Goal: Feedback & Contribution: Submit feedback/report problem

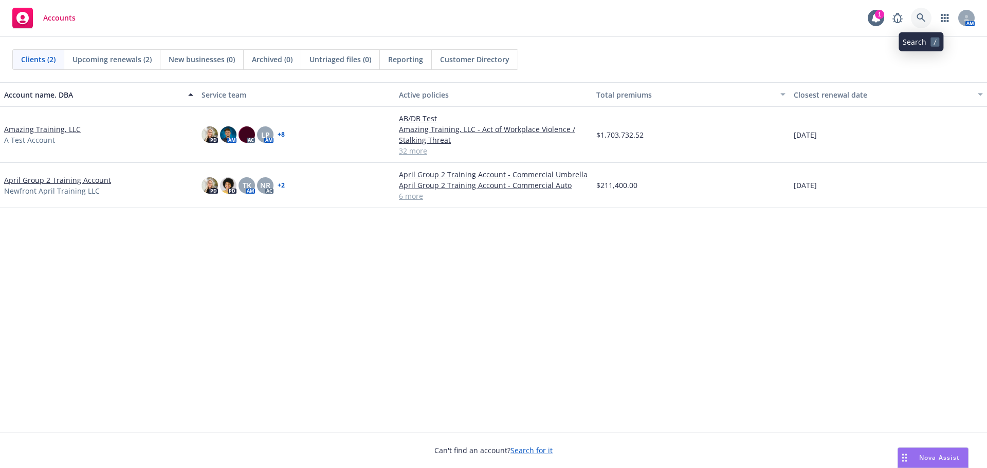
click at [923, 14] on icon at bounding box center [921, 17] width 9 height 9
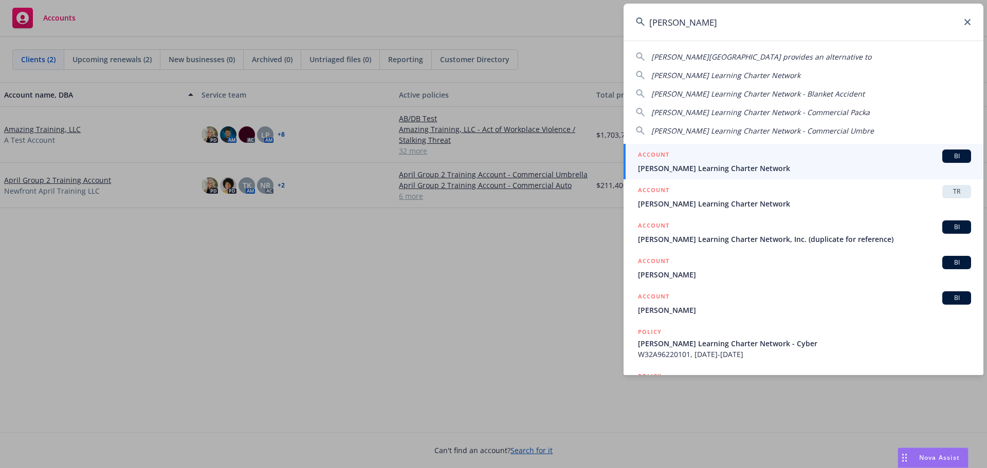
type input "[PERSON_NAME]"
click at [745, 166] on span "[PERSON_NAME] Learning Charter Network" at bounding box center [804, 168] width 333 height 11
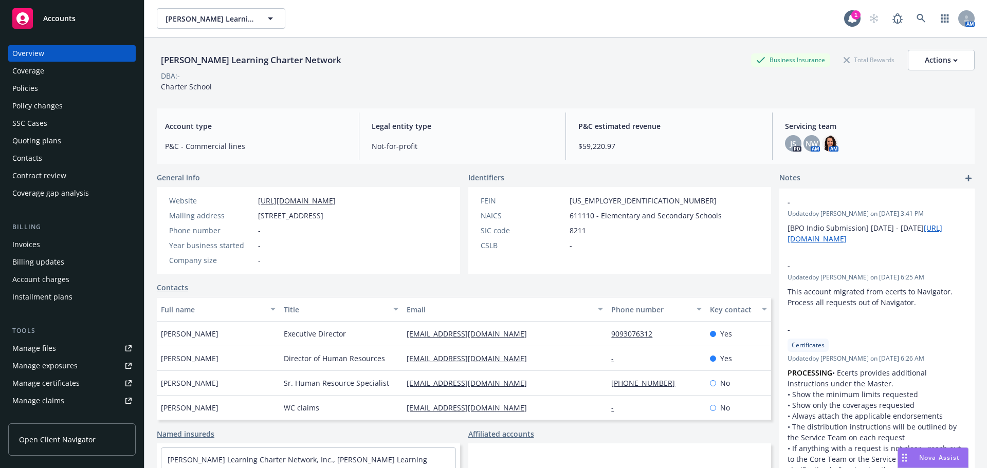
click at [31, 348] on div "Manage files" at bounding box center [34, 348] width 44 height 16
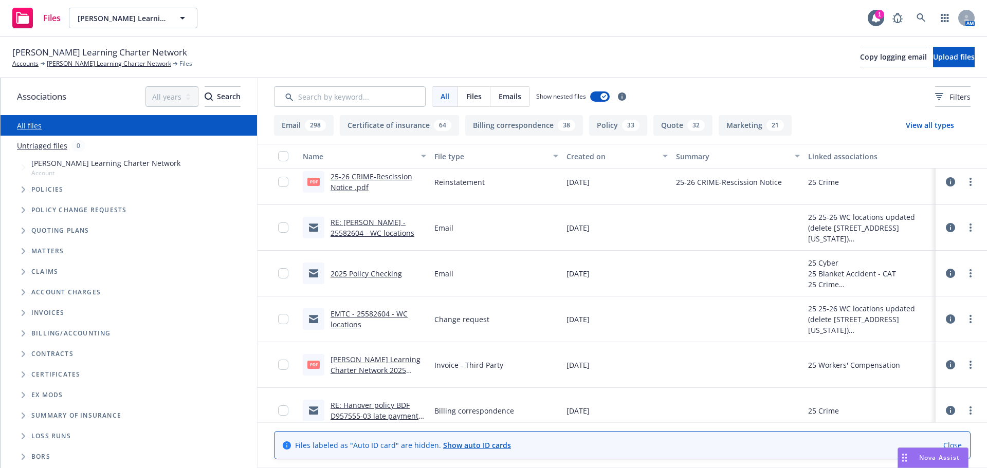
scroll to position [103, 0]
click at [373, 270] on link "2025 Policy Checking" at bounding box center [366, 271] width 71 height 10
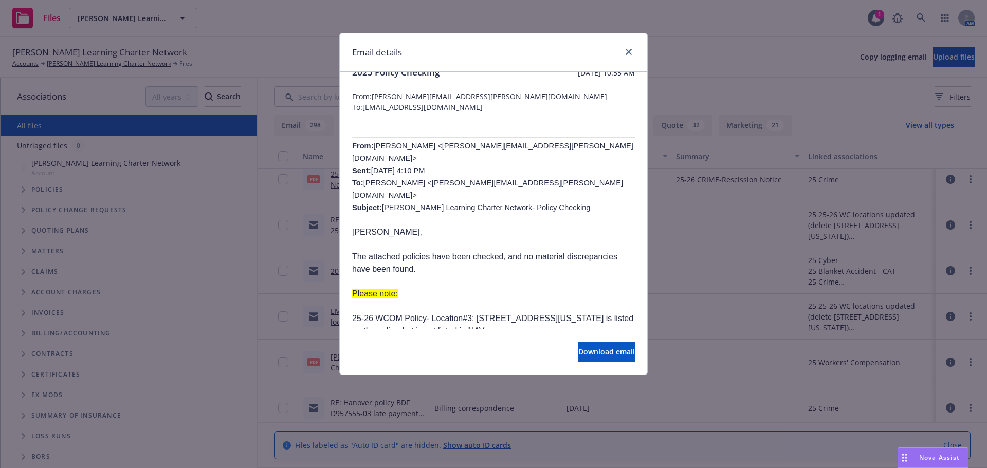
scroll to position [0, 0]
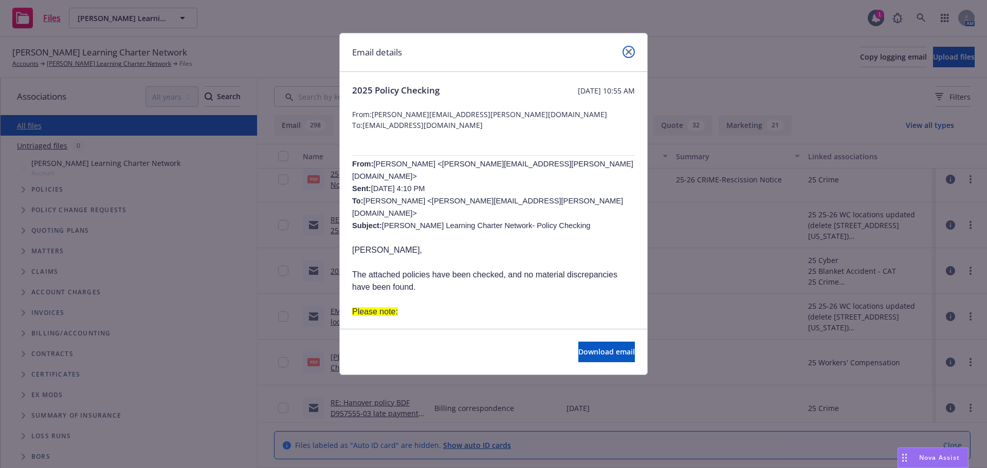
drag, startPoint x: 632, startPoint y: 52, endPoint x: 631, endPoint y: 61, distance: 8.8
click at [632, 53] on link "close" at bounding box center [629, 52] width 12 height 12
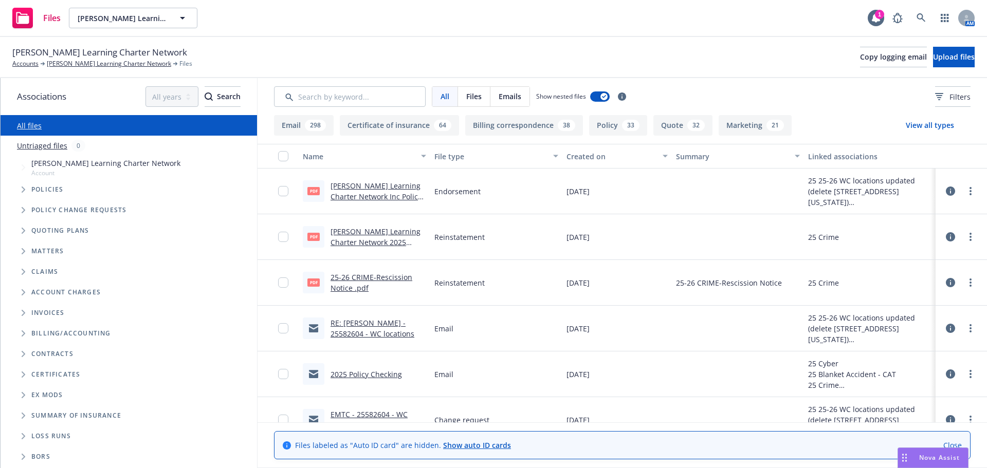
click at [368, 194] on link "Gorman Learning Charter Network Inc Policy Change 2025 Workers Compensation.pdf" at bounding box center [376, 202] width 91 height 42
click at [956, 447] on link "Close" at bounding box center [953, 445] width 19 height 11
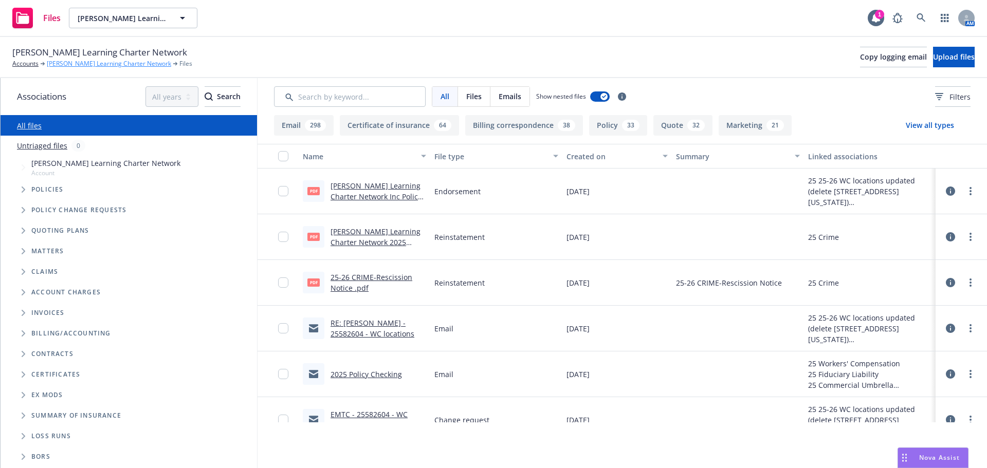
click at [74, 63] on link "[PERSON_NAME] Learning Charter Network" at bounding box center [109, 63] width 124 height 9
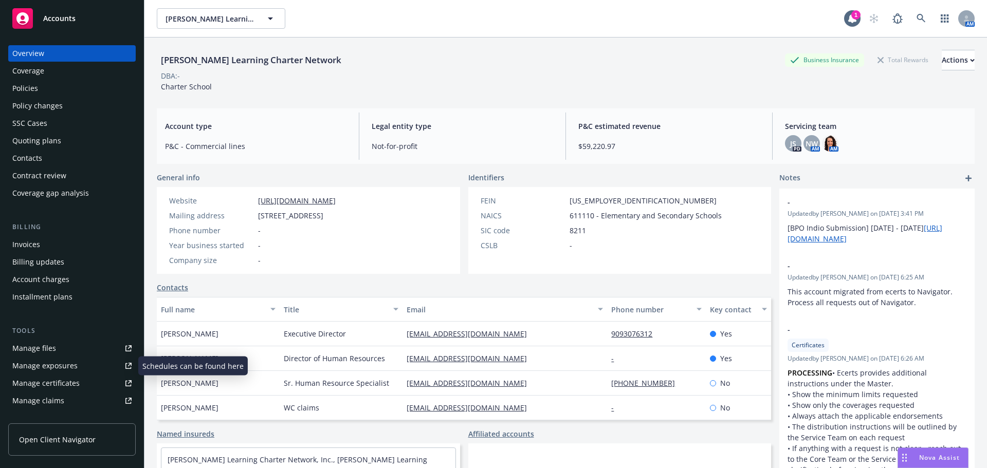
click at [42, 350] on div "Manage files" at bounding box center [34, 348] width 44 height 16
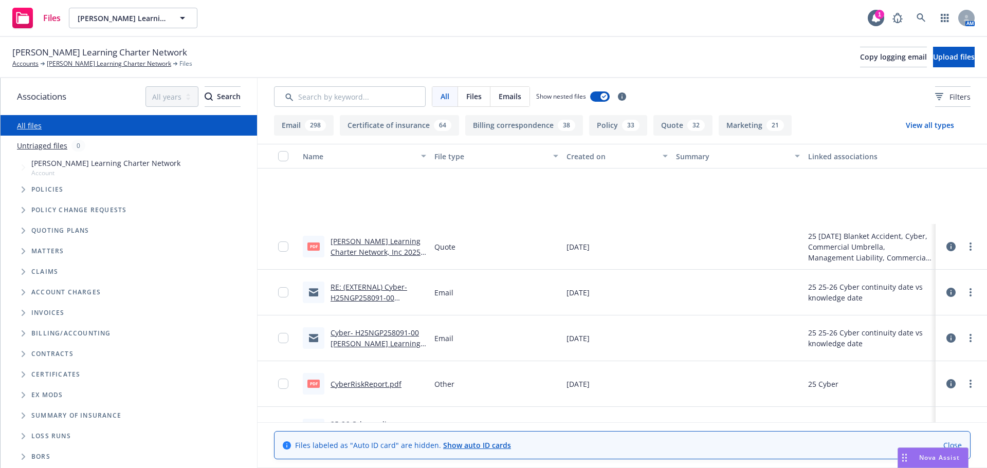
scroll to position [874, 0]
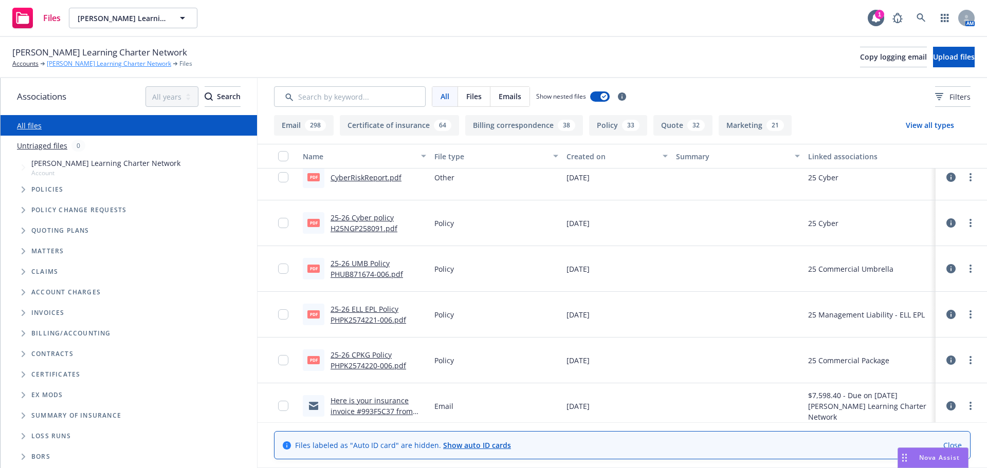
click at [81, 63] on link "[PERSON_NAME] Learning Charter Network" at bounding box center [109, 63] width 124 height 9
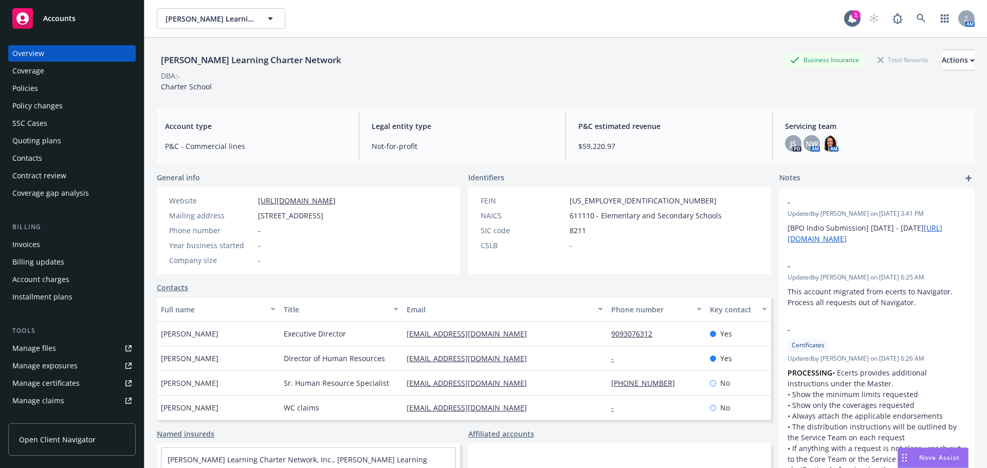
click at [29, 87] on div "Policies" at bounding box center [25, 88] width 26 height 16
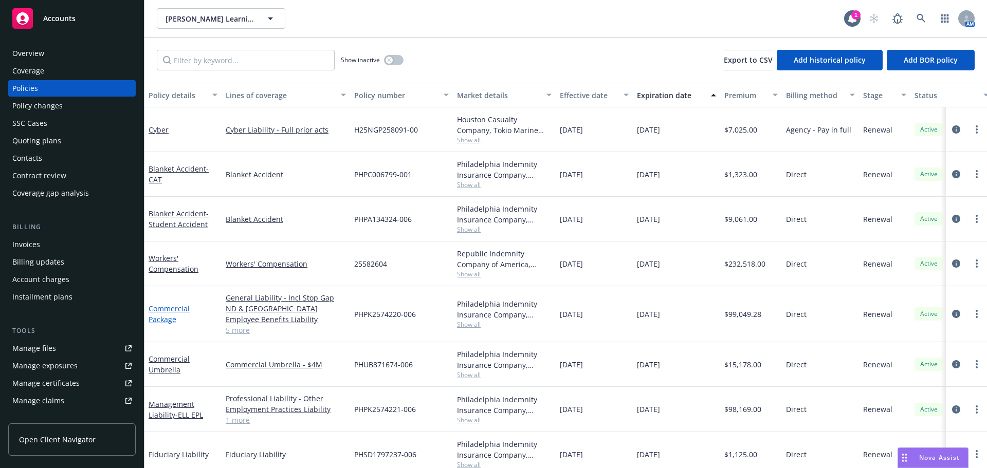
click at [168, 308] on link "Commercial Package" at bounding box center [169, 314] width 41 height 21
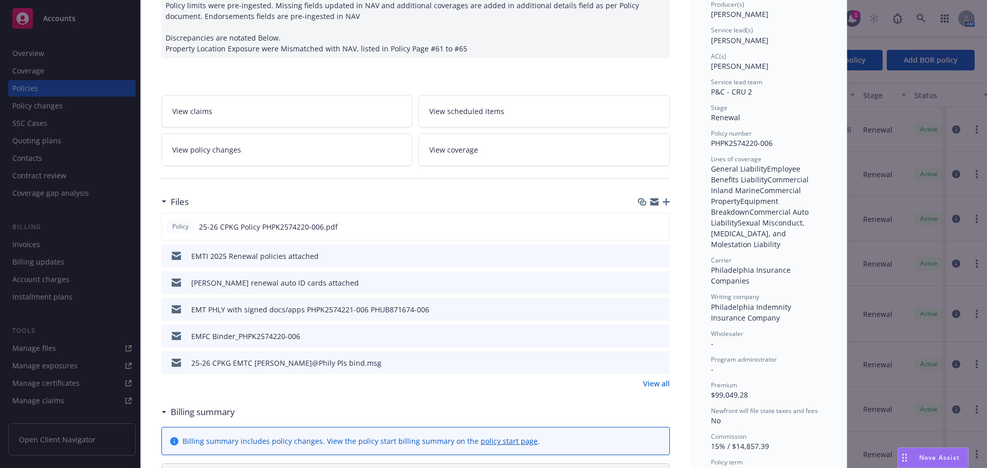
scroll to position [154, 0]
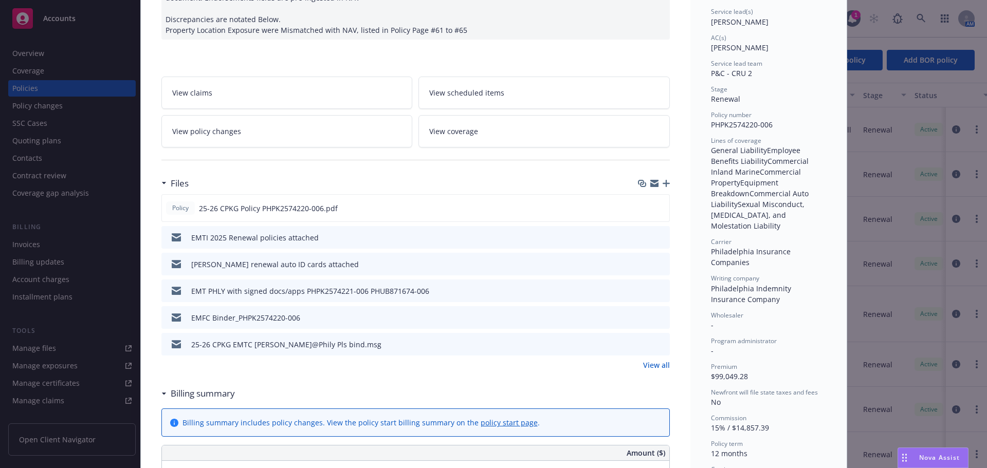
click at [653, 371] on link "View all" at bounding box center [656, 365] width 27 height 11
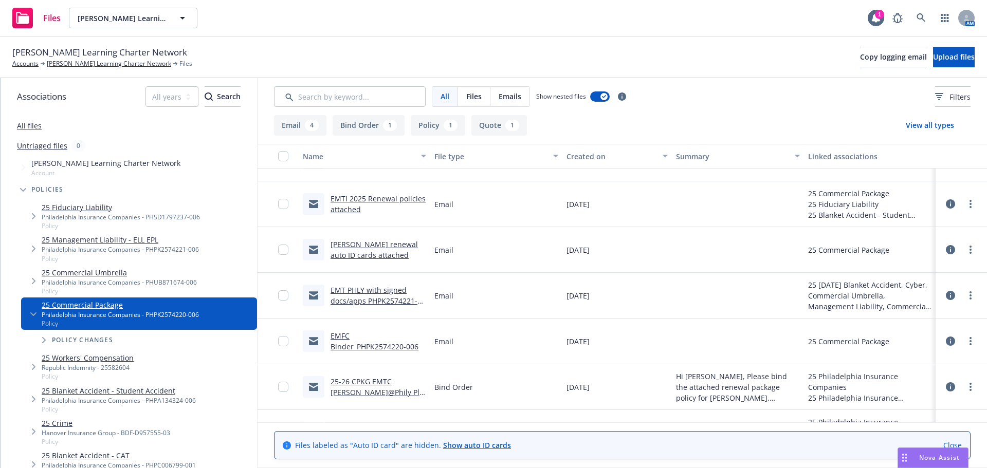
scroll to position [51, 0]
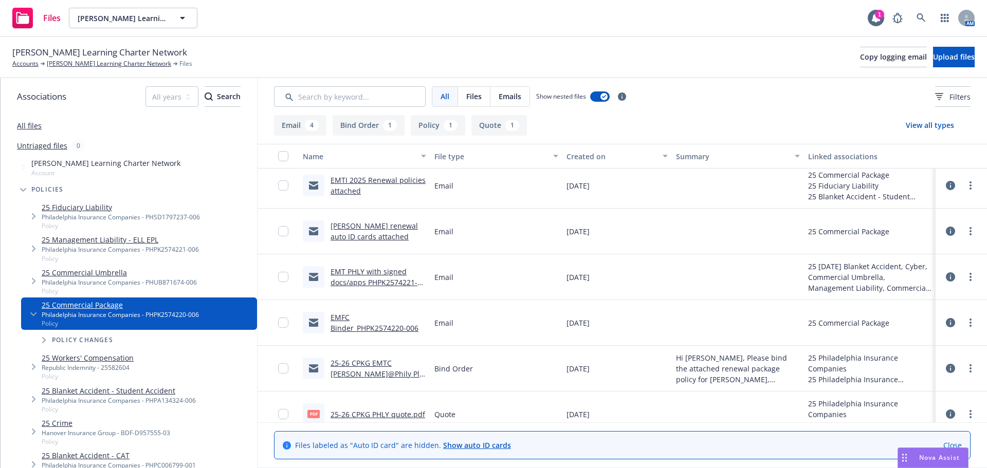
click at [955, 446] on link "Close" at bounding box center [953, 445] width 19 height 11
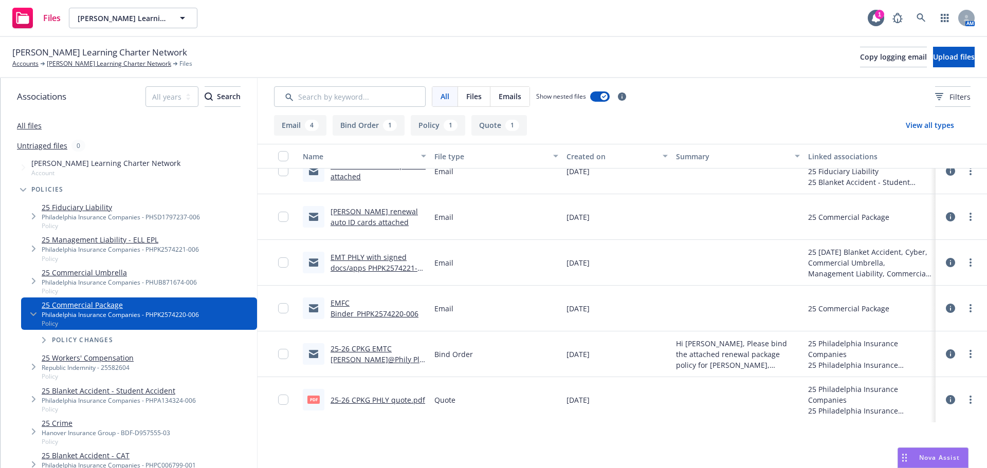
scroll to position [66, 0]
click at [381, 360] on link "25-26 CPKG EMTC [PERSON_NAME]@Phily Pls bind.msg" at bounding box center [377, 359] width 93 height 31
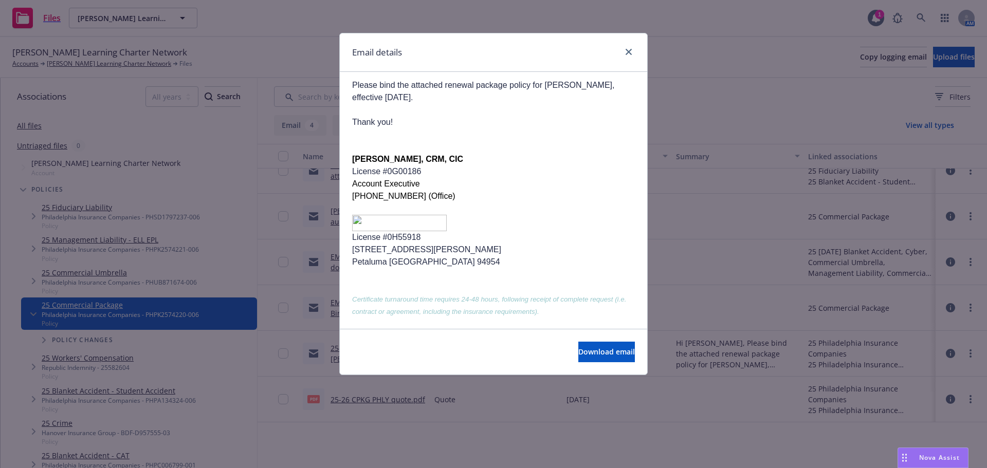
scroll to position [0, 0]
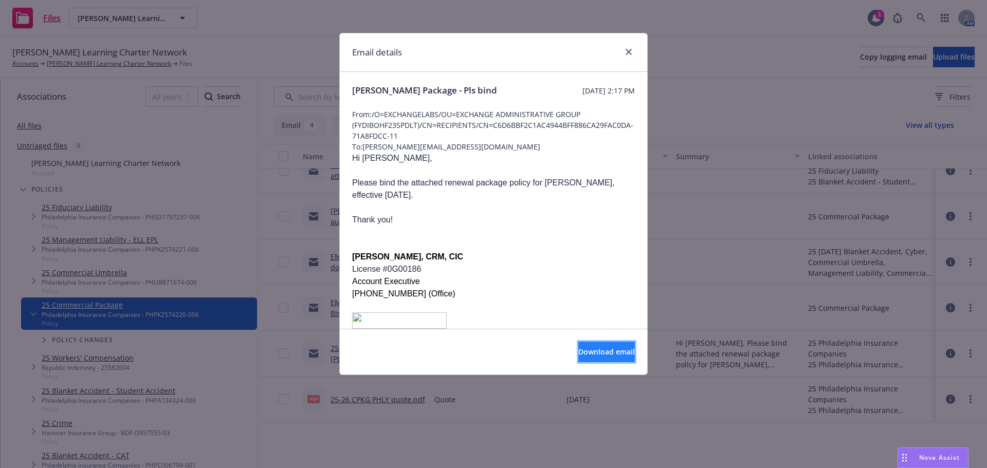
click at [613, 357] on button "Download email" at bounding box center [607, 352] width 57 height 21
click at [629, 53] on icon "close" at bounding box center [629, 52] width 6 height 6
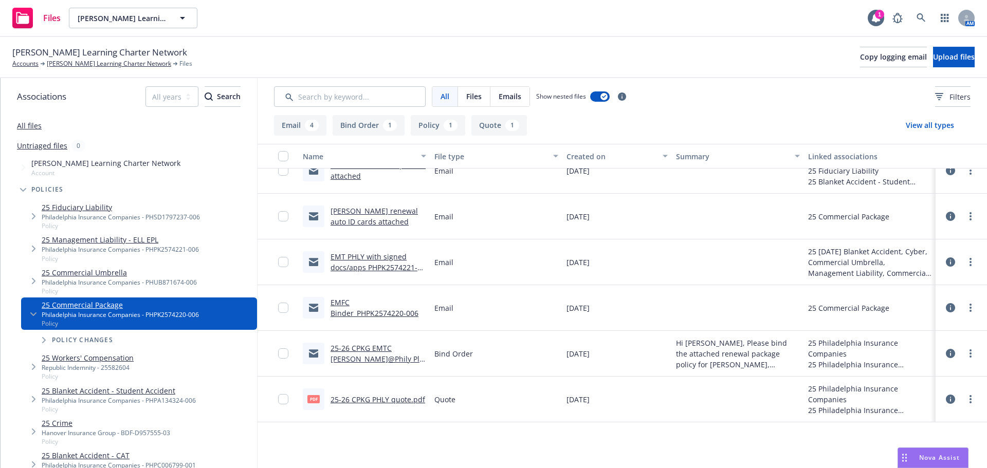
click at [376, 263] on link "EMT PHLY with signed docs/apps PHPK2574221-006 PHUB871674-006" at bounding box center [374, 267] width 87 height 31
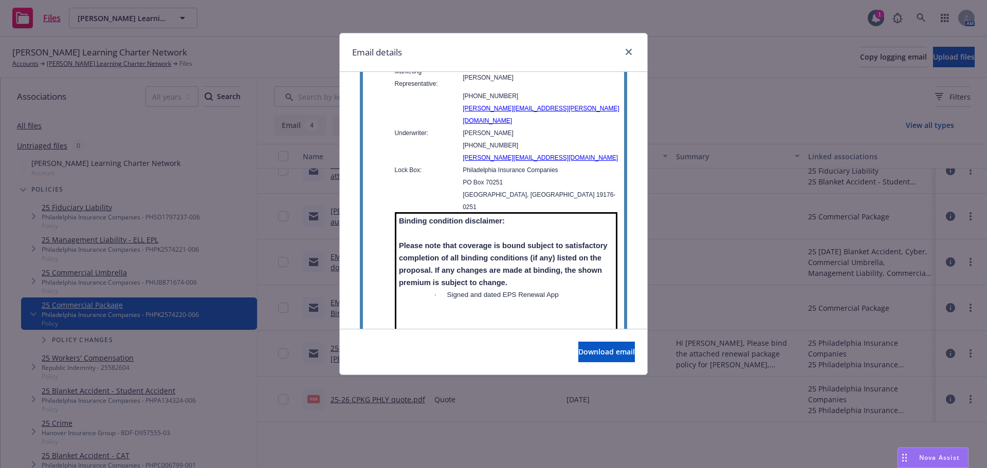
scroll to position [1131, 0]
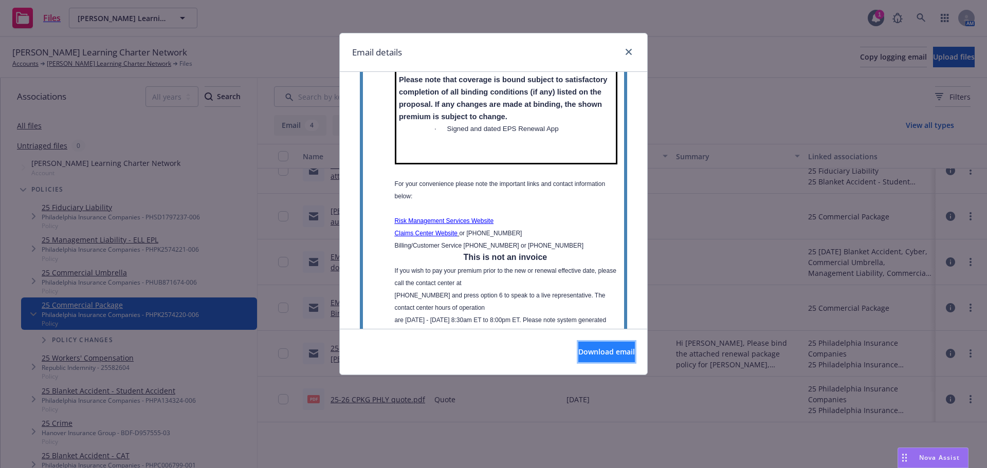
click at [602, 353] on span "Download email" at bounding box center [607, 352] width 57 height 10
click at [630, 54] on icon "close" at bounding box center [629, 52] width 6 height 6
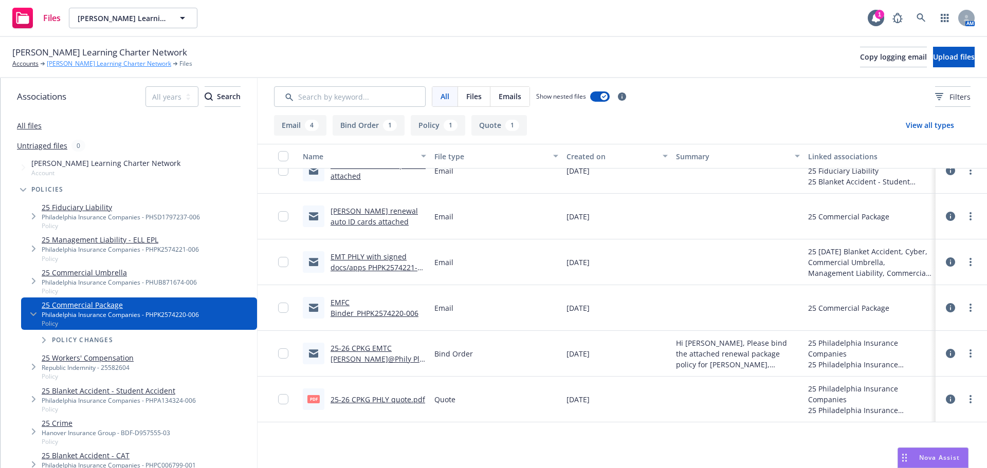
click at [81, 62] on link "[PERSON_NAME] Learning Charter Network" at bounding box center [109, 63] width 124 height 9
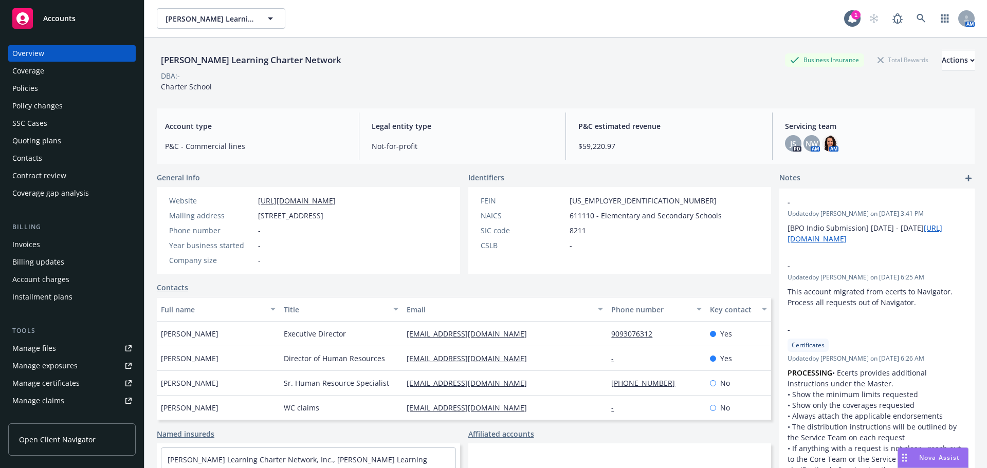
click at [932, 457] on span "Nova Assist" at bounding box center [939, 458] width 41 height 9
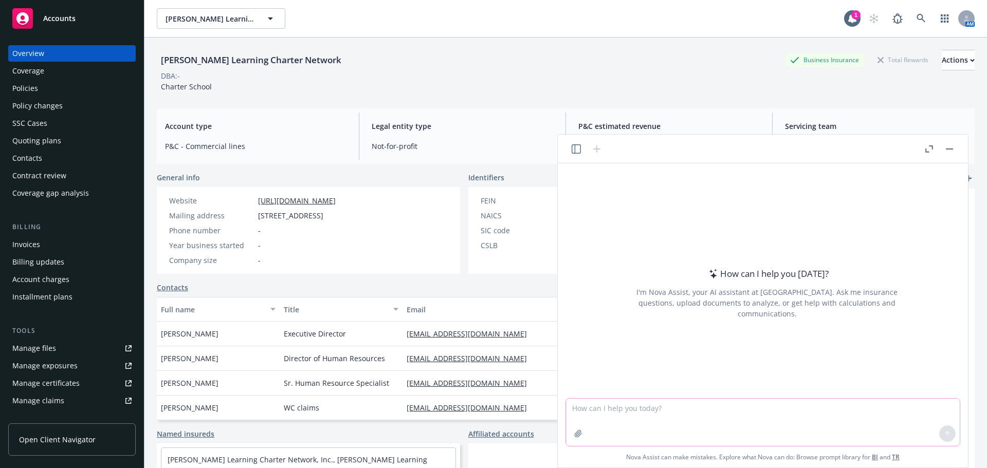
click at [669, 415] on textarea at bounding box center [763, 422] width 394 height 47
type textarea "C"
type textarea "P"
type textarea "I need the attached policy checked against the attached quote"
click at [949, 435] on icon at bounding box center [947, 433] width 7 height 7
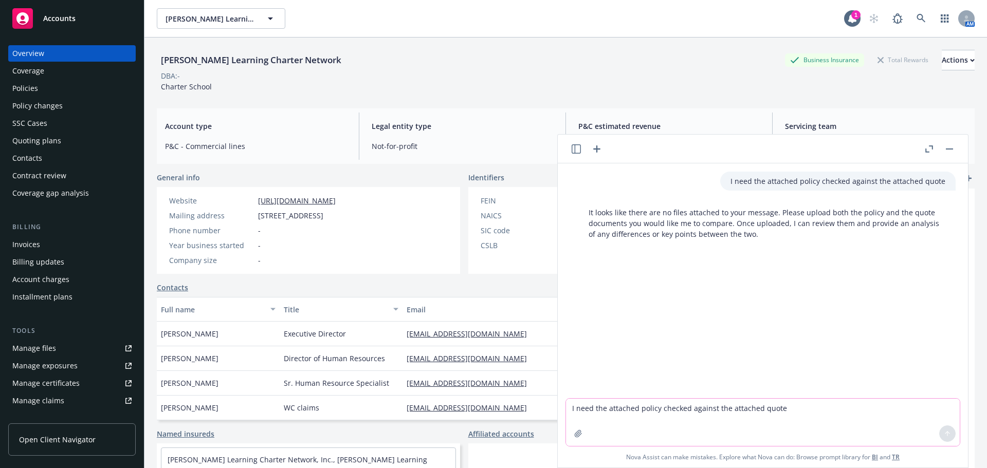
click at [582, 434] on icon "button" at bounding box center [578, 433] width 7 height 7
click at [576, 437] on icon "button" at bounding box center [578, 433] width 7 height 7
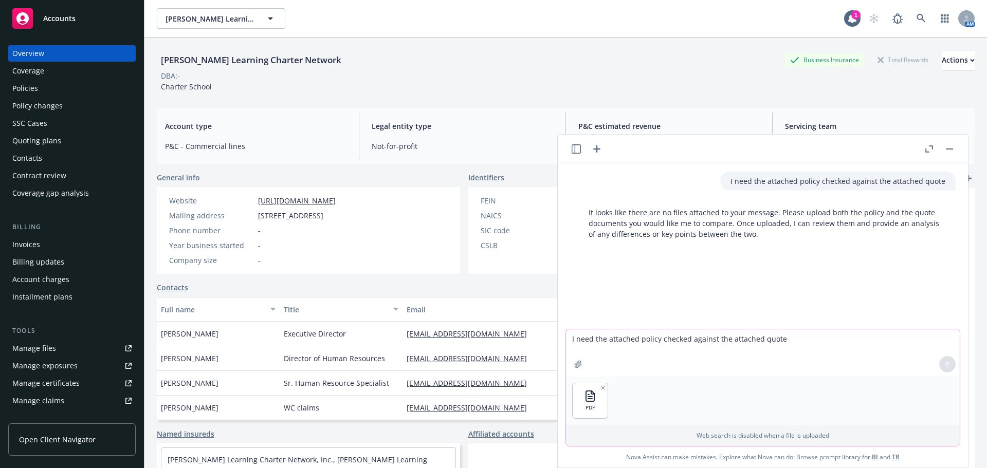
click at [579, 361] on icon "button" at bounding box center [578, 364] width 8 height 8
click at [620, 335] on textarea "I need the attached policy checked against the attached quote" at bounding box center [763, 353] width 394 height 47
type textarea "P"
click at [740, 342] on textarea "check for any discrepancies against he two" at bounding box center [763, 353] width 394 height 47
type textarea "check for any discrepancies against he two documents"
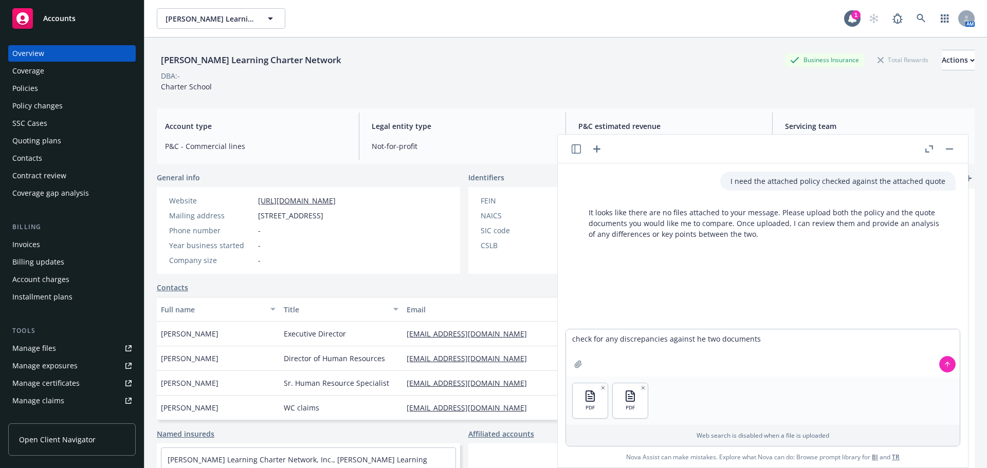
click at [947, 364] on icon at bounding box center [947, 364] width 7 height 7
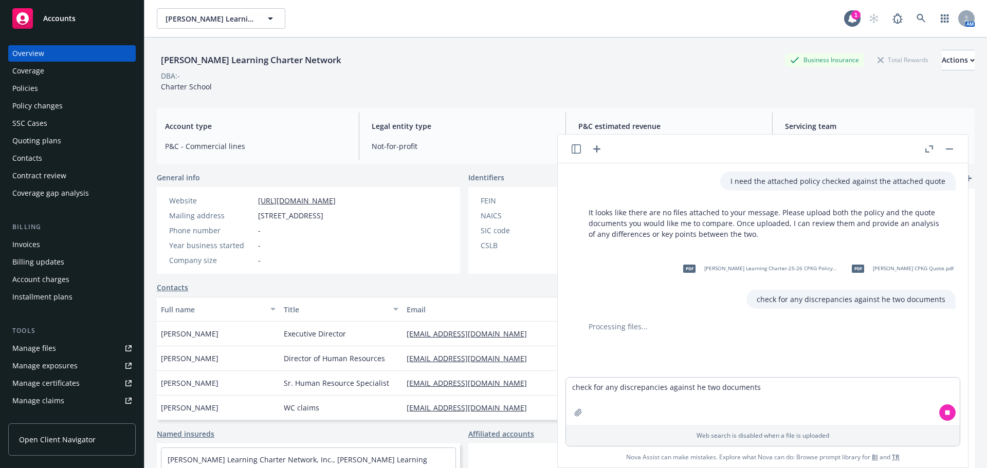
click at [38, 86] on div "Policies" at bounding box center [71, 88] width 119 height 16
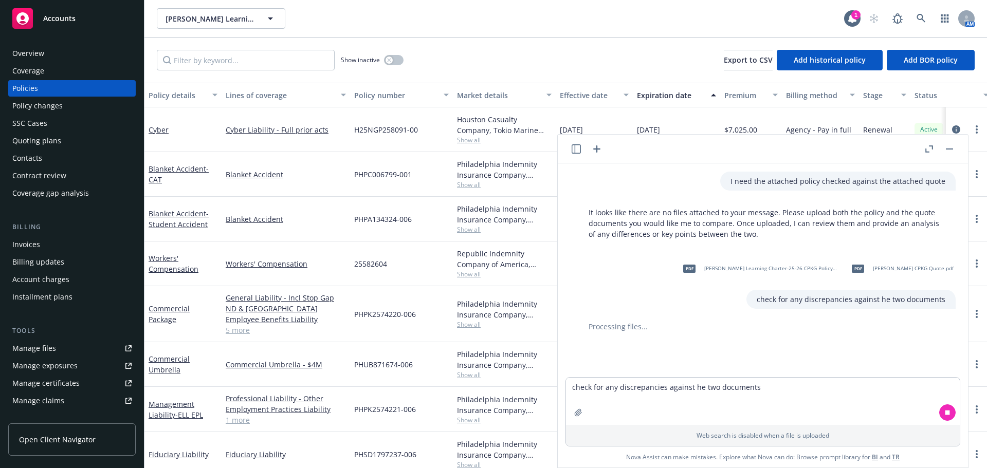
click at [930, 151] on icon "button" at bounding box center [930, 149] width 8 height 7
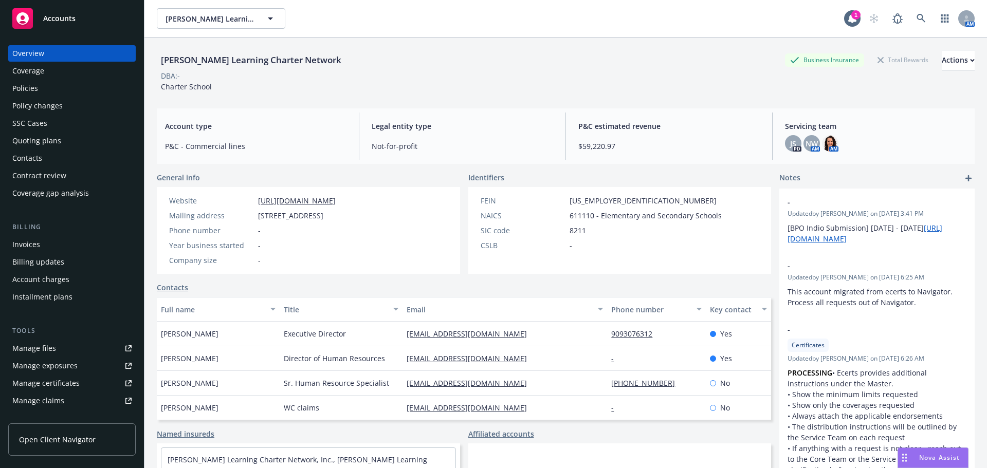
click at [30, 89] on div "Policies" at bounding box center [25, 88] width 26 height 16
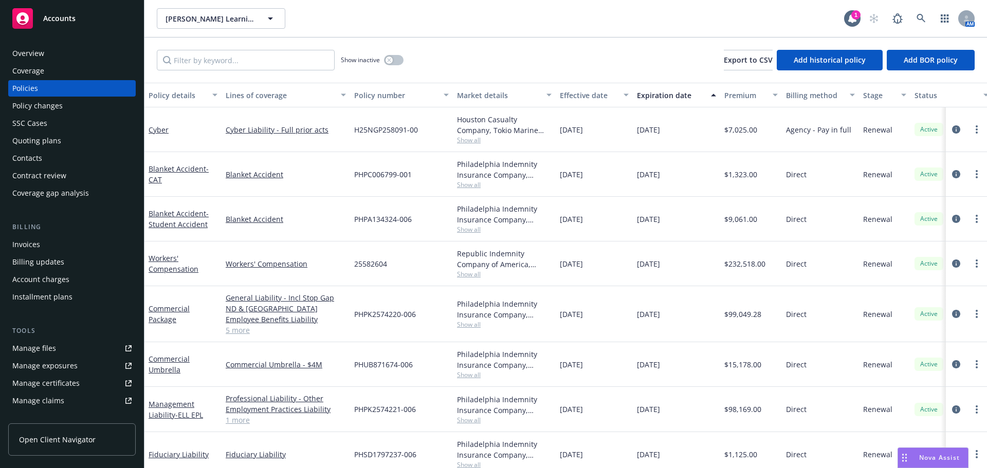
click at [50, 119] on div "SSC Cases" at bounding box center [71, 123] width 119 height 16
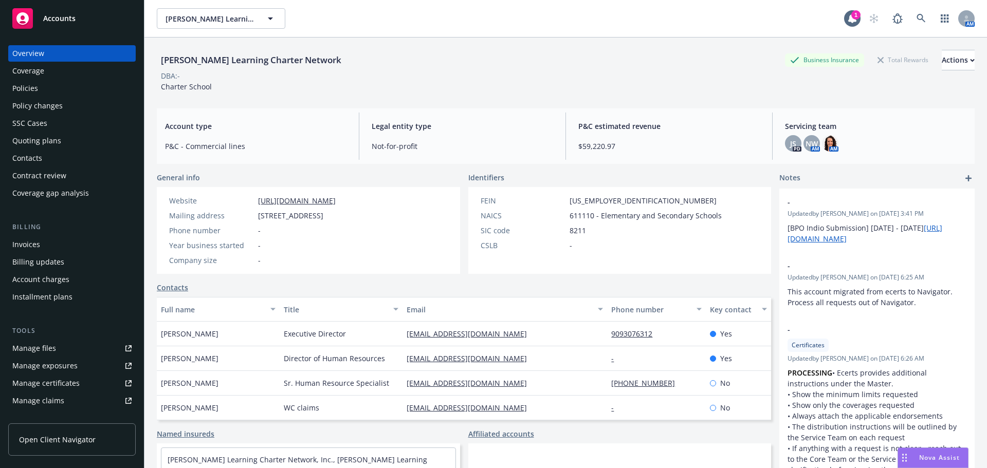
click at [39, 350] on div "Manage files" at bounding box center [34, 348] width 44 height 16
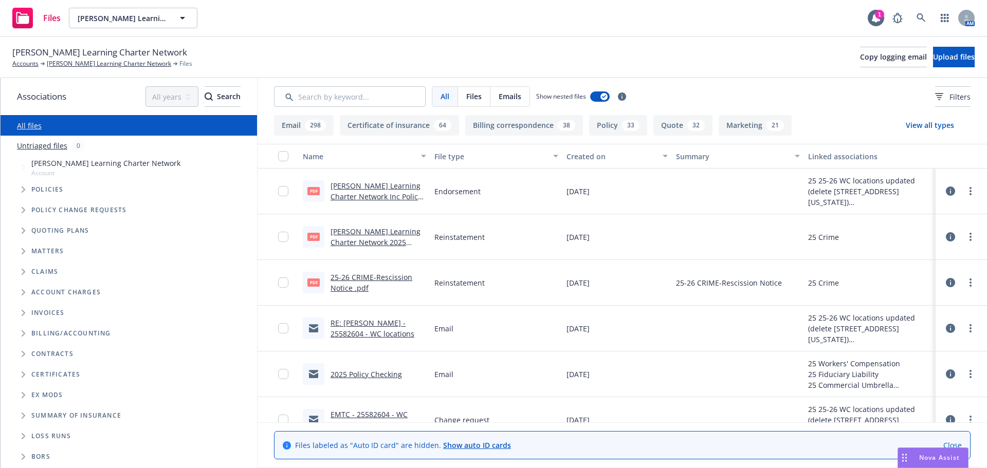
click at [953, 445] on link "Close" at bounding box center [953, 445] width 19 height 11
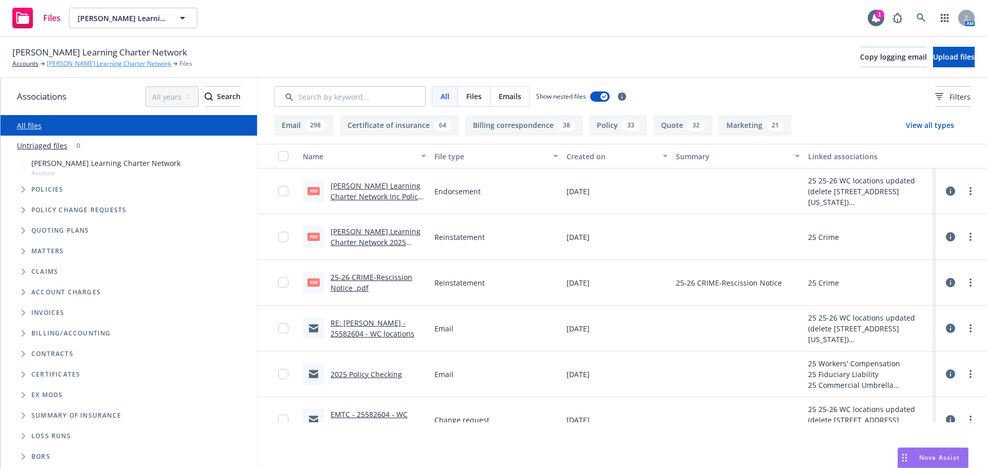
click at [96, 65] on link "[PERSON_NAME] Learning Charter Network" at bounding box center [109, 63] width 124 height 9
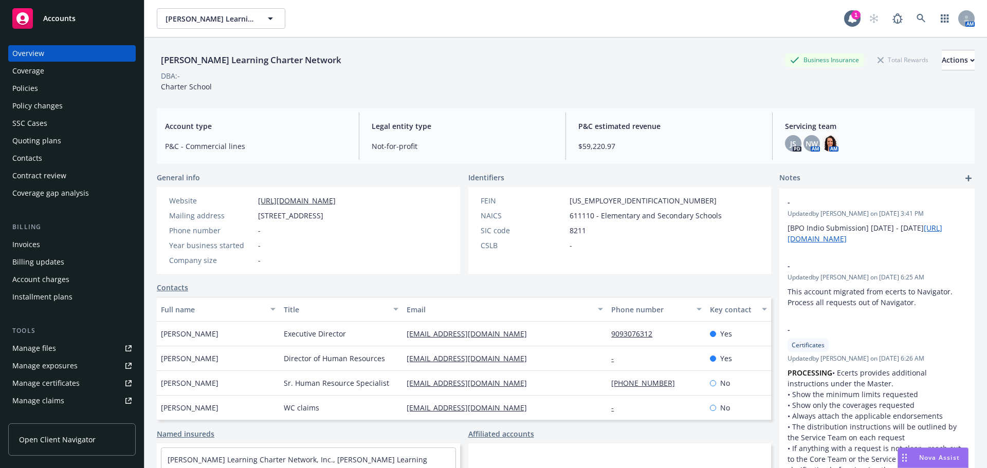
click at [32, 87] on div "Policies" at bounding box center [25, 88] width 26 height 16
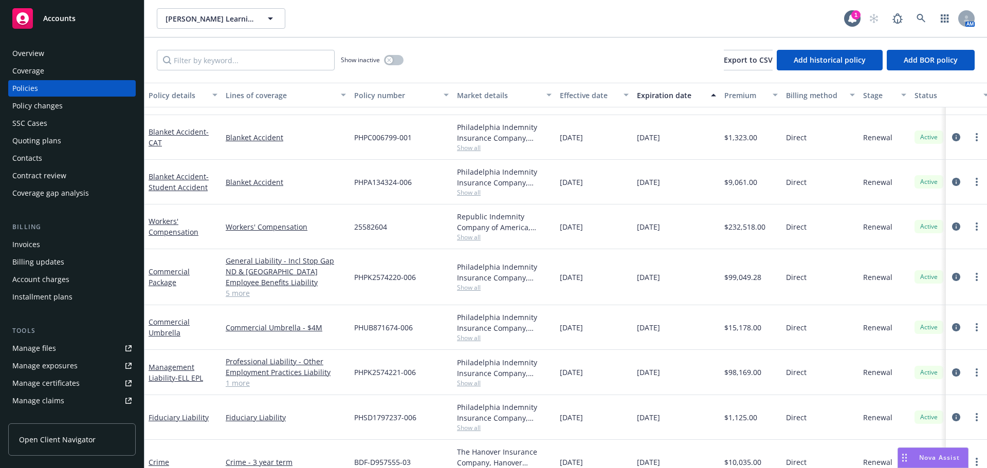
scroll to position [61, 0]
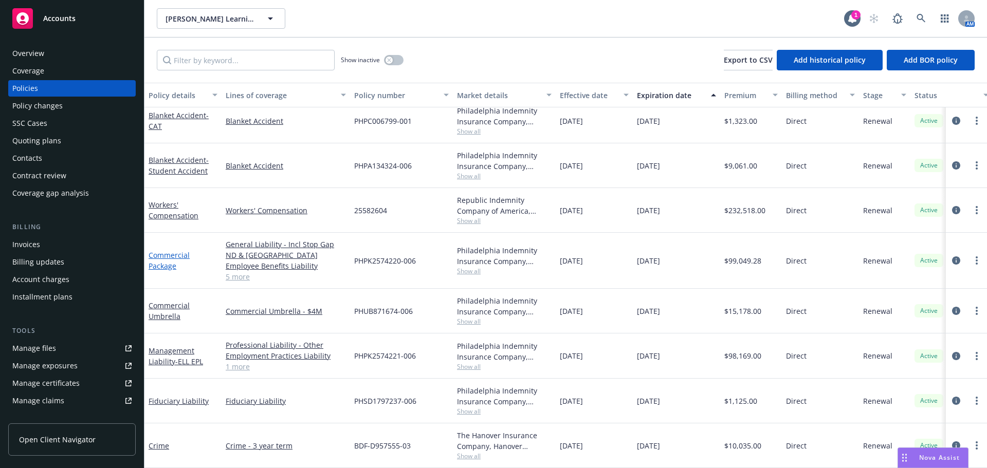
click at [154, 256] on link "Commercial Package" at bounding box center [169, 260] width 41 height 21
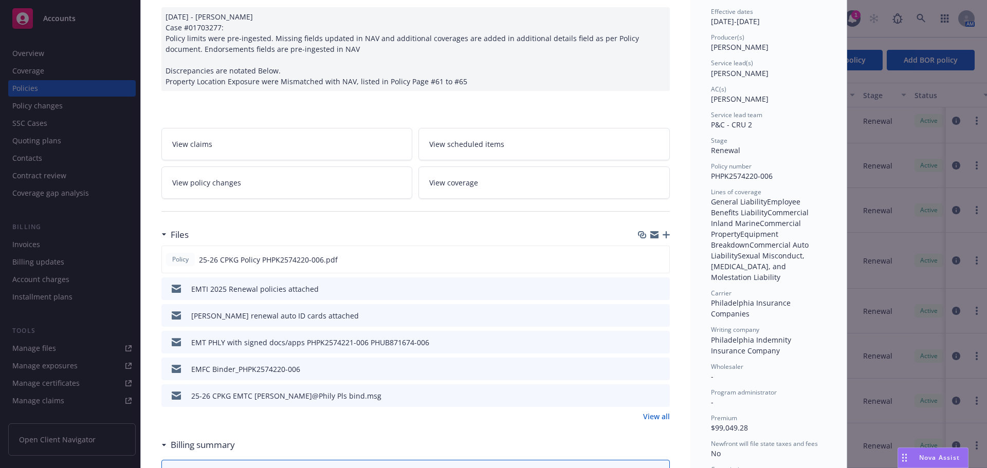
scroll to position [154, 0]
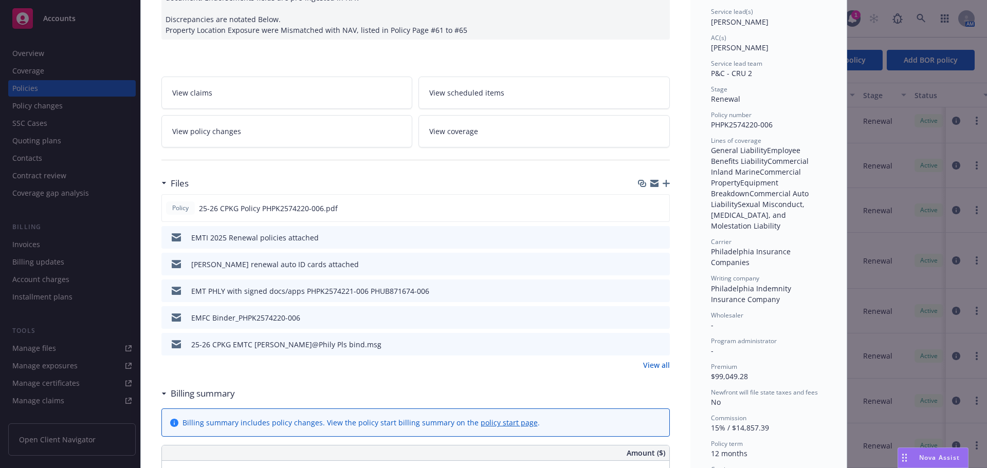
click at [660, 371] on link "View all" at bounding box center [656, 365] width 27 height 11
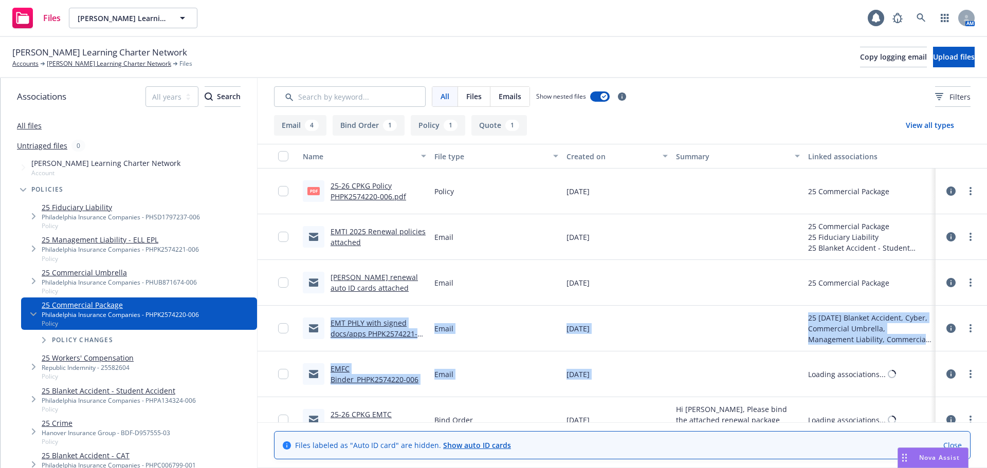
drag, startPoint x: 1078, startPoint y: 292, endPoint x: 1158, endPoint y: 169, distance: 145.8
click at [987, 169] on html "Files Gorman Learning Charter Network Gorman Learning Charter Network AM Gorman…" at bounding box center [493, 234] width 987 height 468
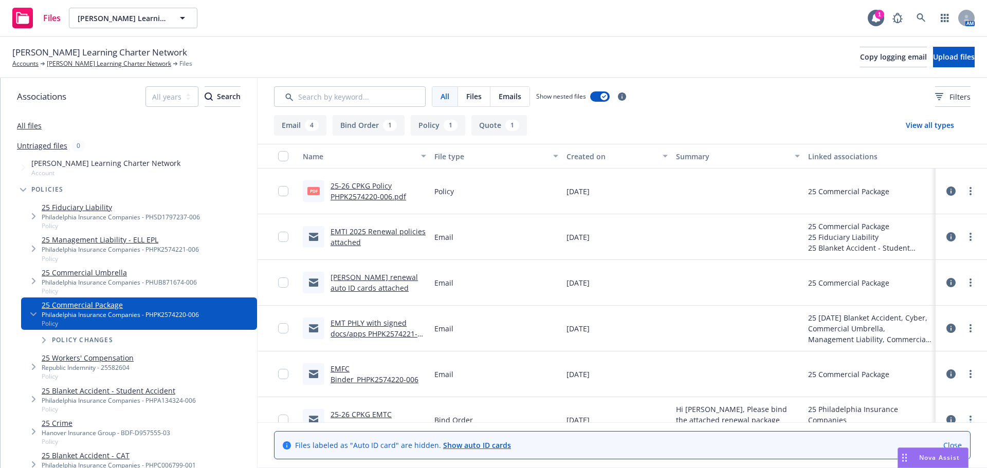
click at [958, 444] on link "Close" at bounding box center [953, 445] width 19 height 11
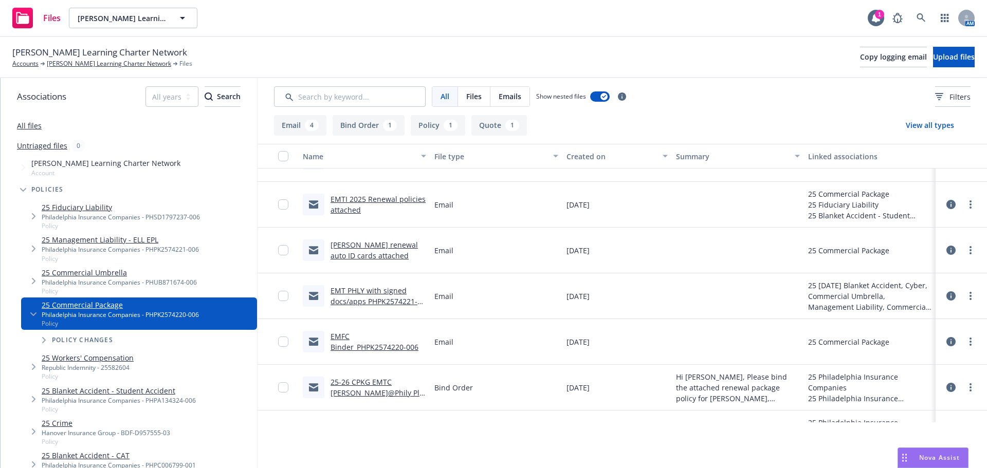
scroll to position [66, 0]
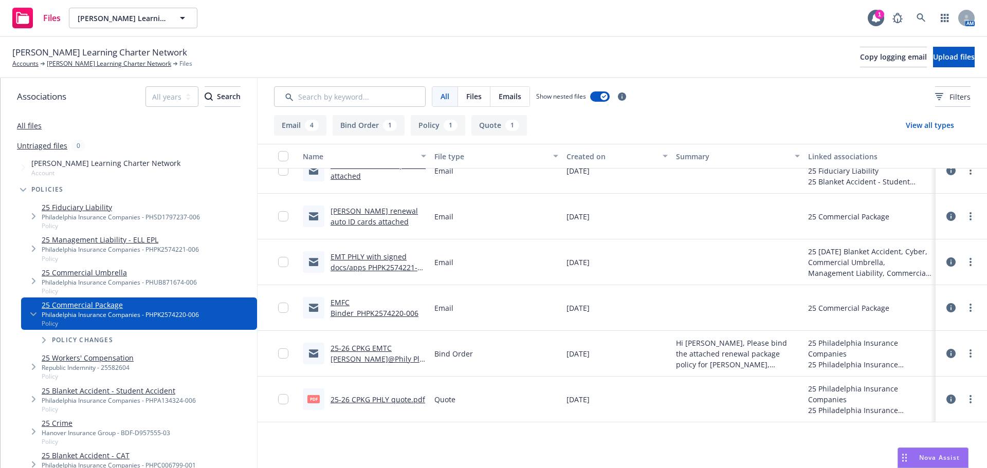
click at [389, 402] on link "25-26 CPKG PHLY quote.pdf" at bounding box center [378, 400] width 95 height 10
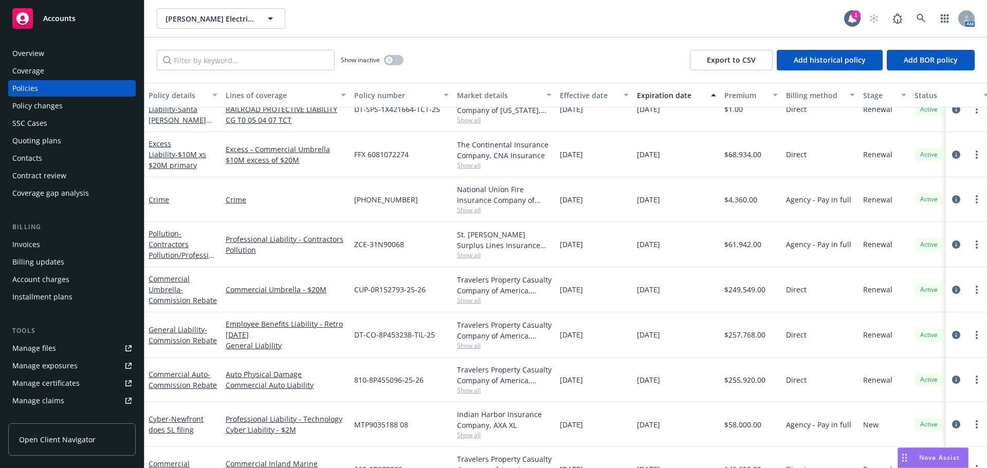
scroll to position [93, 0]
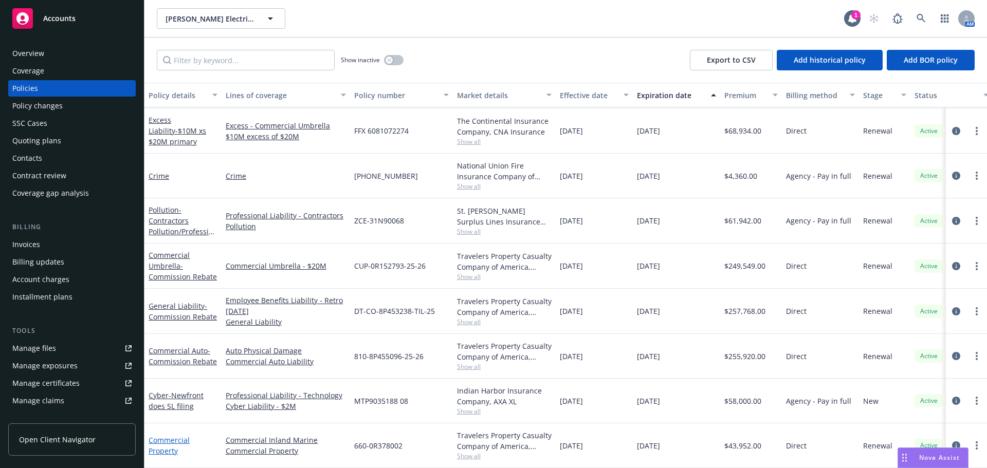
click at [166, 437] on link "Commercial Property" at bounding box center [169, 446] width 41 height 21
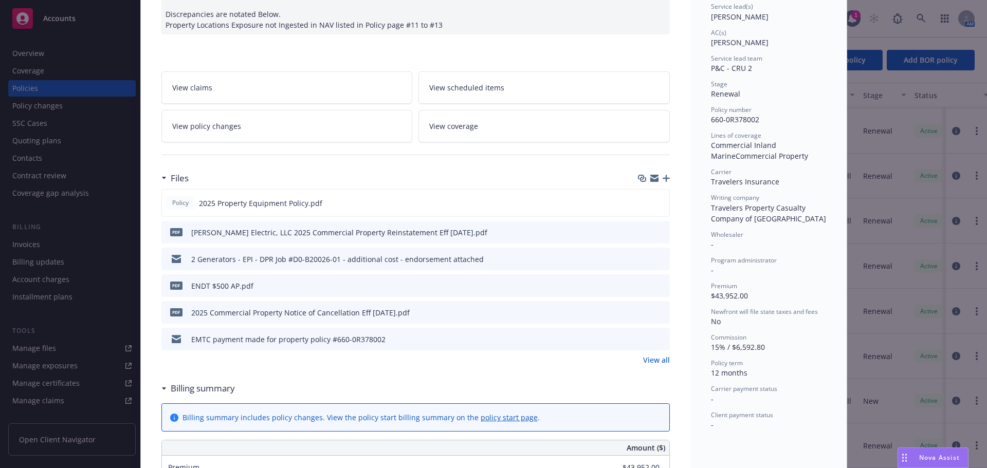
scroll to position [206, 0]
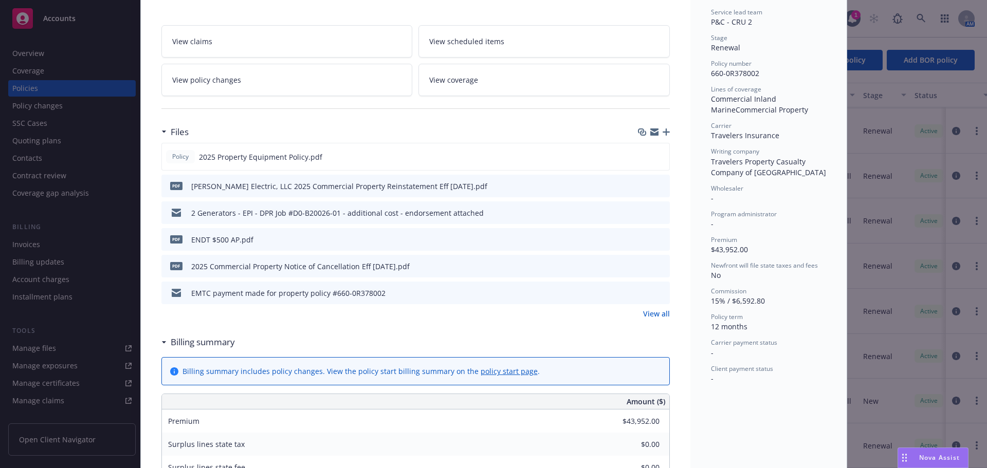
click at [656, 309] on link "View all" at bounding box center [656, 314] width 27 height 11
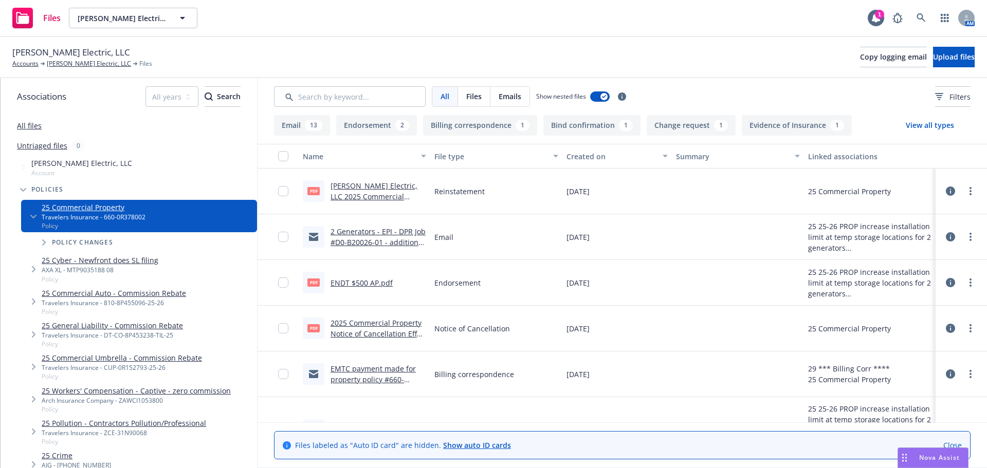
click at [955, 447] on link "Close" at bounding box center [953, 445] width 19 height 11
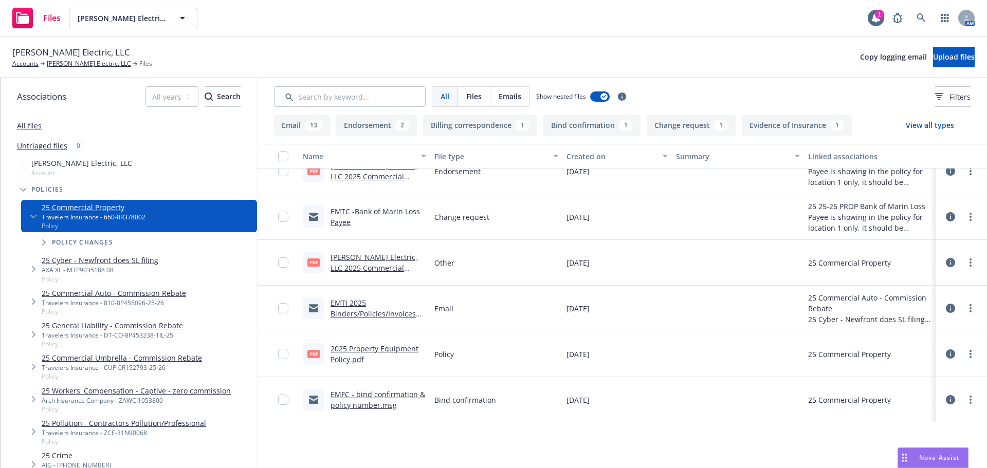
scroll to position [790, 0]
click at [364, 398] on link "EMFC - bind confirmation & policy number.msg" at bounding box center [378, 399] width 95 height 21
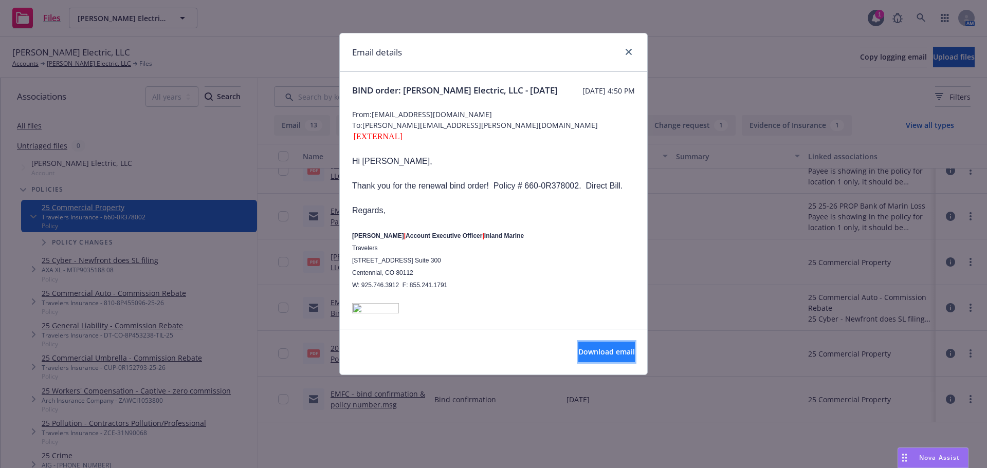
click at [592, 353] on span "Download email" at bounding box center [607, 352] width 57 height 10
click at [631, 51] on icon "close" at bounding box center [629, 52] width 6 height 6
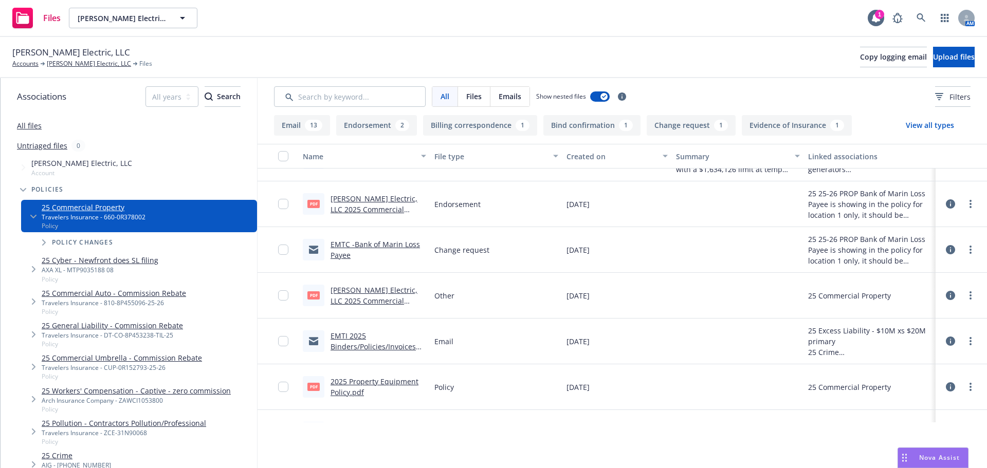
scroll to position [739, 0]
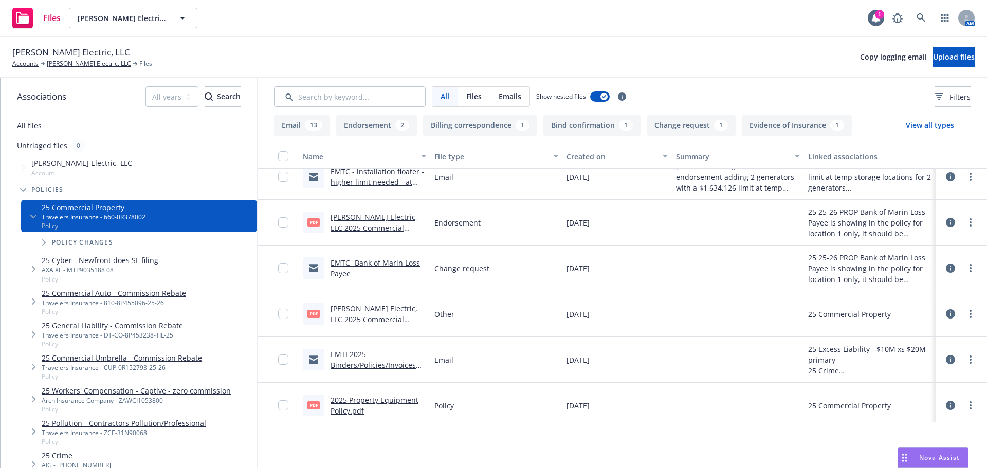
click at [365, 364] on link "EMTI 2025 Binders/Policies/Invoices attached" at bounding box center [373, 365] width 85 height 31
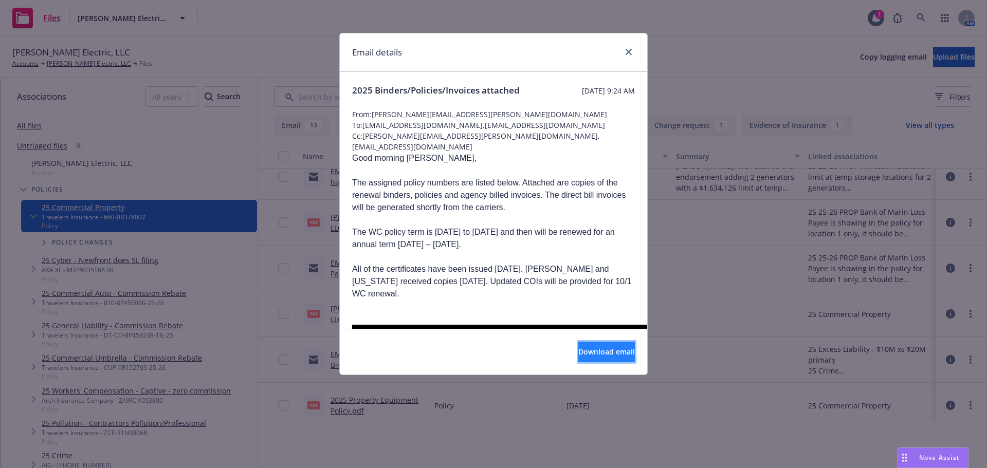
click at [590, 355] on span "Download email" at bounding box center [607, 352] width 57 height 10
click at [631, 57] on link "close" at bounding box center [629, 52] width 12 height 12
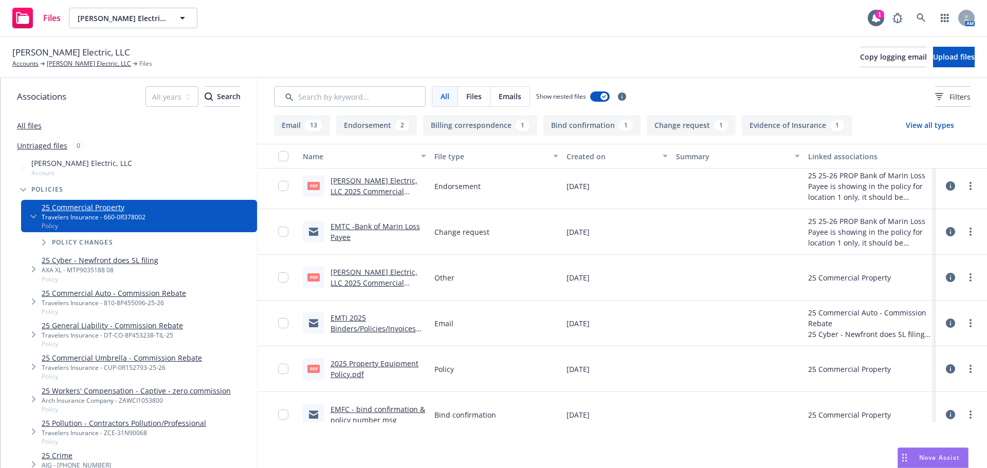
scroll to position [790, 0]
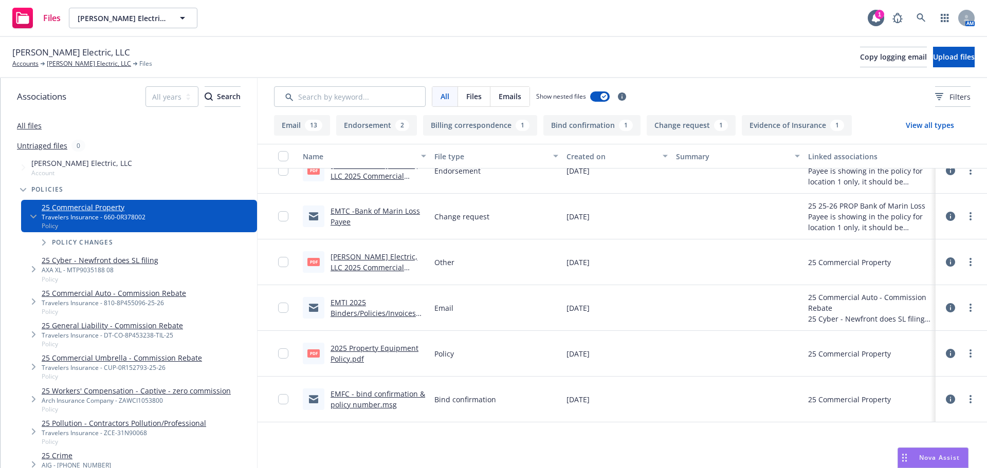
click at [359, 260] on link "W. Bradley Electric, LLC 2025 Commercial Property Policy Holder Notice.pdf" at bounding box center [374, 273] width 87 height 42
click at [83, 63] on link "[PERSON_NAME] Electric, LLC" at bounding box center [89, 63] width 84 height 9
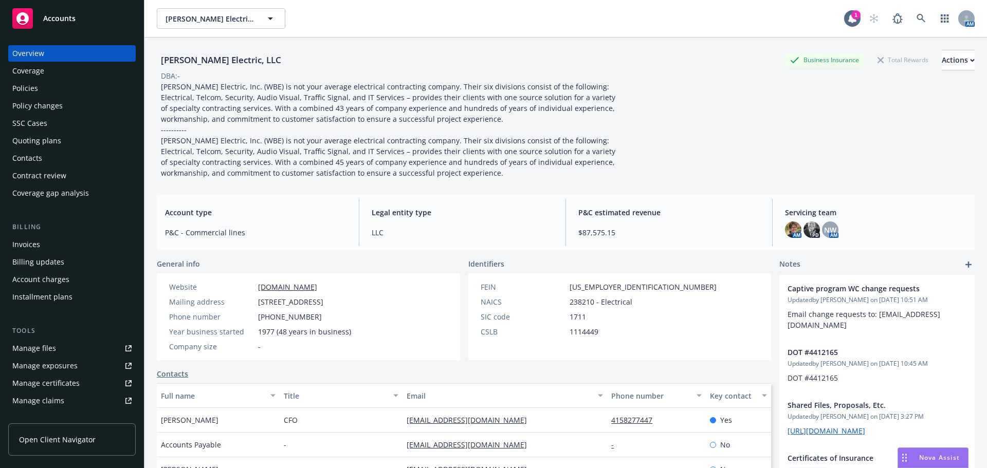
click at [24, 351] on div "Manage files" at bounding box center [34, 348] width 44 height 16
click at [20, 85] on div "Policies" at bounding box center [25, 88] width 26 height 16
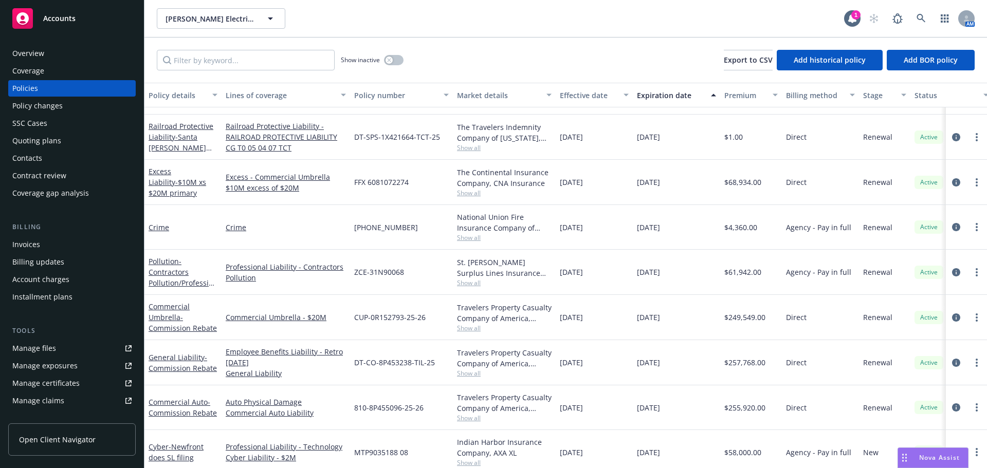
scroll to position [93, 0]
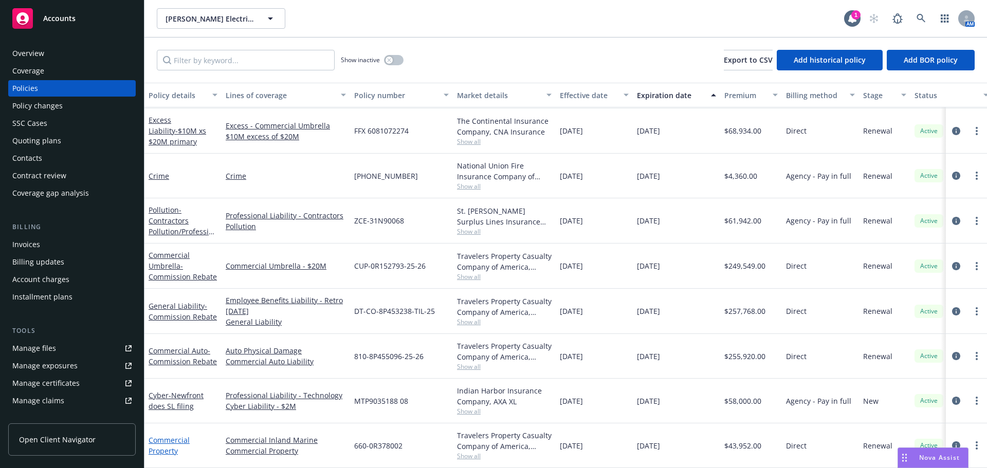
click at [160, 439] on link "Commercial Property" at bounding box center [169, 446] width 41 height 21
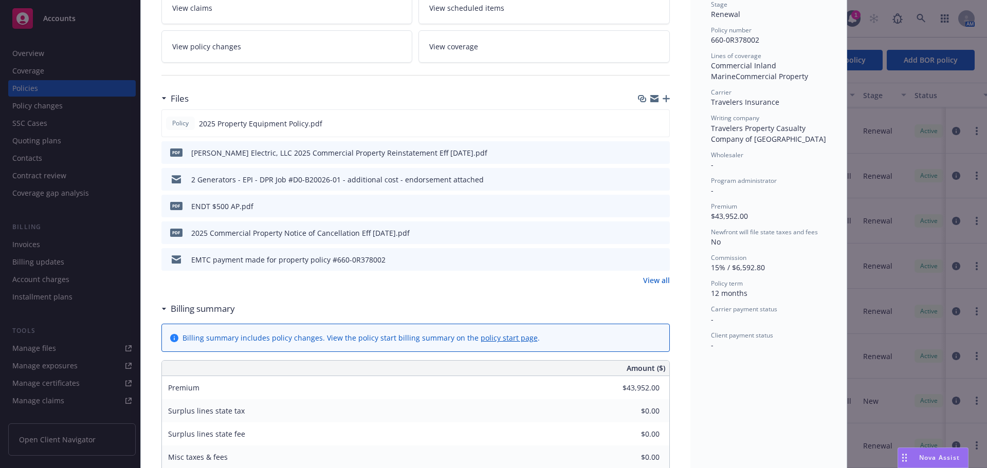
scroll to position [257, 0]
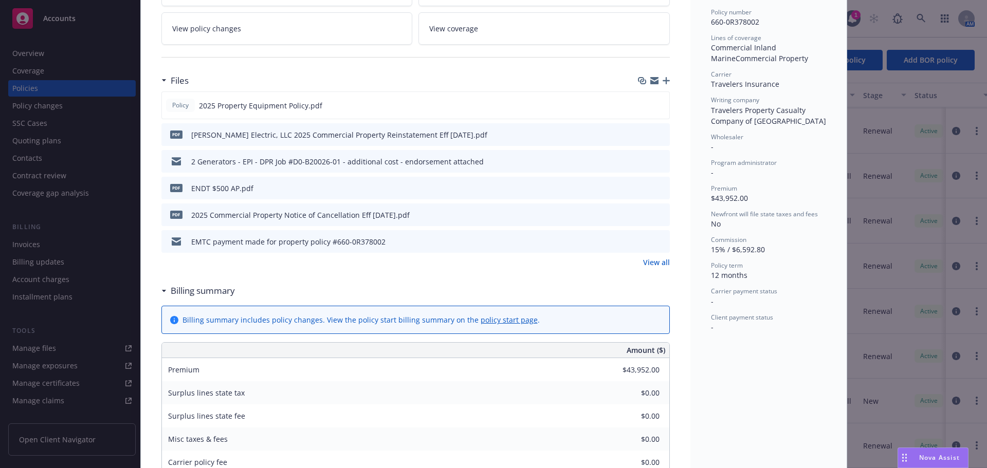
click at [653, 257] on link "View all" at bounding box center [656, 262] width 27 height 11
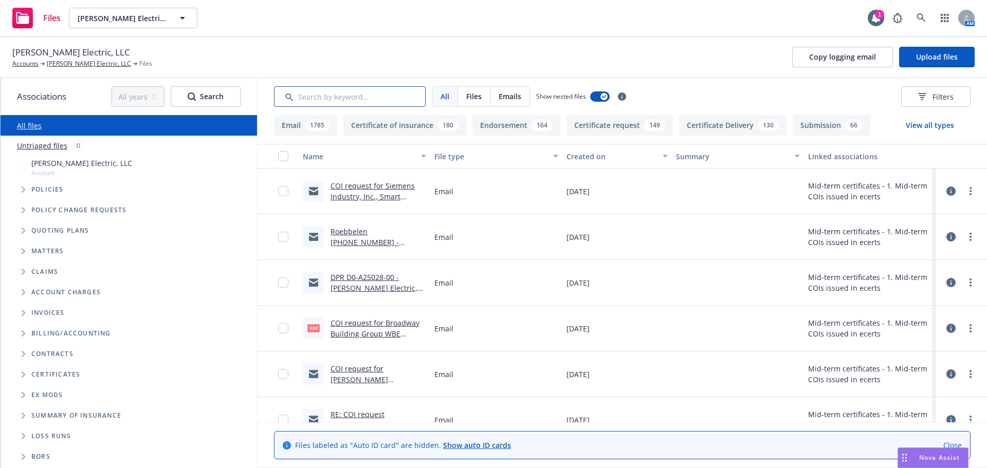
click at [356, 98] on input "Search by keyword..." at bounding box center [350, 96] width 152 height 21
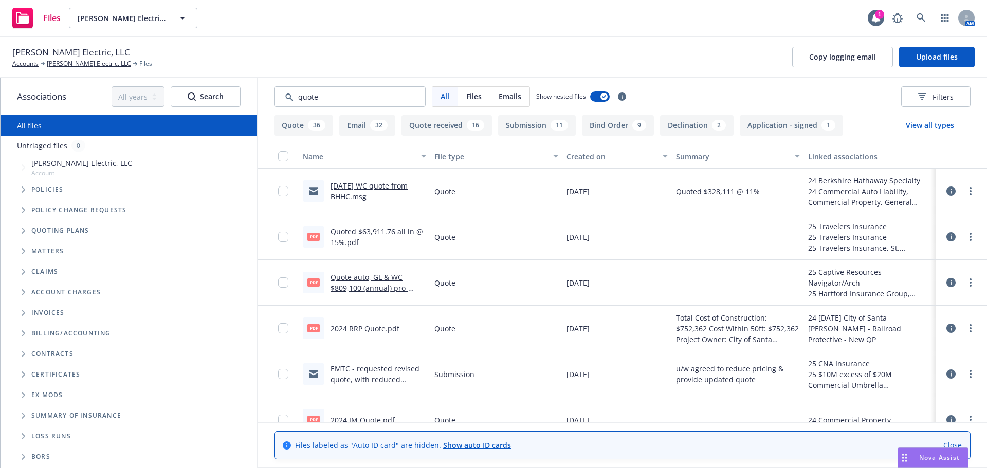
click at [439, 128] on button "Quote received 16" at bounding box center [447, 125] width 91 height 21
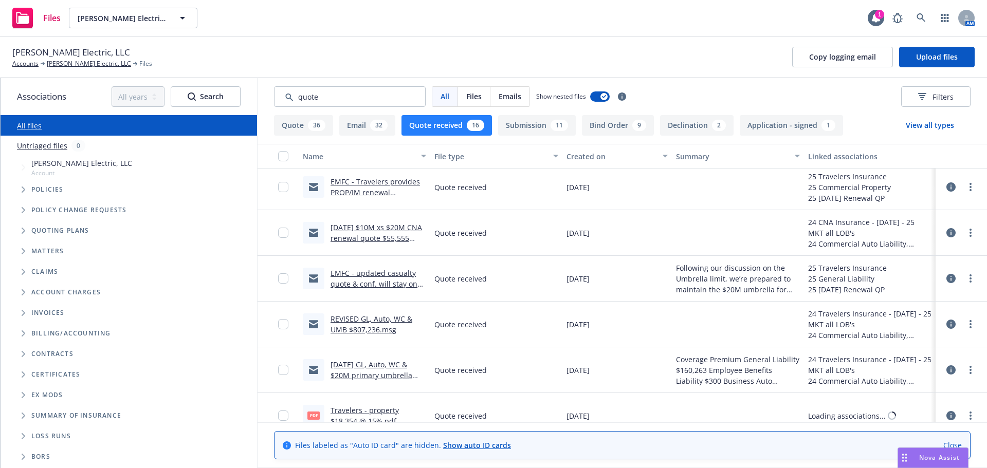
scroll to position [206, 0]
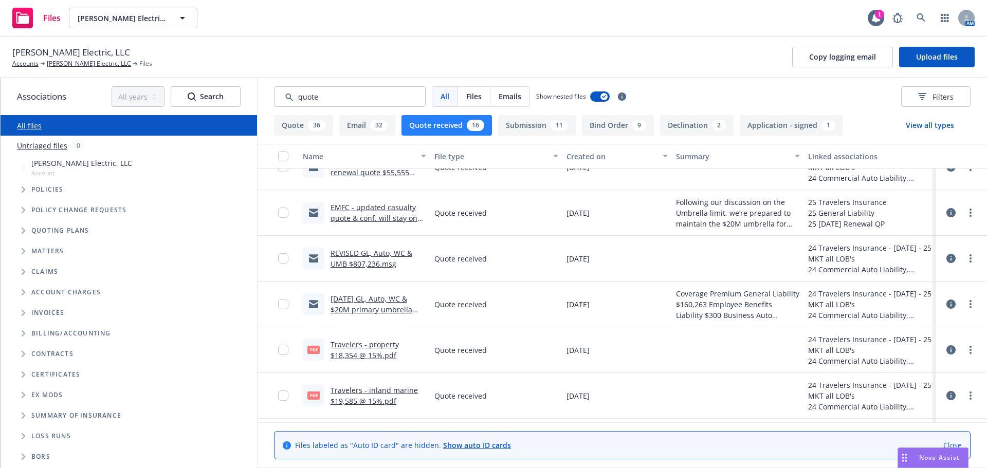
click at [958, 443] on link "Close" at bounding box center [953, 445] width 19 height 11
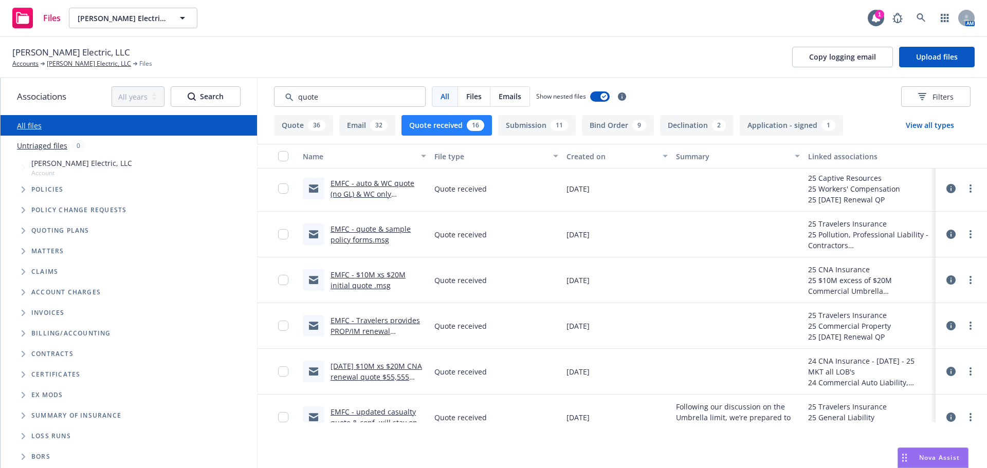
scroll to position [0, 0]
click at [292, 129] on button "Quote 36" at bounding box center [303, 125] width 59 height 21
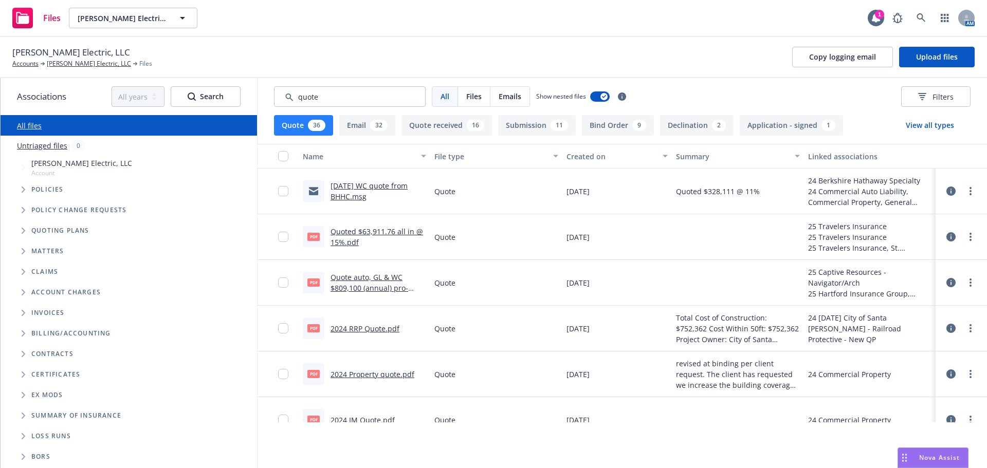
click at [384, 232] on link "Quoted $63,911.76 all in @ 15%.pdf" at bounding box center [377, 237] width 93 height 21
click at [365, 283] on div "Quote auto, GL & WC $809,100 (annual) pro-rated 6/15/10/1/2025 $239,494.pdf" at bounding box center [379, 283] width 96 height 22
click at [351, 281] on link "Quote auto, GL & WC $809,100 (annual) pro-rated 6/15/10/1/2025 $239,494.pdf" at bounding box center [370, 294] width 78 height 42
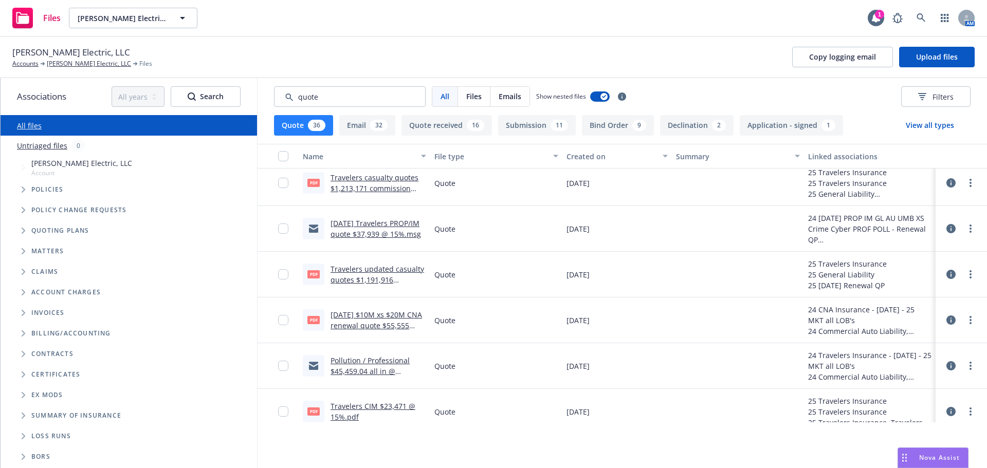
scroll to position [823, 0]
click at [367, 274] on link "Travelers updated casualty quotes $1,191,916 commission varies by LOB.pdf" at bounding box center [378, 286] width 94 height 42
click at [299, 97] on input "Search by keyword..." at bounding box center [350, 96] width 152 height 21
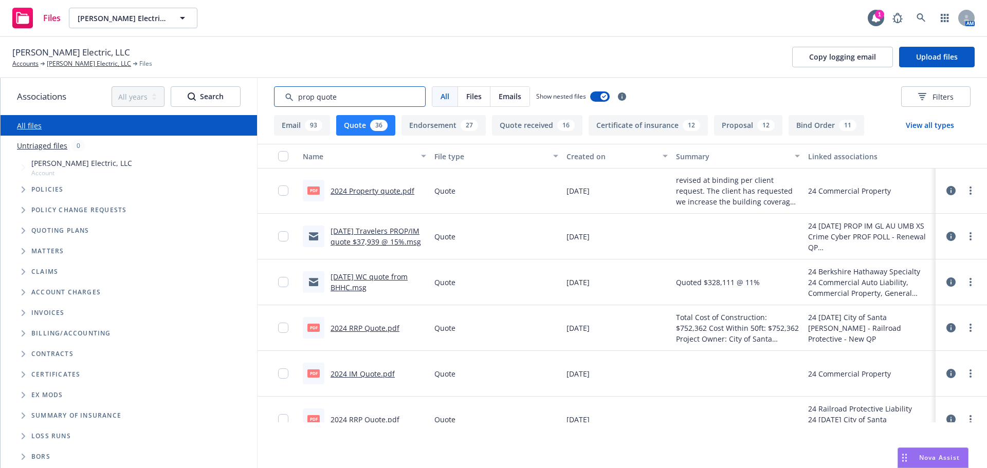
scroll to position [0, 0]
click at [313, 98] on input "Search by keyword..." at bounding box center [350, 96] width 152 height 21
click at [315, 97] on input "Search by keyword..." at bounding box center [350, 96] width 152 height 21
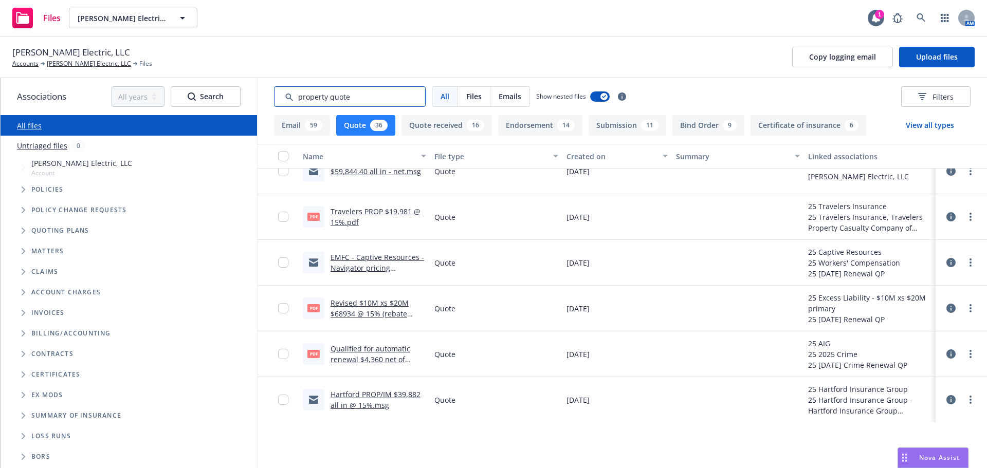
scroll to position [1379, 0]
drag, startPoint x: 360, startPoint y: 93, endPoint x: 140, endPoint y: 109, distance: 220.6
click at [130, 107] on div "Associations All years 2027 2026 2025 2024 2023 2022 2021 2020 2019 2018 2017 2…" at bounding box center [494, 273] width 987 height 390
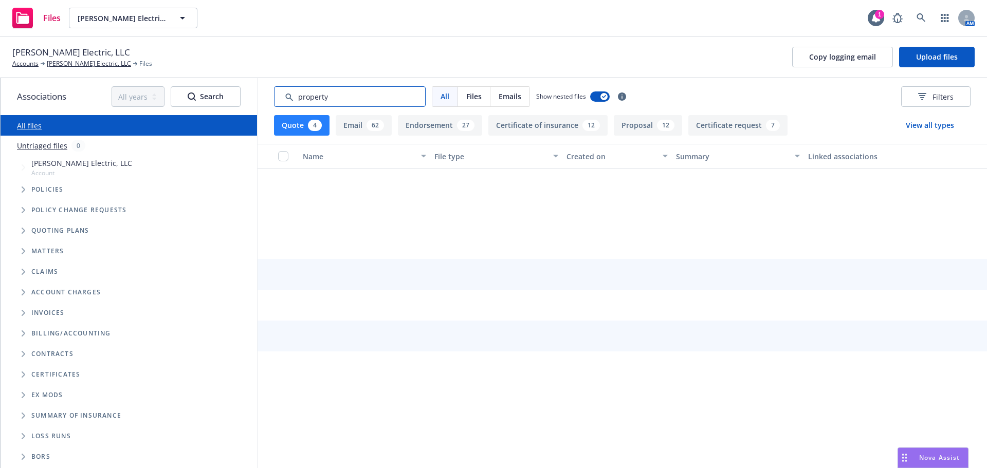
type input "property"
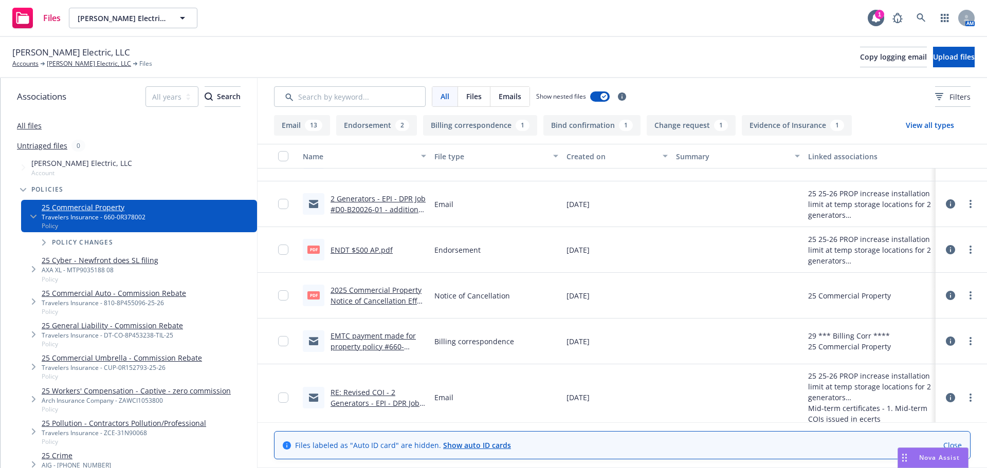
scroll to position [51, 0]
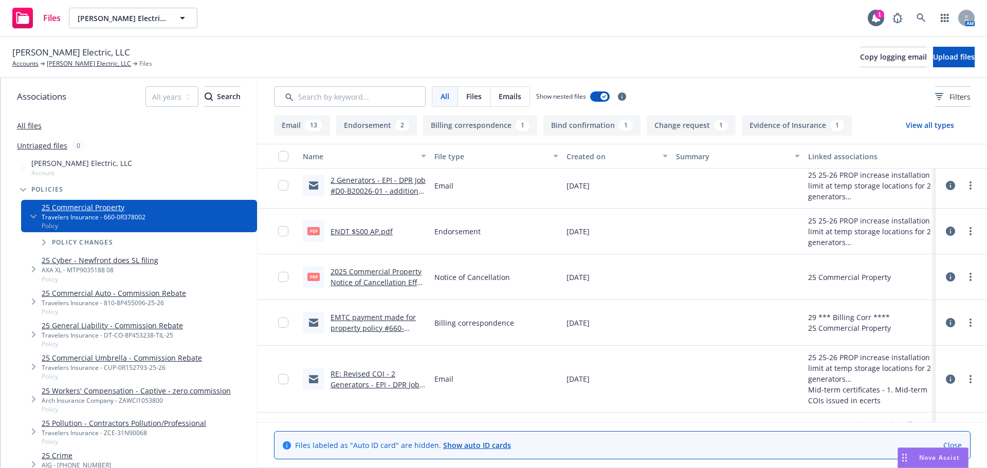
click at [959, 446] on link "Close" at bounding box center [953, 445] width 19 height 11
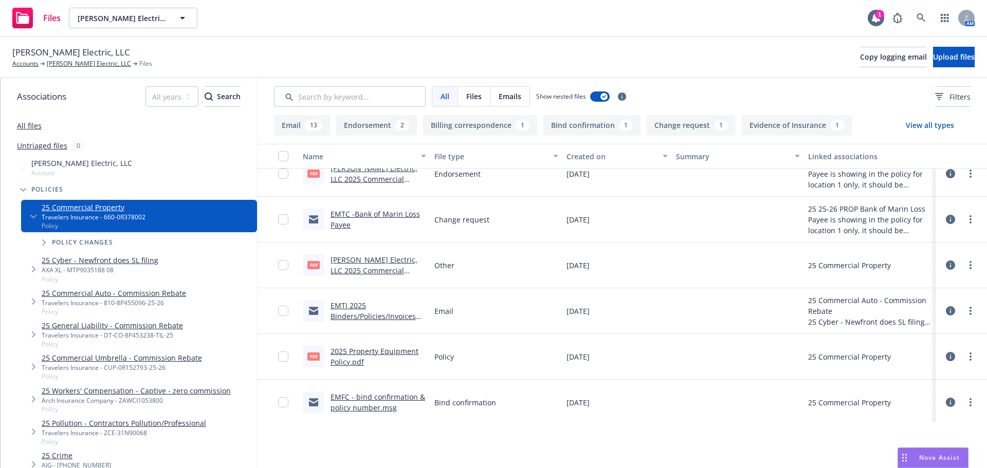
scroll to position [790, 0]
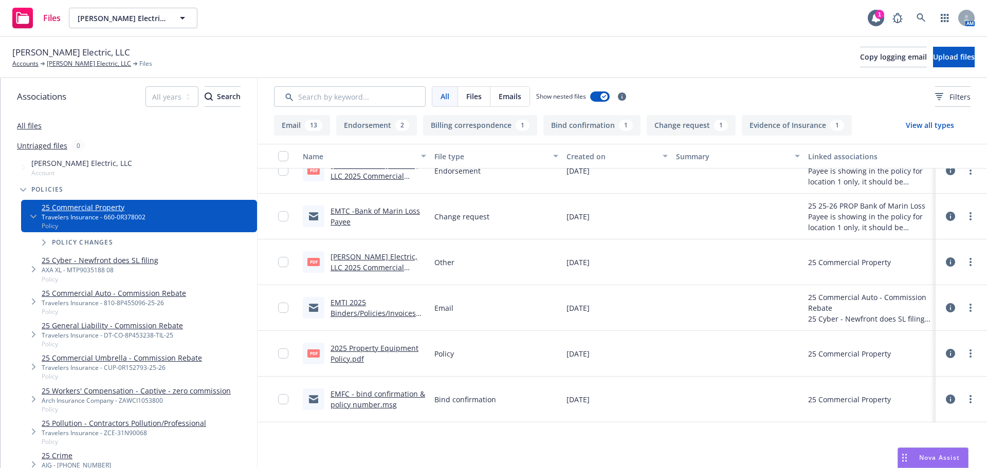
click at [379, 352] on link "2025 Property Equipment Policy.pdf" at bounding box center [375, 354] width 88 height 21
click at [77, 66] on link "[PERSON_NAME] Electric, LLC" at bounding box center [89, 63] width 84 height 9
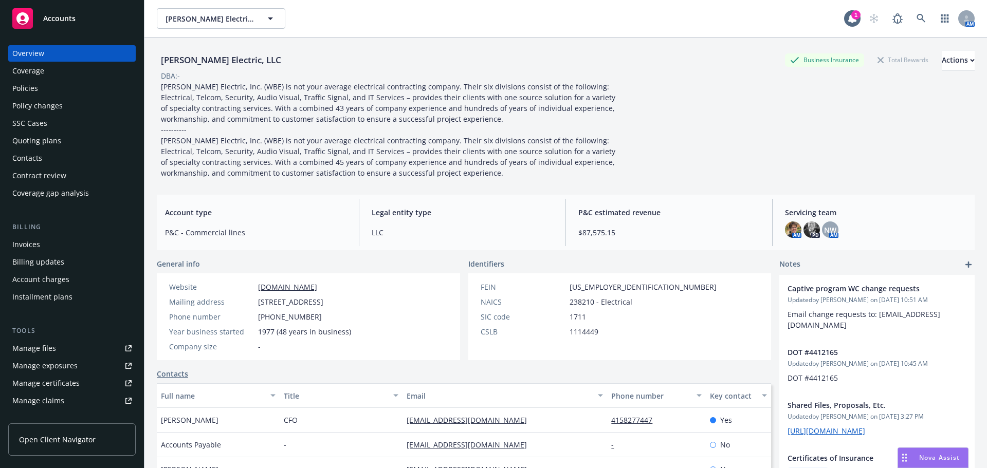
click at [34, 86] on div "Policies" at bounding box center [25, 88] width 26 height 16
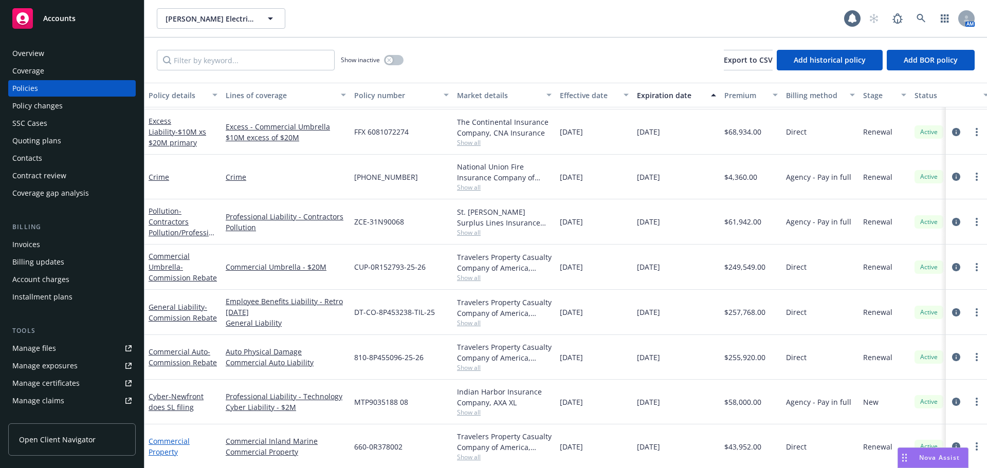
scroll to position [93, 0]
click at [175, 441] on link "Commercial Property" at bounding box center [169, 446] width 41 height 21
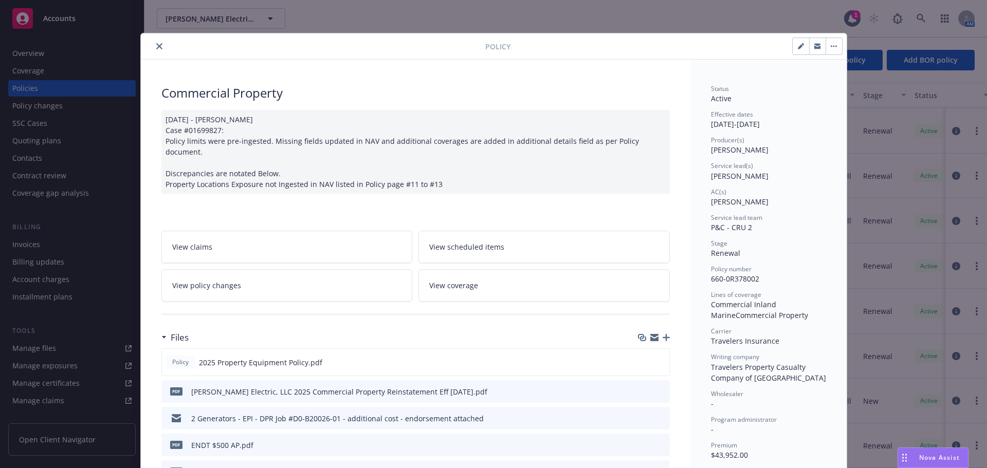
click at [340, 270] on link "View policy changes" at bounding box center [286, 285] width 251 height 32
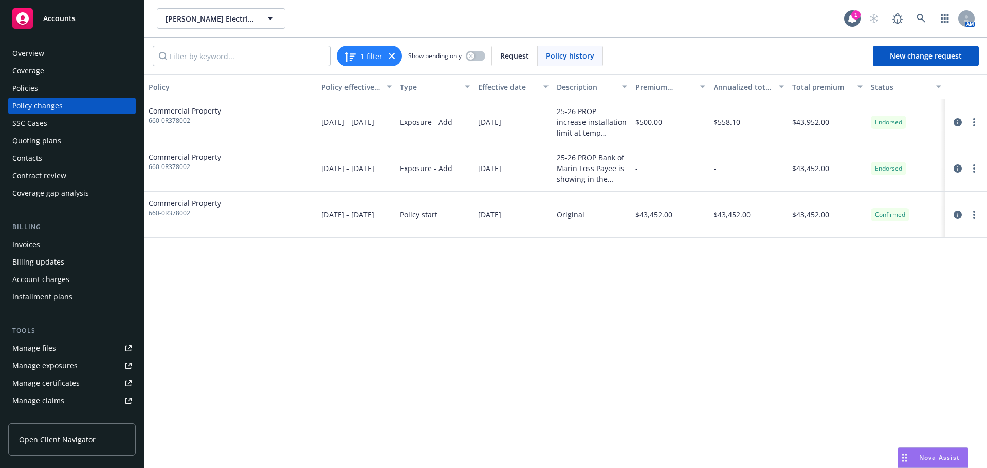
click at [40, 351] on div "Manage files" at bounding box center [34, 348] width 44 height 16
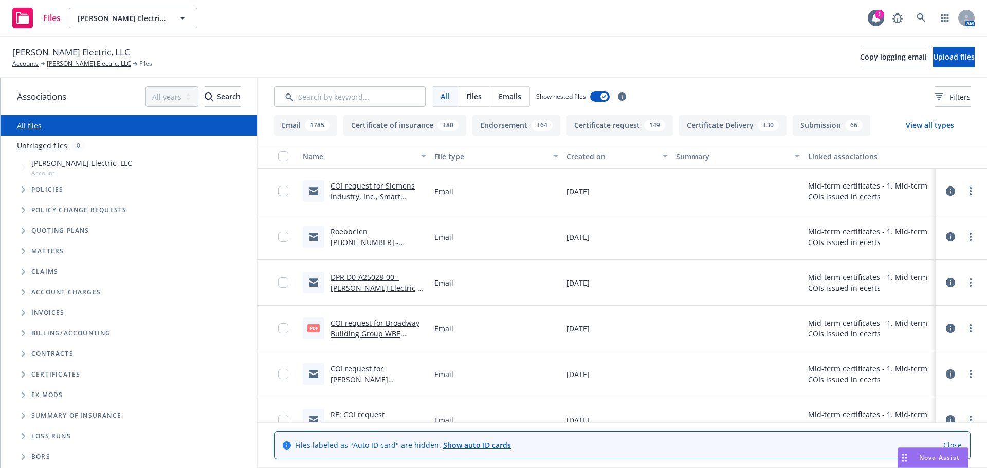
click at [956, 445] on link "Close" at bounding box center [953, 445] width 19 height 11
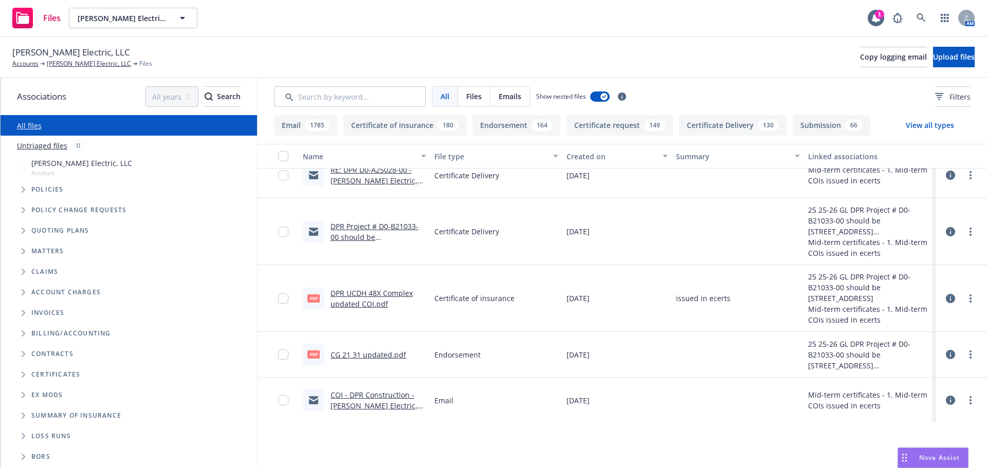
scroll to position [617, 0]
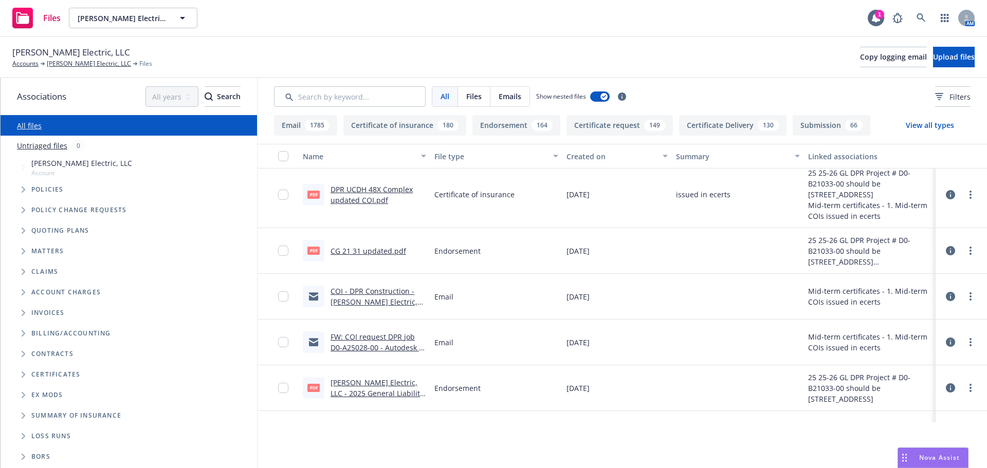
click at [393, 252] on link "CG 21 31 updated.pdf" at bounding box center [369, 251] width 76 height 10
click at [377, 97] on input "Search by keyword..." at bounding box center [350, 96] width 152 height 21
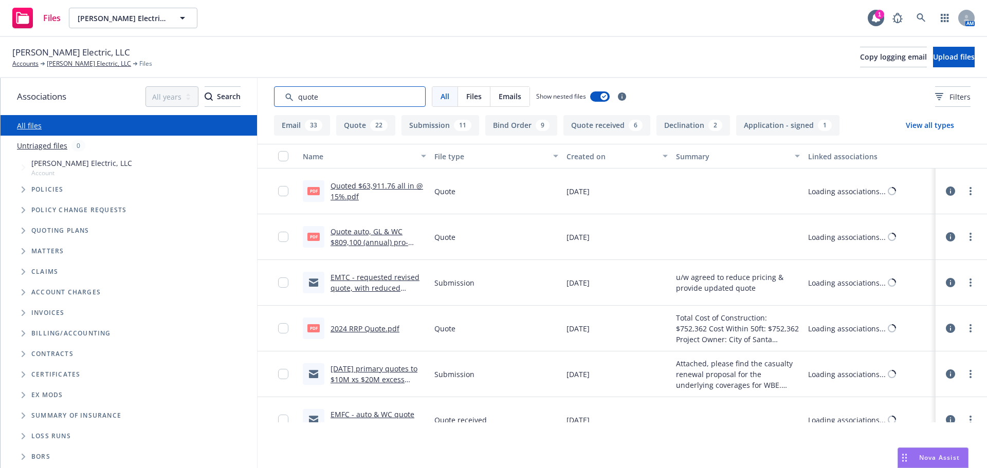
scroll to position [105, 0]
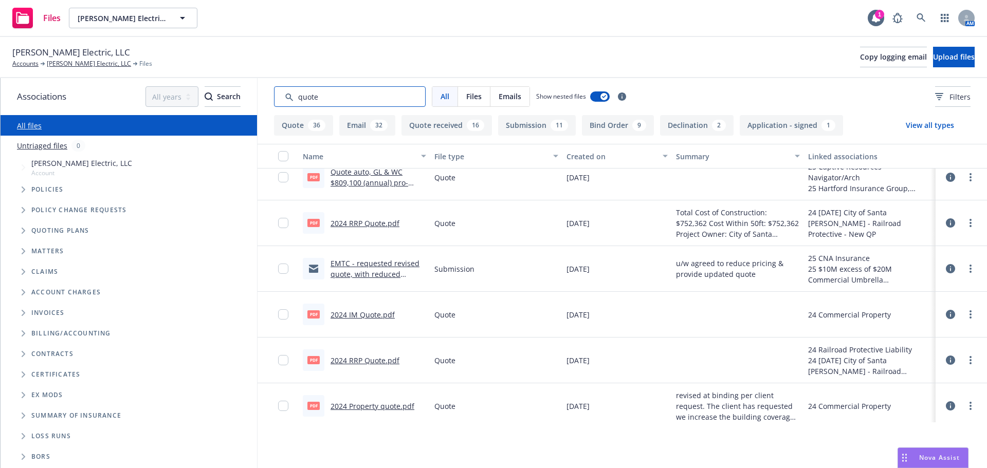
click at [302, 95] on input "Search by keyword..." at bounding box center [350, 96] width 152 height 21
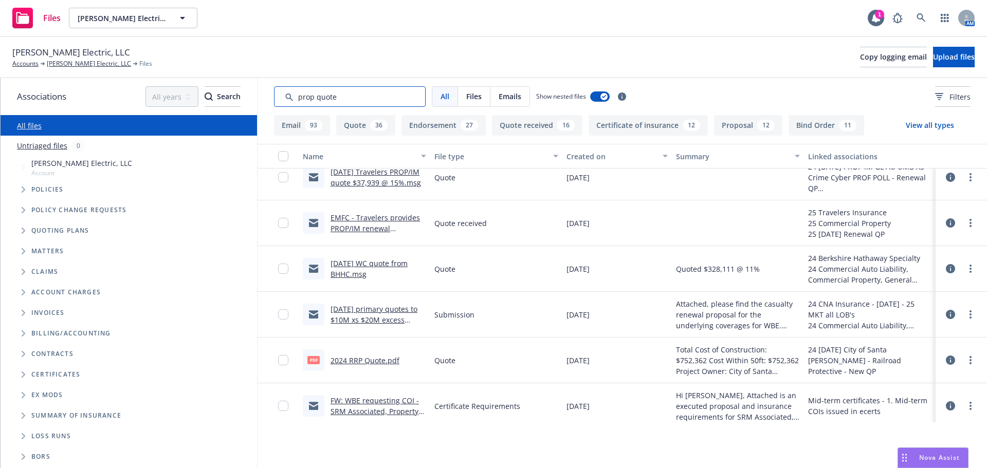
click at [297, 94] on input "Search by keyword..." at bounding box center [350, 96] width 152 height 21
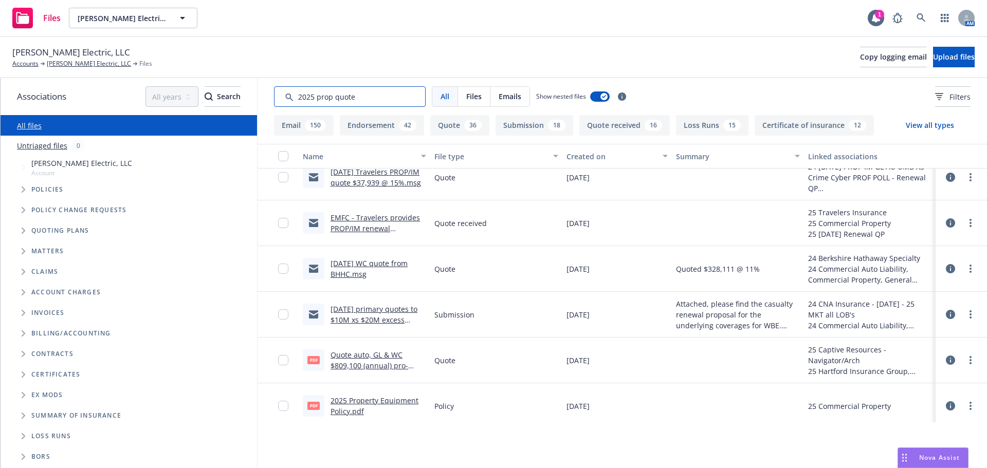
type input "2025 prop quote"
click at [360, 226] on link "EMFC - Travelers provides PROP/IM renewal quotes.msg" at bounding box center [375, 228] width 89 height 31
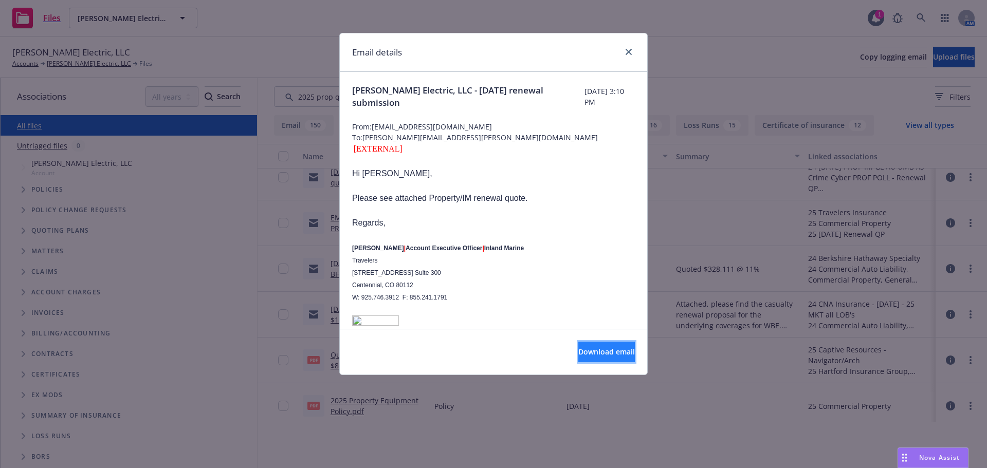
click at [610, 352] on span "Download email" at bounding box center [607, 352] width 57 height 10
click at [613, 352] on span "Download email" at bounding box center [607, 352] width 57 height 10
click at [579, 357] on button "Download email" at bounding box center [607, 352] width 57 height 21
click at [625, 56] on link "close" at bounding box center [629, 52] width 12 height 12
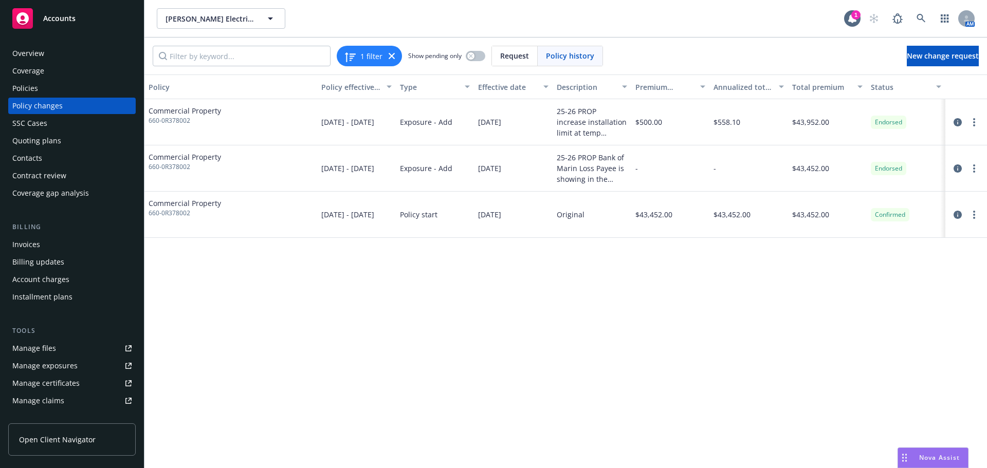
drag, startPoint x: 27, startPoint y: 92, endPoint x: 24, endPoint y: 87, distance: 6.0
click at [27, 92] on div "Policies" at bounding box center [25, 88] width 26 height 16
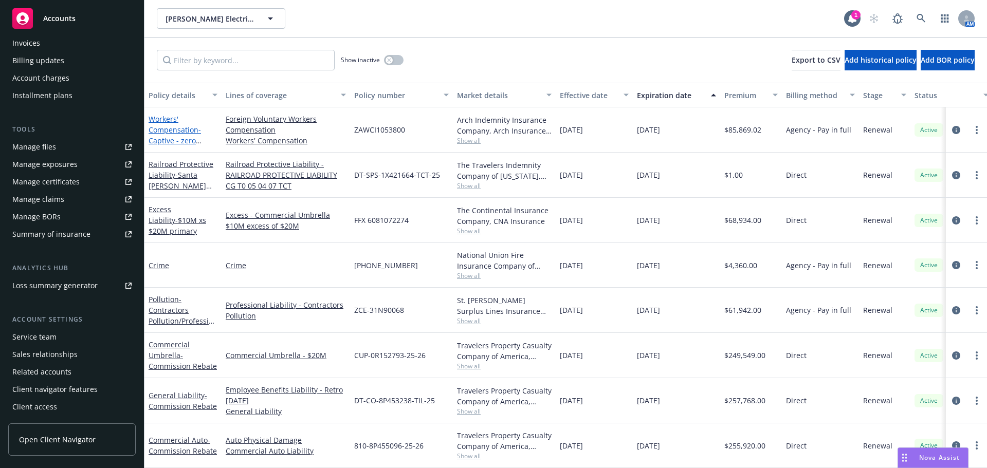
click at [164, 133] on link "Workers' Compensation - Captive - zero commission" at bounding box center [175, 135] width 52 height 42
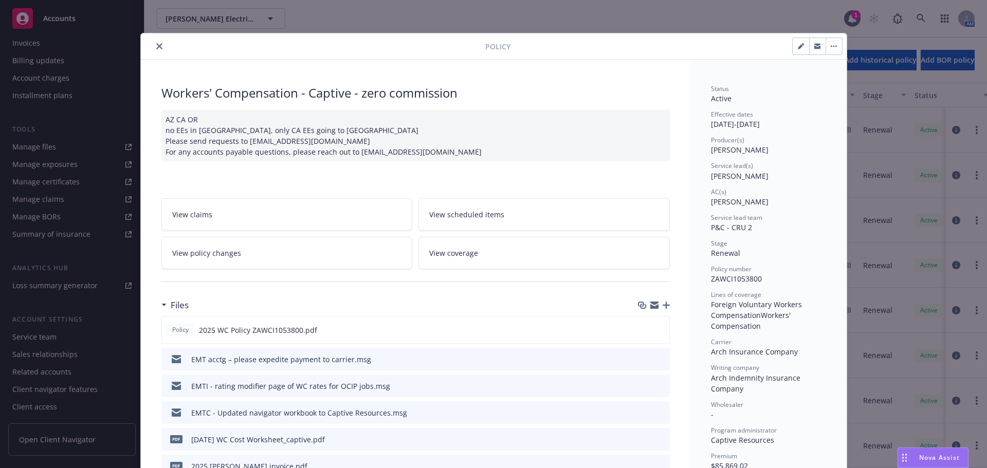
click at [207, 250] on span "View policy changes" at bounding box center [206, 253] width 69 height 11
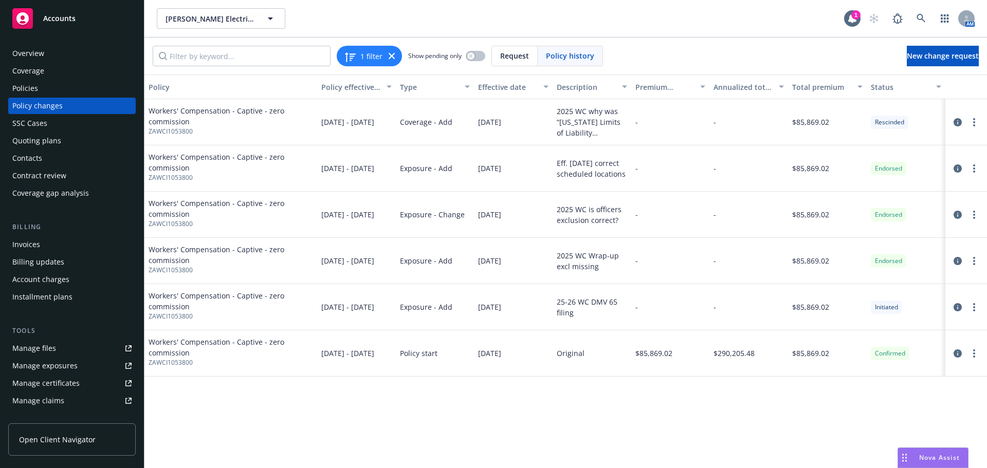
click at [50, 347] on div "Manage files" at bounding box center [34, 348] width 44 height 16
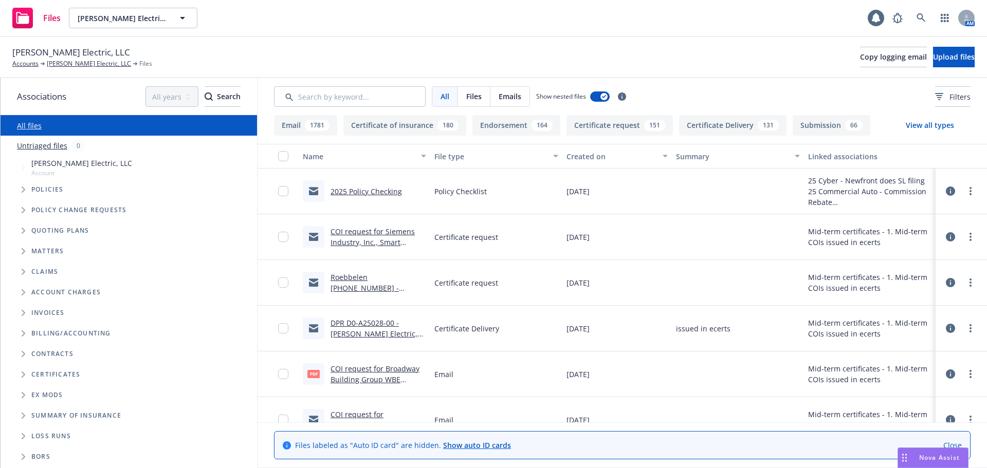
click at [961, 447] on link "Close" at bounding box center [953, 445] width 19 height 11
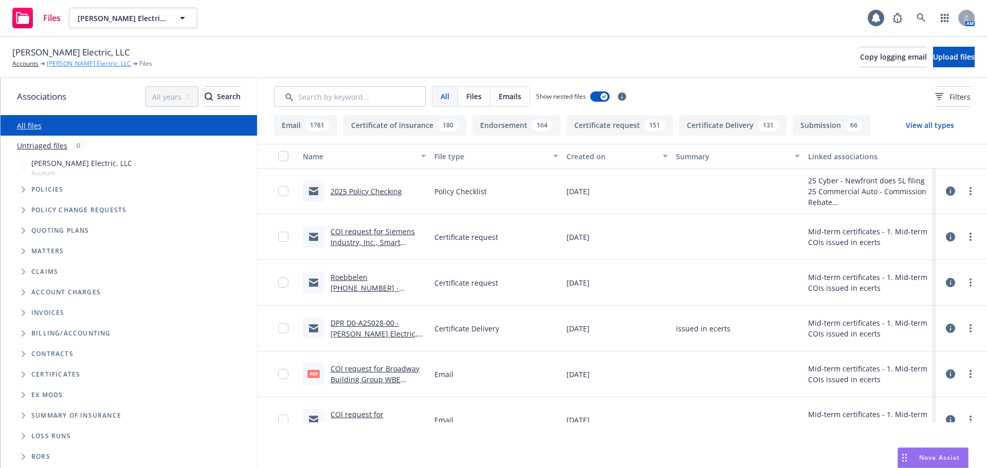
click at [78, 66] on link "[PERSON_NAME] Electric, LLC" at bounding box center [89, 63] width 84 height 9
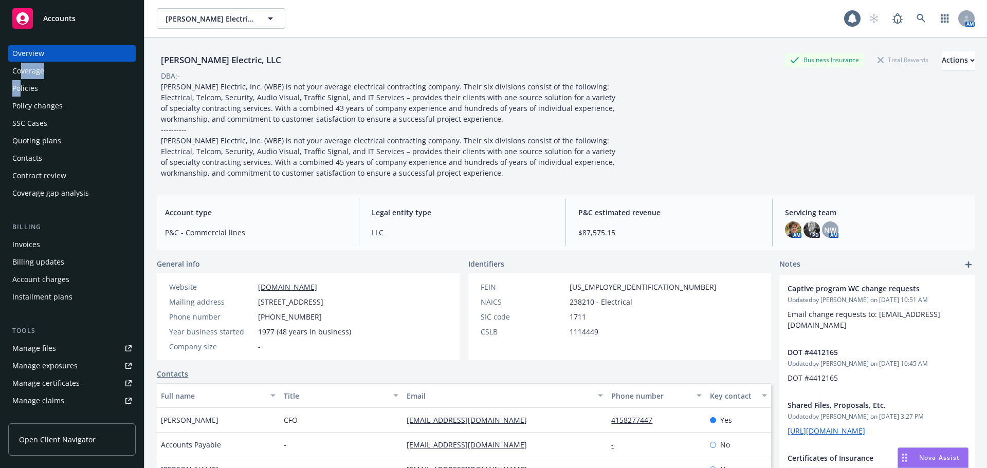
click at [22, 81] on div "Overview Coverage Policies Policy changes SSC Cases Quoting plans Contacts Cont…" at bounding box center [72, 123] width 128 height 156
click at [24, 86] on div "Policies" at bounding box center [25, 88] width 26 height 16
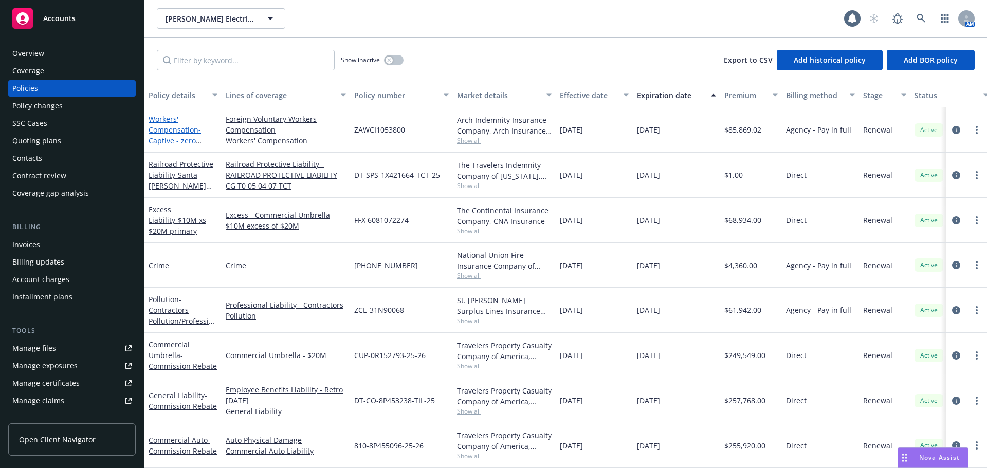
click at [160, 132] on link "Workers' Compensation - Captive - zero commission" at bounding box center [175, 135] width 52 height 42
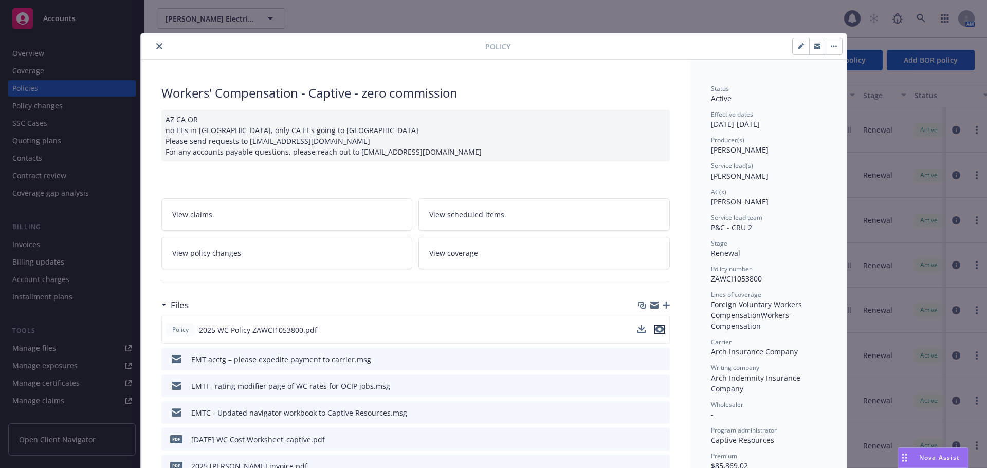
click at [660, 329] on button "preview file" at bounding box center [659, 329] width 11 height 9
click at [156, 47] on icon "close" at bounding box center [159, 46] width 6 height 6
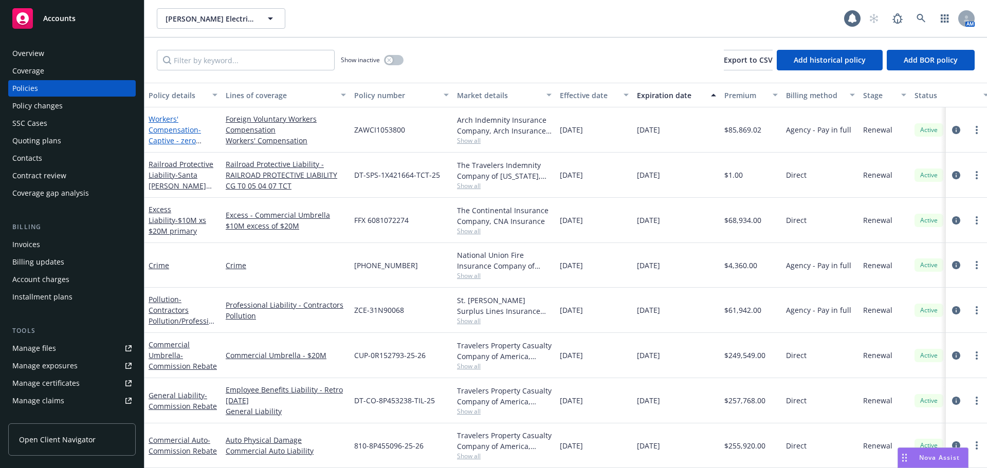
click at [173, 136] on span "- Captive - zero commission" at bounding box center [175, 140] width 53 height 31
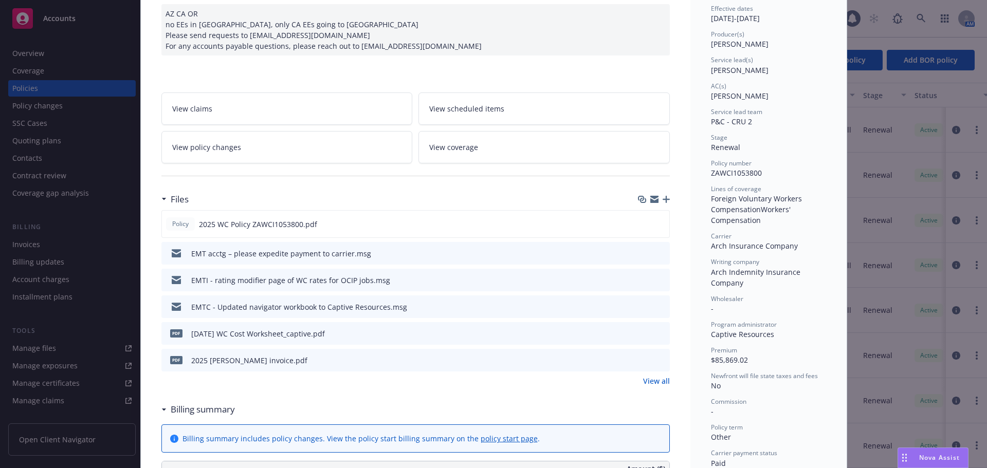
scroll to position [185, 0]
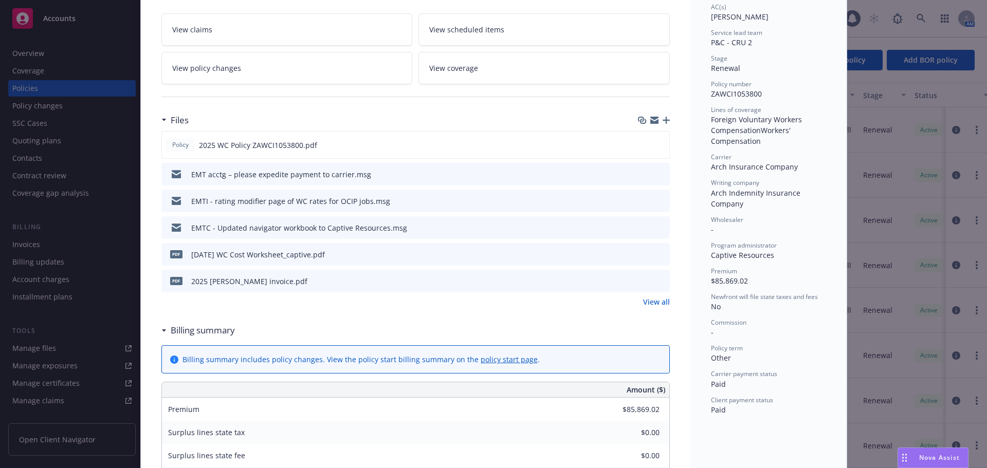
click at [655, 303] on link "View all" at bounding box center [656, 302] width 27 height 11
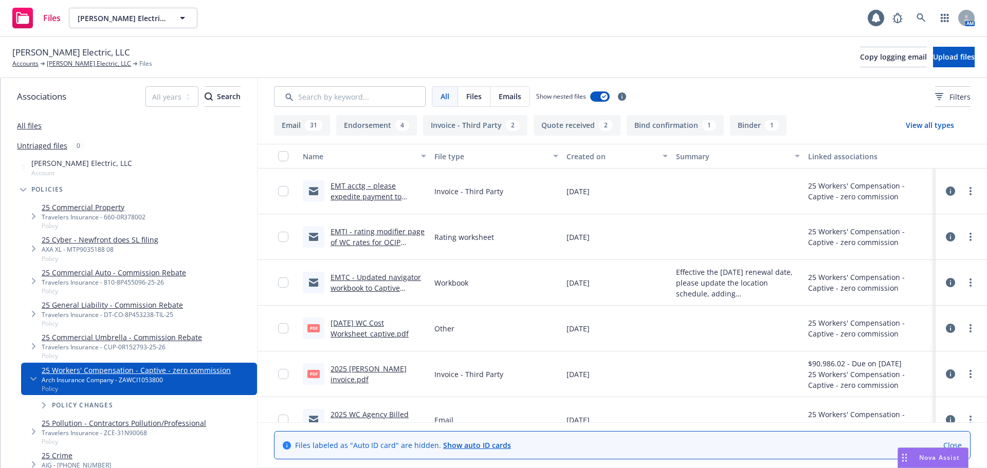
click at [592, 128] on button "Quote received 2" at bounding box center [577, 125] width 87 height 21
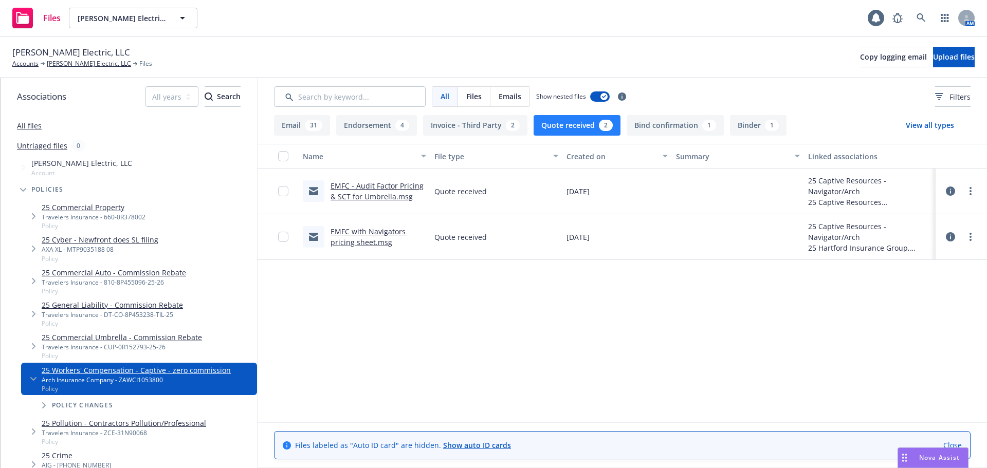
click at [363, 240] on link "EMFC with Navigators pricing sheet.msg" at bounding box center [368, 237] width 75 height 21
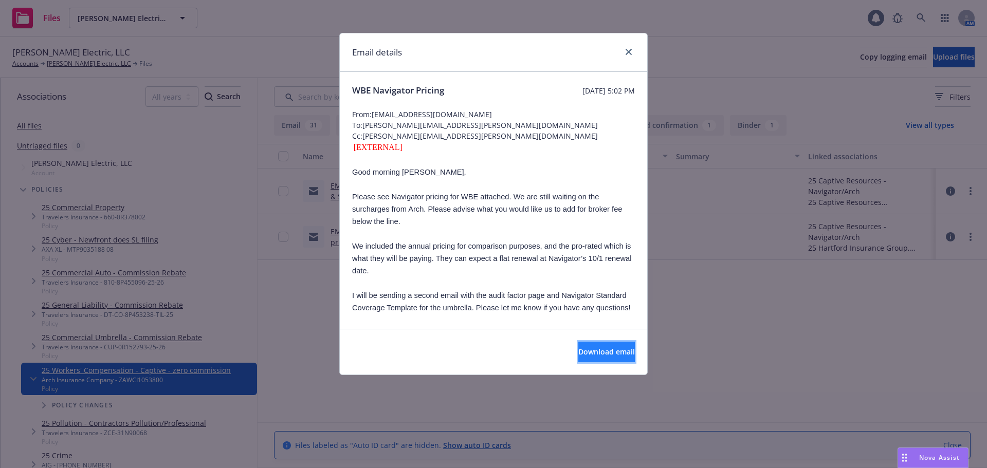
click at [589, 357] on span "Download email" at bounding box center [607, 352] width 57 height 10
click at [630, 57] on link "close" at bounding box center [629, 52] width 12 height 12
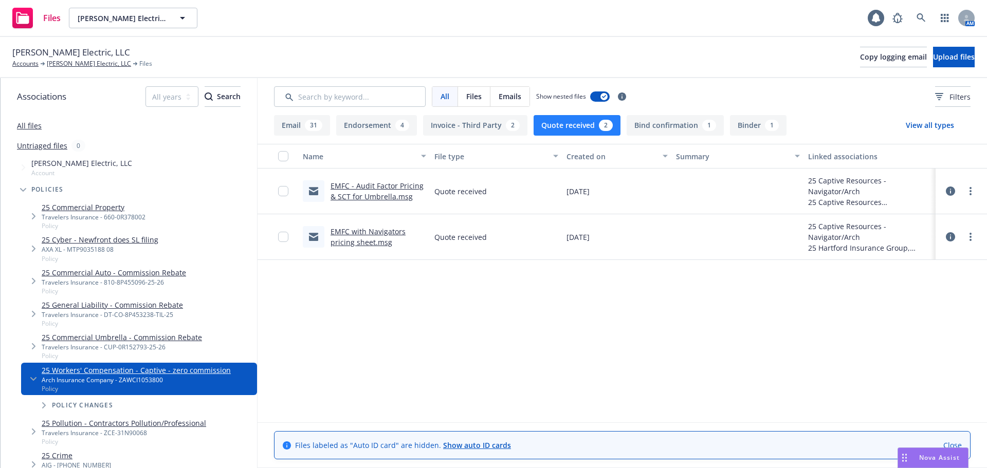
click at [388, 194] on link "EMFC - Audit Factor Pricing & SCT for Umbrella.msg" at bounding box center [377, 191] width 93 height 21
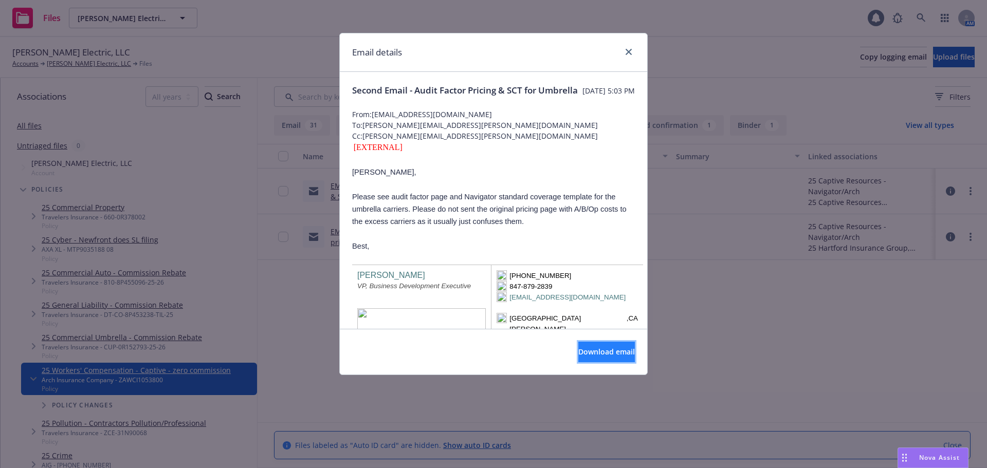
click at [592, 351] on span "Download email" at bounding box center [607, 352] width 57 height 10
click at [630, 51] on icon "close" at bounding box center [629, 52] width 6 height 6
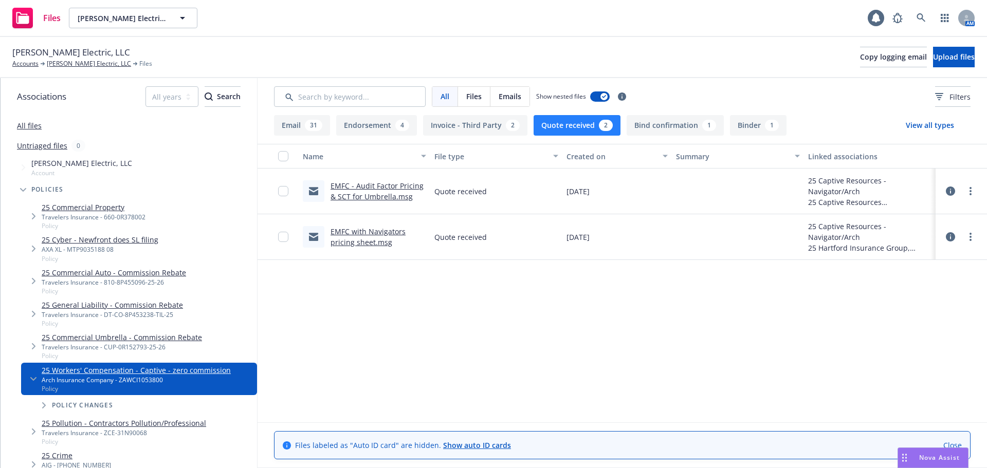
click at [955, 446] on link "Close" at bounding box center [953, 445] width 19 height 11
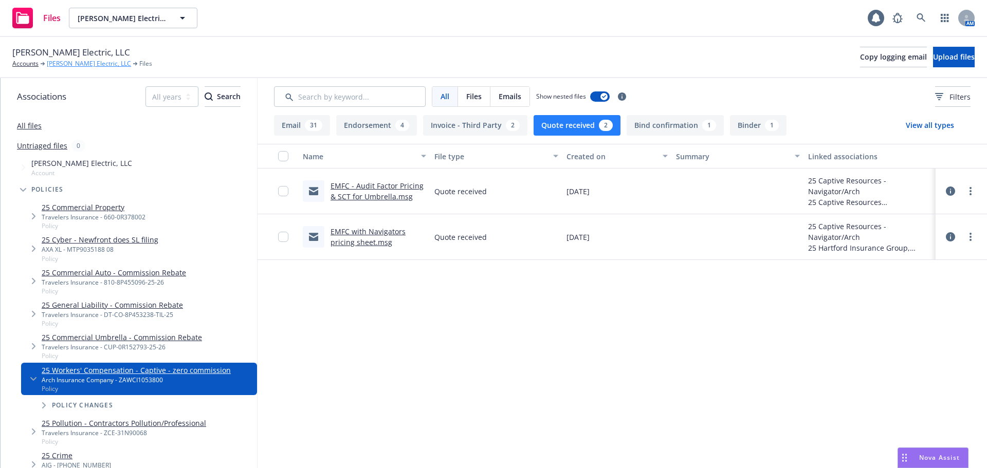
click at [70, 66] on link "[PERSON_NAME] Electric, LLC" at bounding box center [89, 63] width 84 height 9
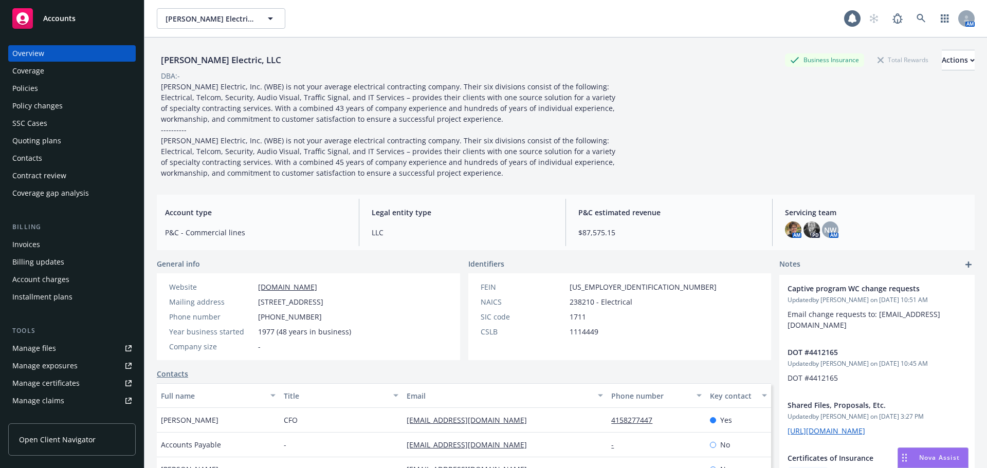
click at [30, 91] on div "Policies" at bounding box center [25, 88] width 26 height 16
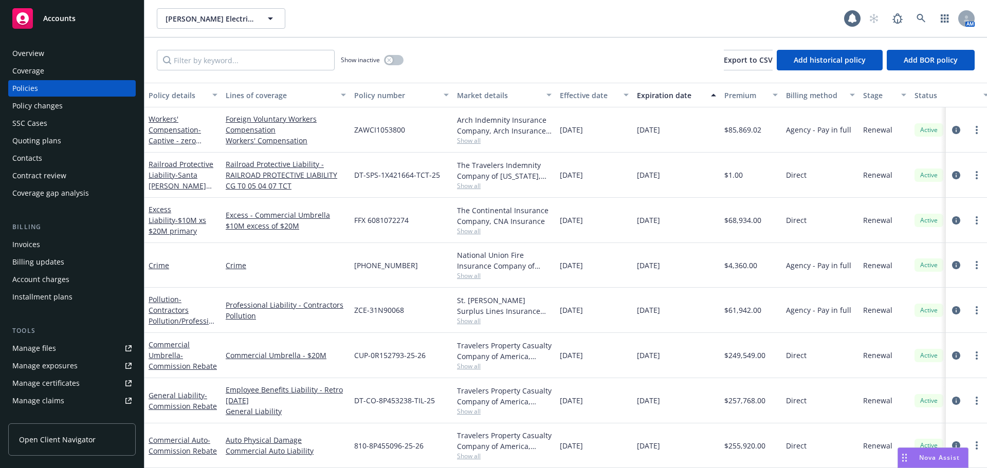
click at [183, 135] on div "Workers' Compensation - Captive - zero commission" at bounding box center [183, 130] width 69 height 32
click at [155, 131] on link "Workers' Compensation - Captive - zero commission" at bounding box center [175, 135] width 52 height 42
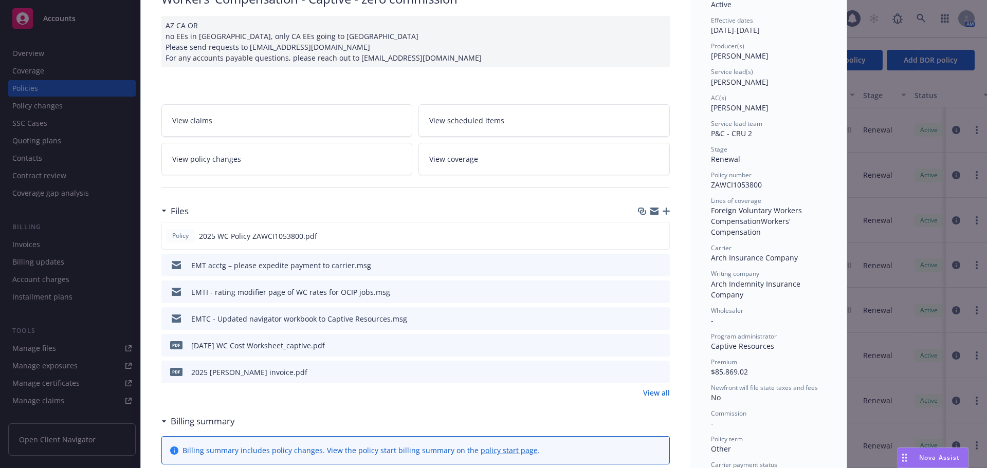
scroll to position [103, 0]
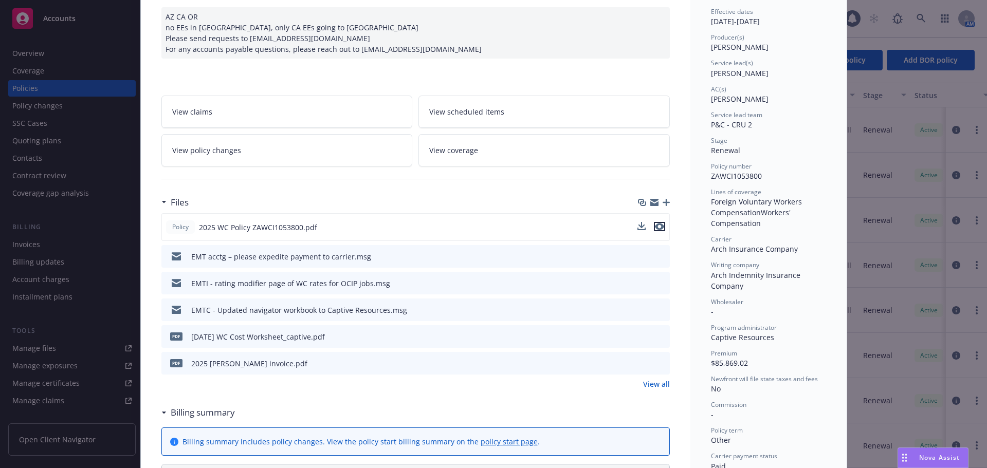
click at [658, 226] on icon "preview file" at bounding box center [659, 226] width 9 height 7
click at [659, 383] on link "View all" at bounding box center [656, 384] width 27 height 11
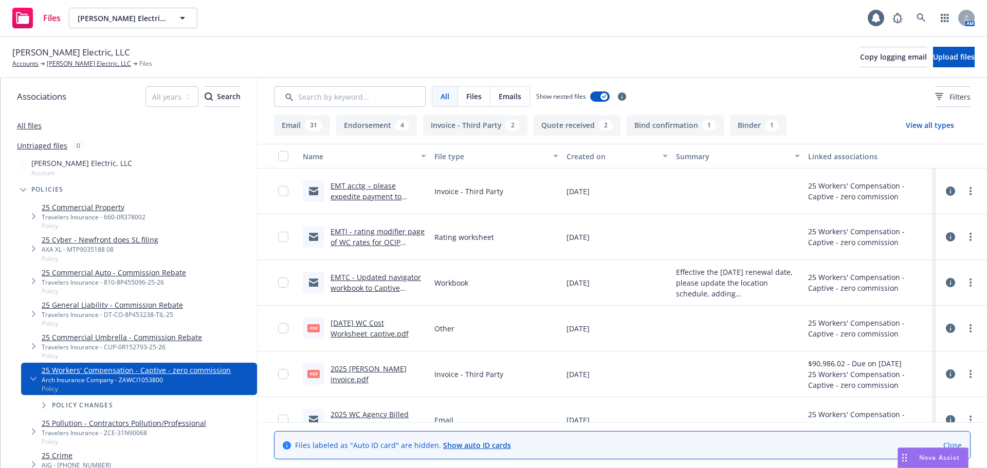
click at [946, 442] on link "Close" at bounding box center [953, 445] width 19 height 11
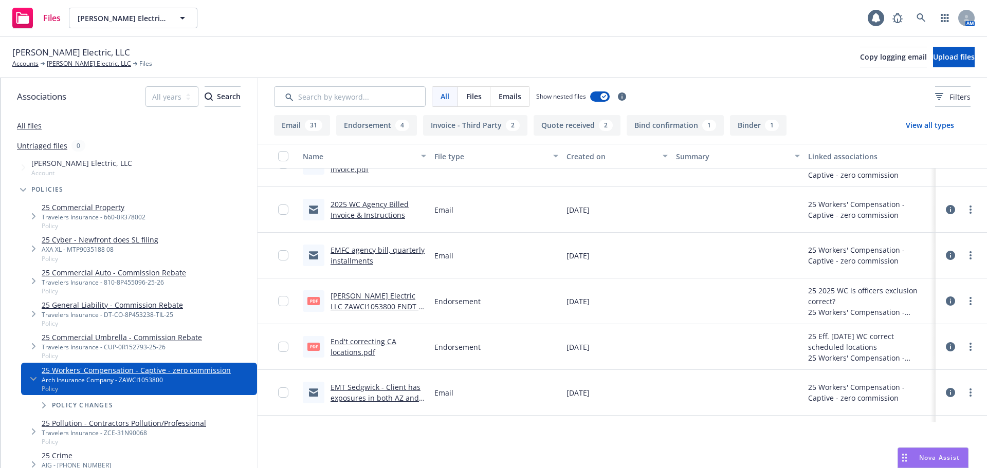
scroll to position [257, 0]
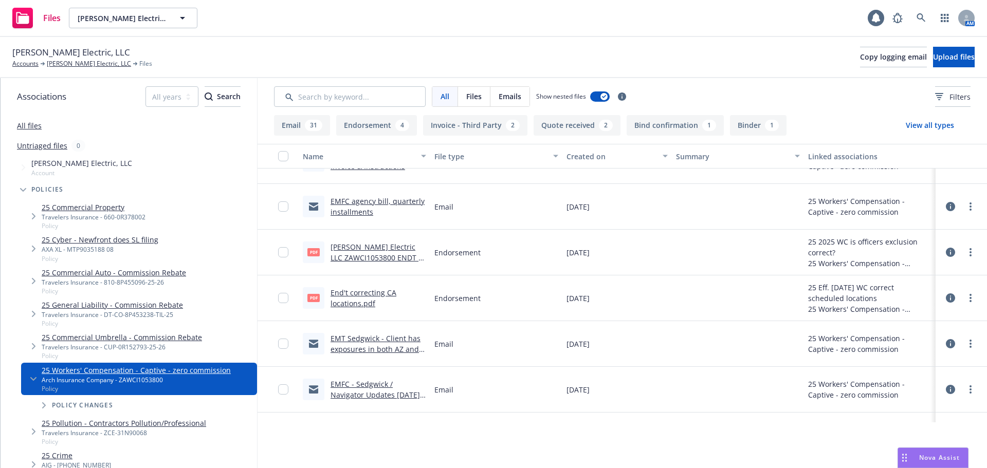
click at [582, 131] on button "Quote received 2" at bounding box center [577, 125] width 87 height 21
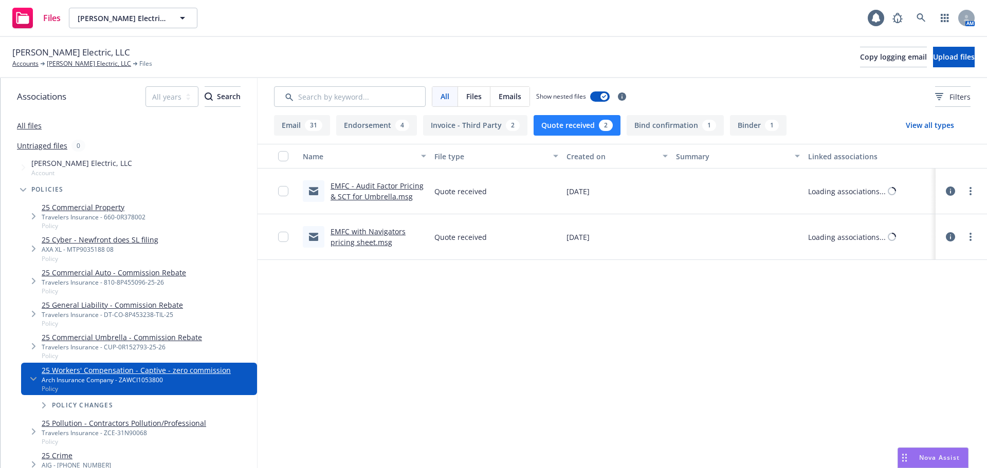
scroll to position [0, 0]
click at [659, 132] on button "Bind confirmation 1" at bounding box center [675, 125] width 97 height 21
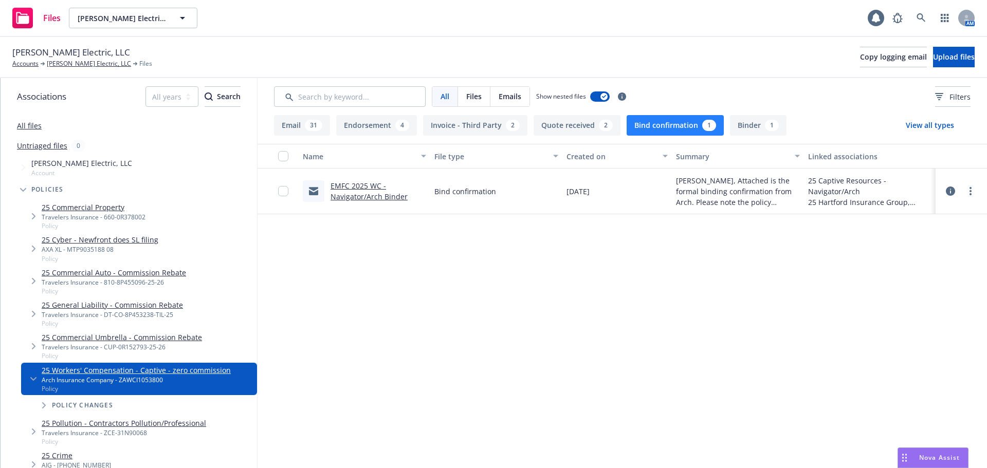
click at [768, 131] on div "1" at bounding box center [772, 125] width 14 height 11
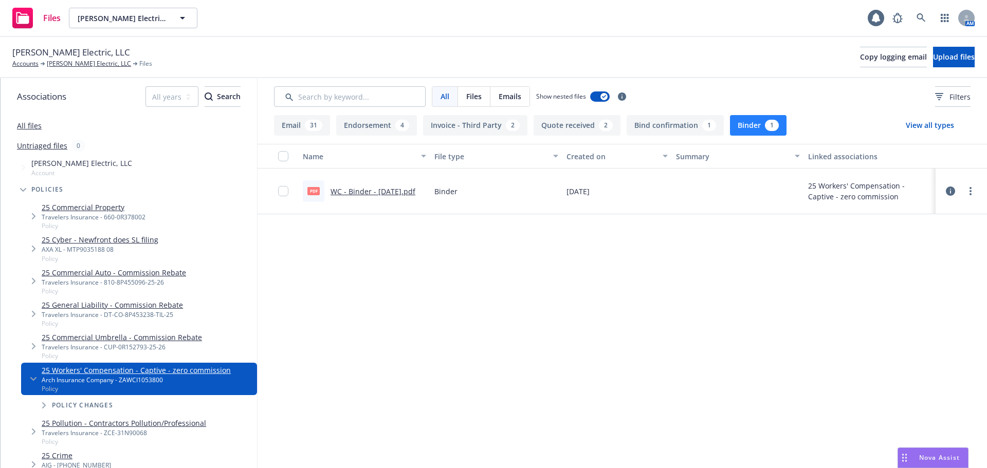
click at [590, 130] on button "Quote received 2" at bounding box center [577, 125] width 87 height 21
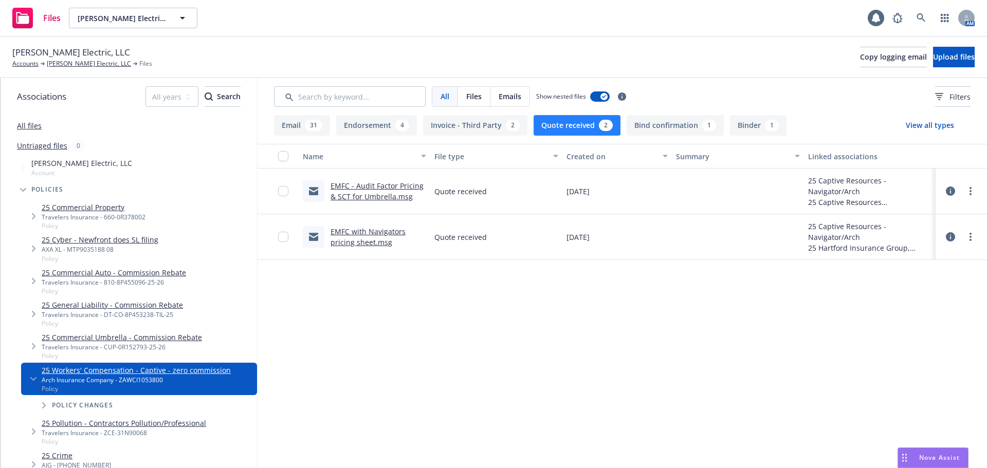
click at [668, 120] on button "Bind confirmation 1" at bounding box center [675, 125] width 97 height 21
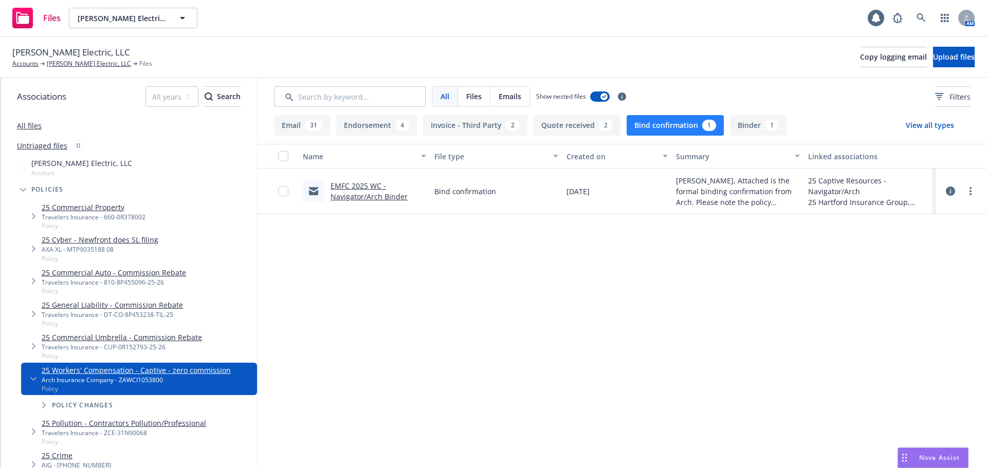
click at [355, 194] on link "EMFC 2025 WC - Navigator/Arch Binder" at bounding box center [369, 191] width 77 height 21
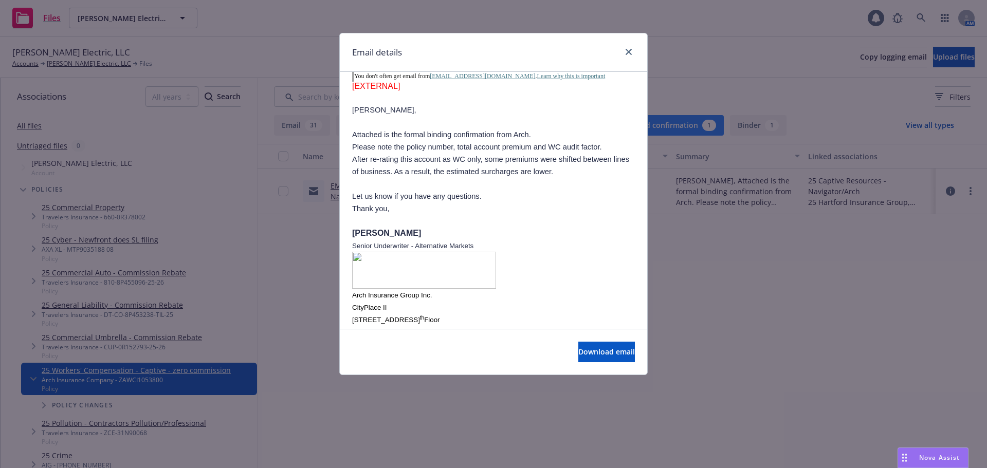
scroll to position [206, 0]
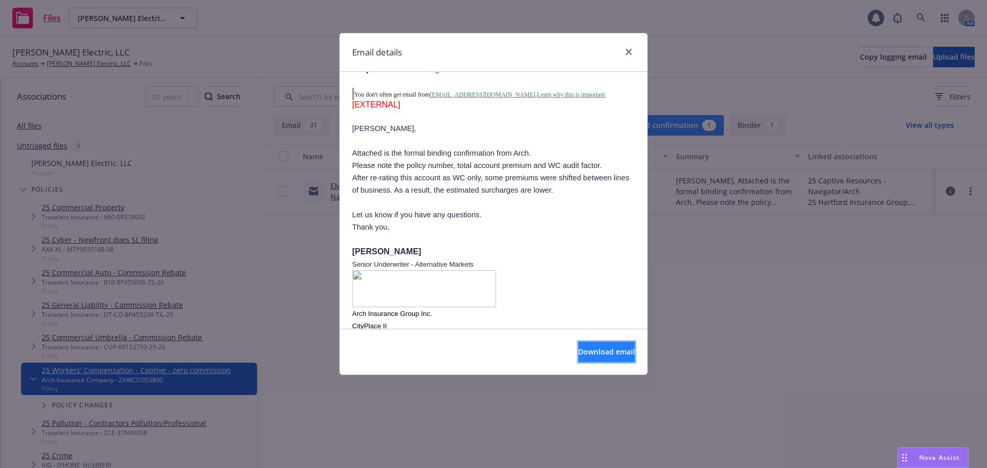
click at [588, 350] on span "Download email" at bounding box center [607, 352] width 57 height 10
click at [629, 45] on div "Email details" at bounding box center [494, 52] width 308 height 39
click at [630, 55] on link "close" at bounding box center [629, 52] width 12 height 12
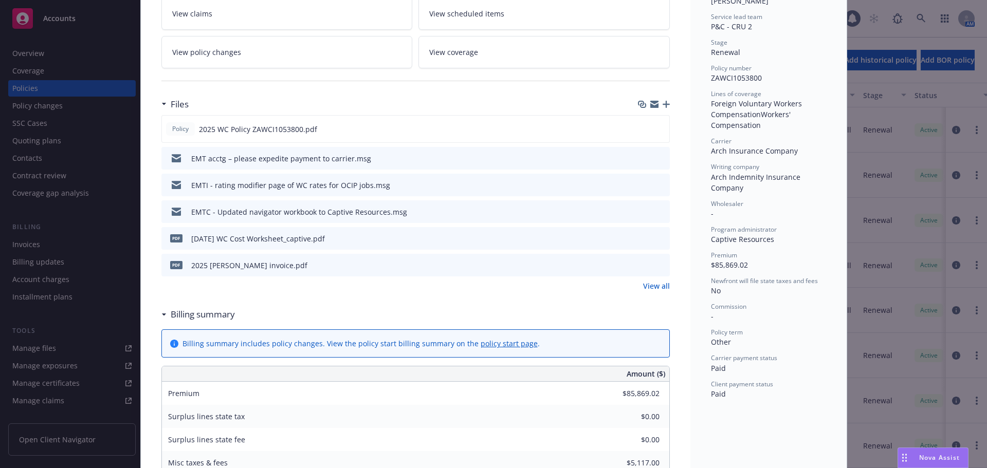
scroll to position [206, 0]
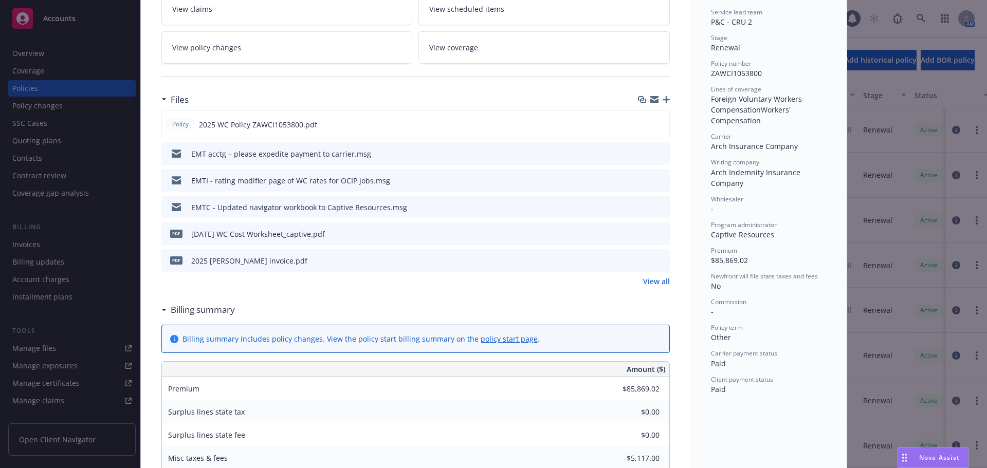
click at [661, 281] on link "View all" at bounding box center [656, 281] width 27 height 11
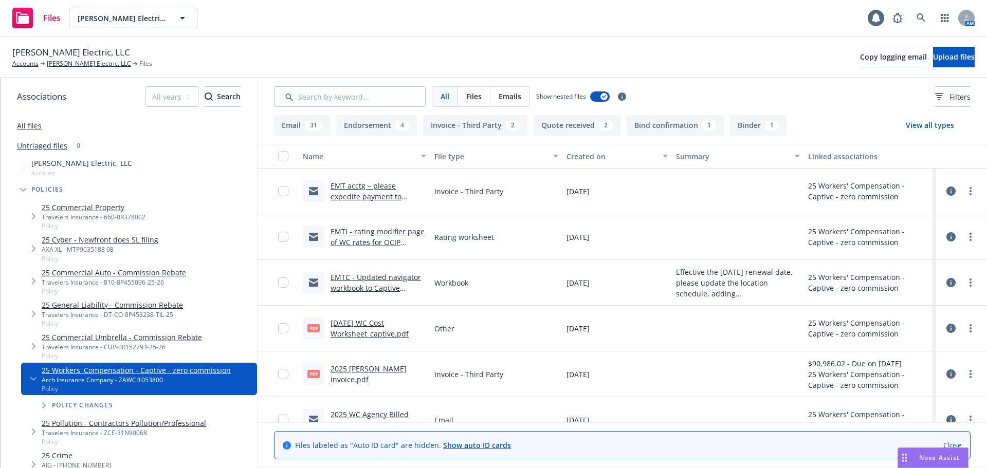
click at [955, 444] on link "Close" at bounding box center [953, 445] width 19 height 11
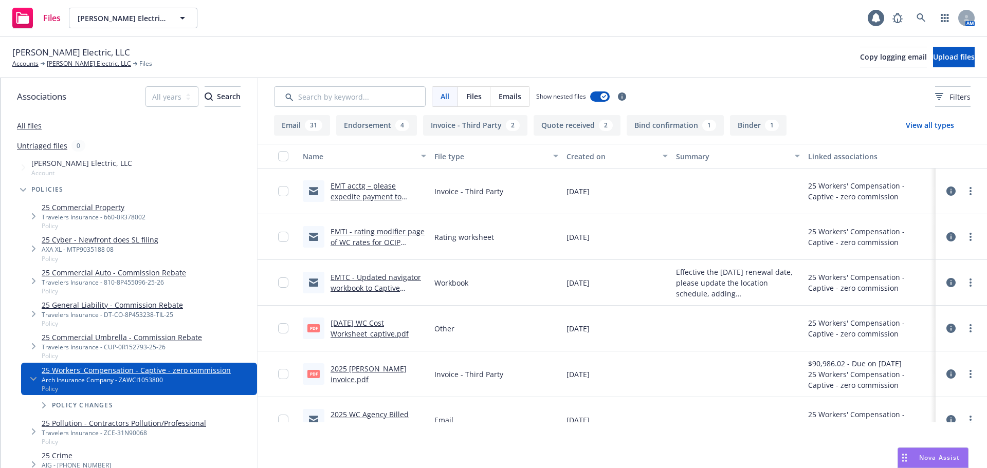
click at [569, 127] on button "Quote received 2" at bounding box center [577, 125] width 87 height 21
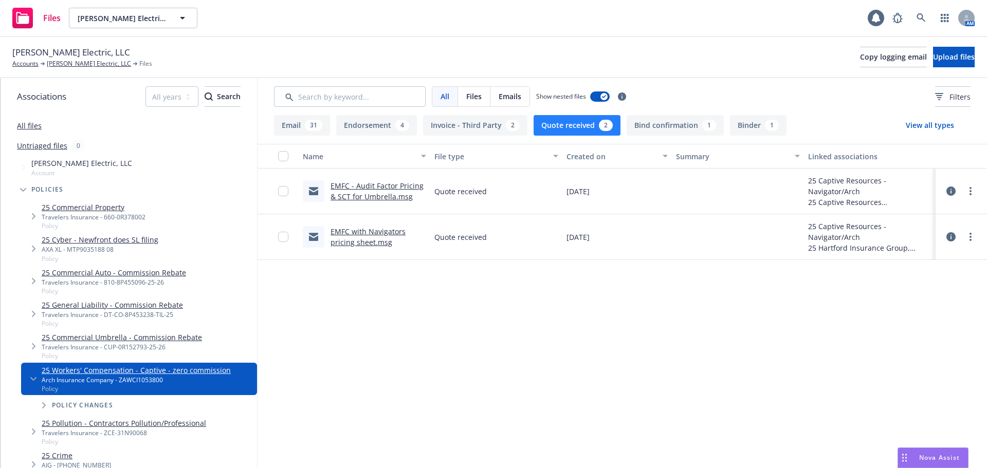
click at [697, 108] on div "All Files Emails Show nested files Filters" at bounding box center [623, 96] width 730 height 37
click at [670, 127] on button "Bind confirmation 1" at bounding box center [675, 125] width 97 height 21
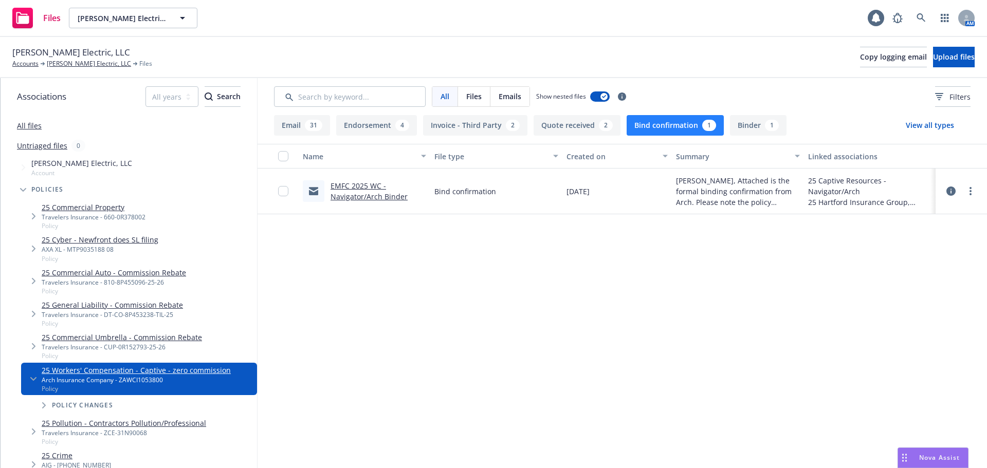
click at [342, 193] on link "EMFC 2025 WC - Navigator/Arch Binder" at bounding box center [369, 191] width 77 height 21
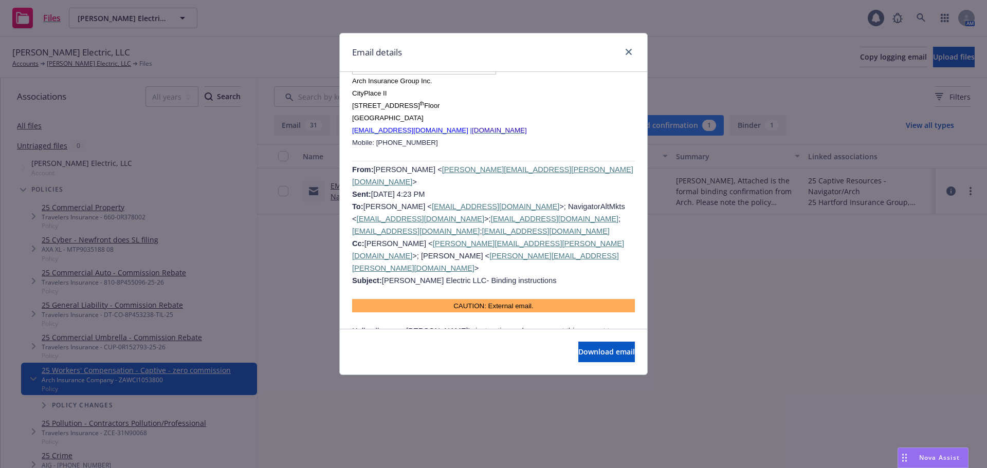
scroll to position [514, 0]
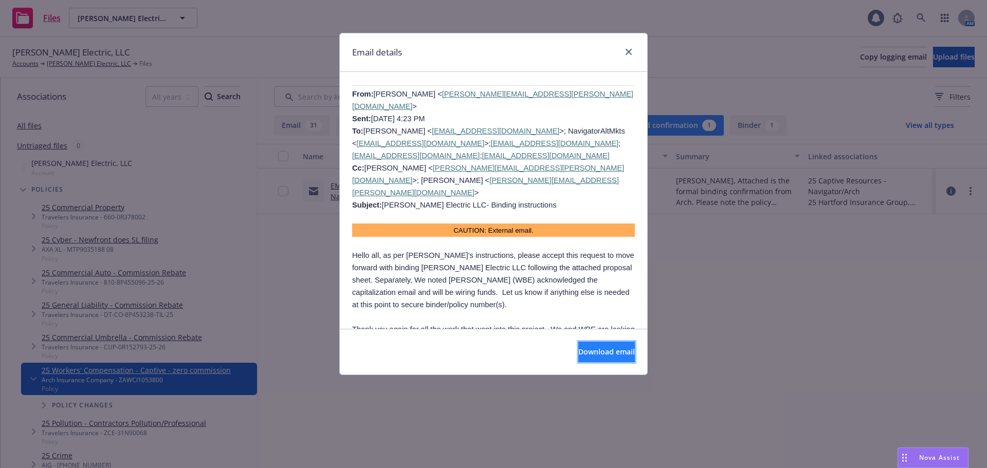
click at [618, 352] on span "Download email" at bounding box center [607, 352] width 57 height 10
click at [630, 51] on icon "close" at bounding box center [629, 52] width 6 height 6
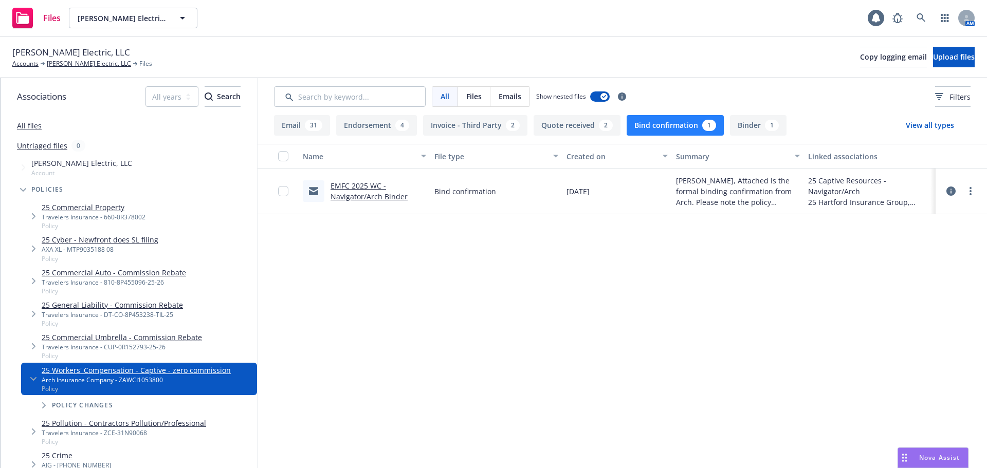
click at [564, 121] on button "Quote received 2" at bounding box center [577, 125] width 87 height 21
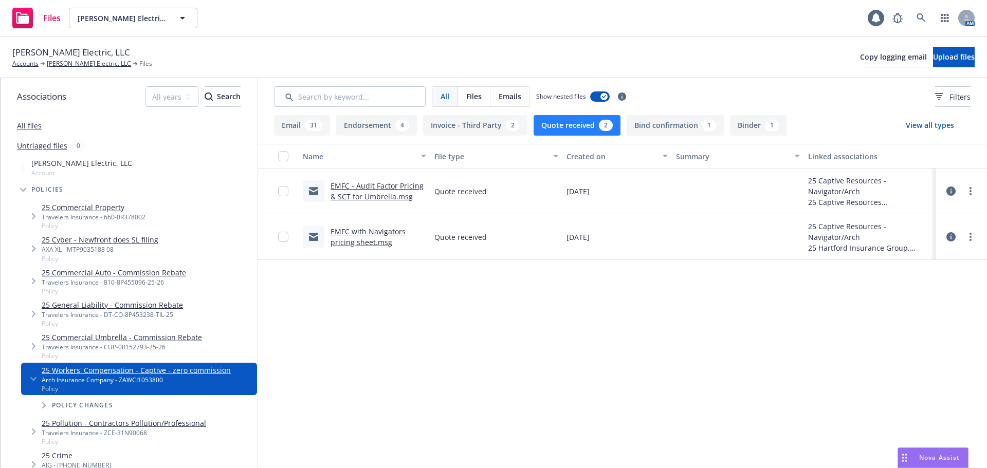
click at [389, 196] on link "EMFC - Audit Factor Pricing & SCT for Umbrella.msg" at bounding box center [377, 191] width 93 height 21
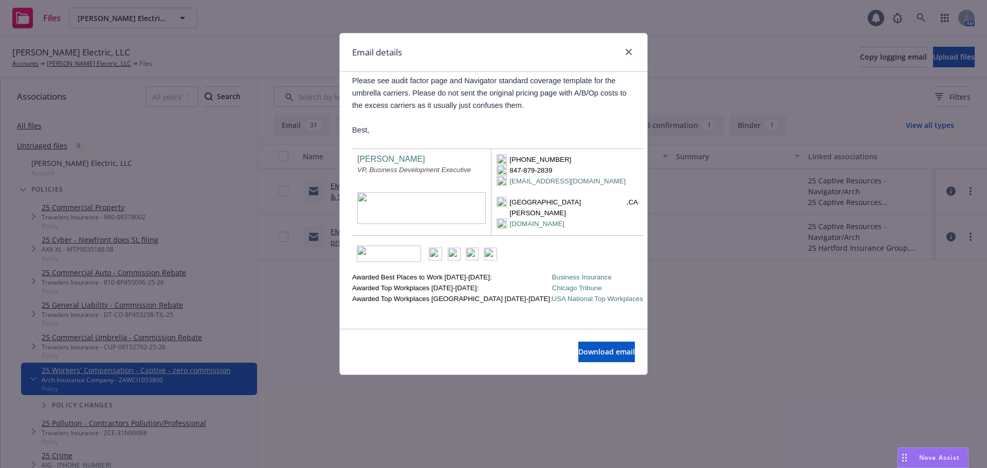
scroll to position [123, 0]
click at [630, 59] on div at bounding box center [627, 52] width 16 height 13
click at [630, 55] on link "close" at bounding box center [629, 52] width 12 height 12
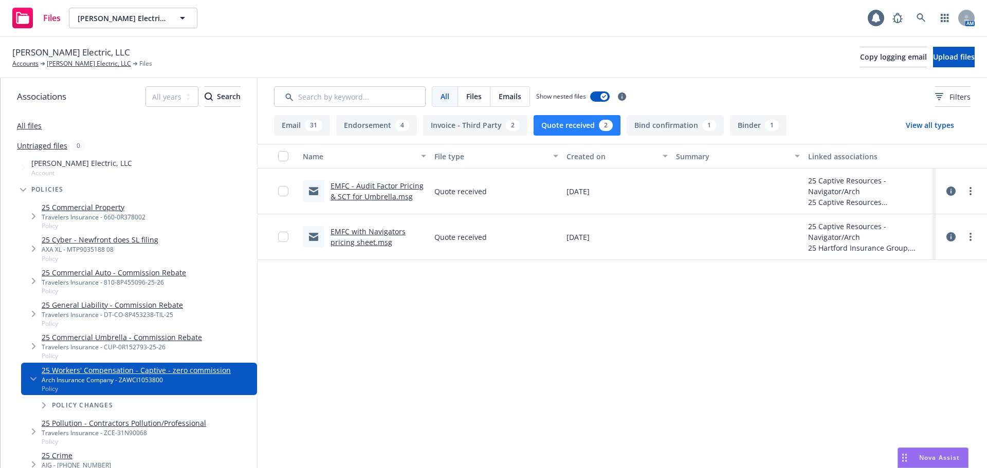
click at [921, 456] on span "Nova Assist" at bounding box center [939, 458] width 41 height 9
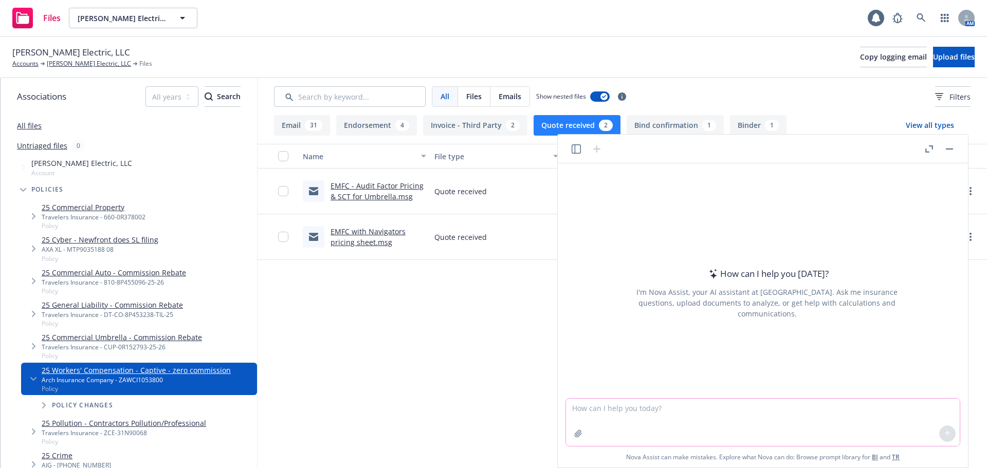
click at [659, 418] on textarea at bounding box center [763, 422] width 394 height 47
type textarea "q"
type textarea "which professional designation is the most recognized?"
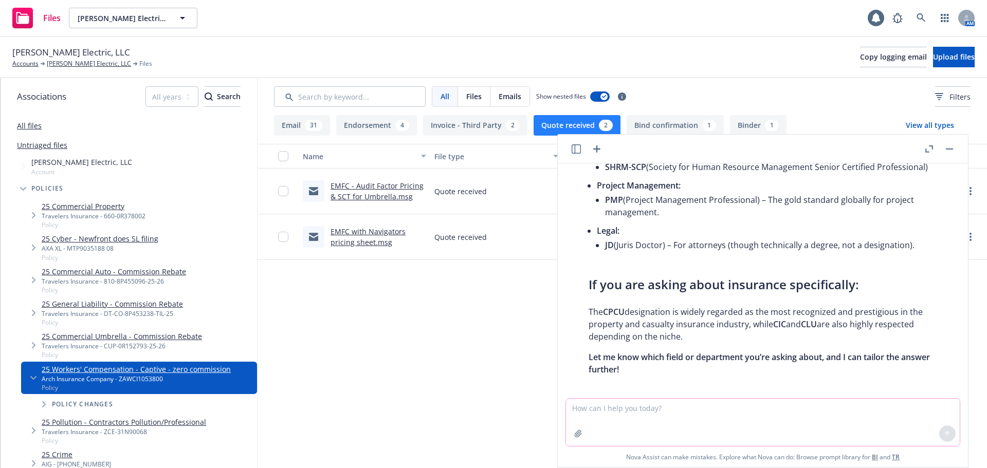
scroll to position [280, 0]
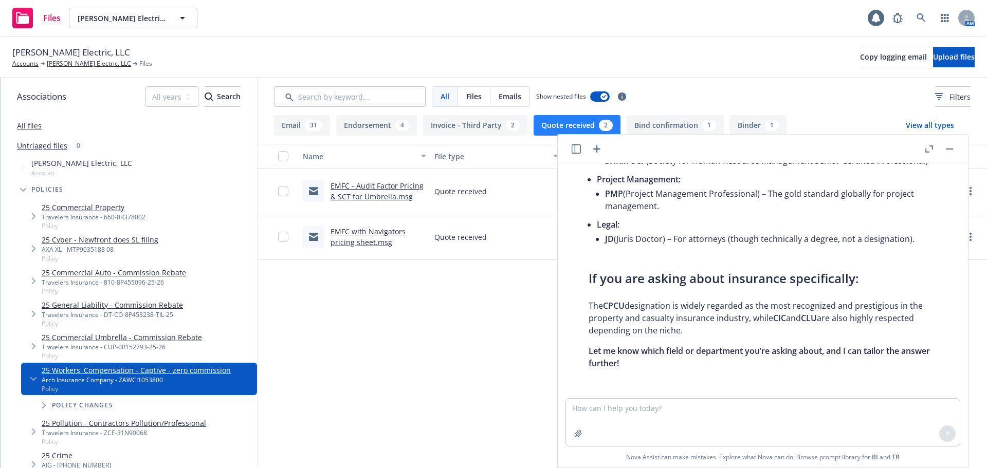
click at [928, 151] on icon "button" at bounding box center [930, 149] width 8 height 7
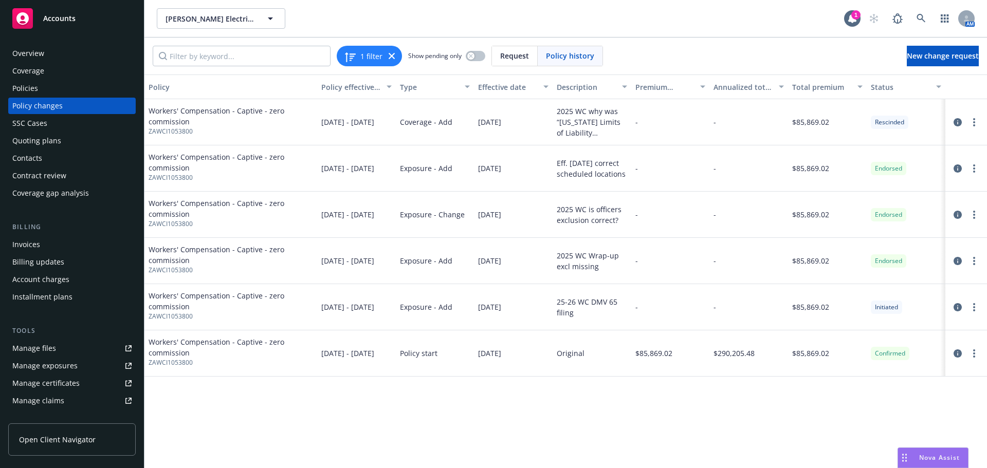
click at [38, 90] on div "Policies" at bounding box center [71, 88] width 119 height 16
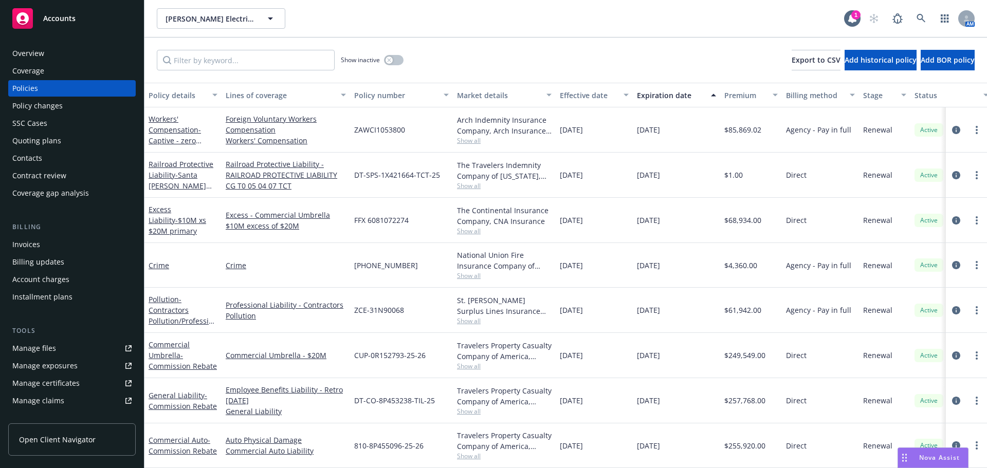
click at [943, 457] on span "Nova Assist" at bounding box center [939, 458] width 41 height 9
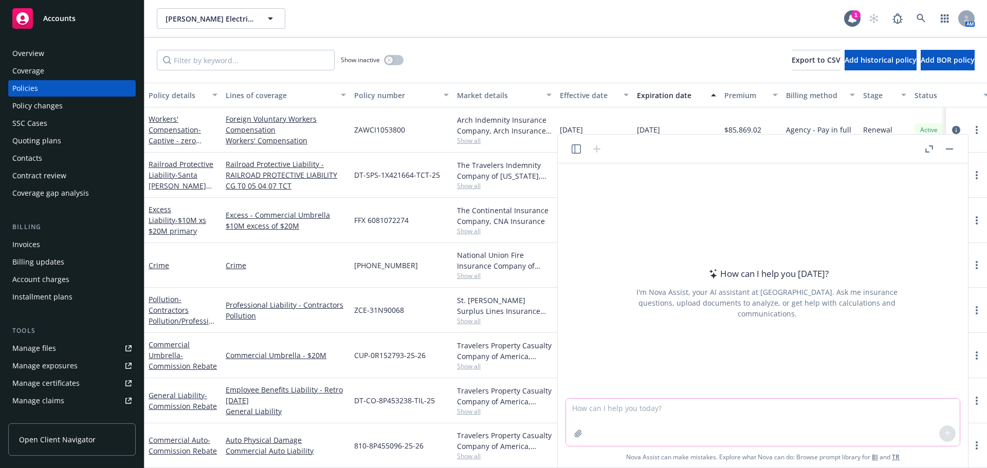
click at [694, 405] on textarea at bounding box center [763, 422] width 394 height 47
click at [656, 409] on textarea "check the attached quote and policy for any discrepancies" at bounding box center [763, 422] width 394 height 47
type textarea "check the attached binder and policy for any discrepancies"
click at [581, 436] on icon "button" at bounding box center [578, 434] width 8 height 8
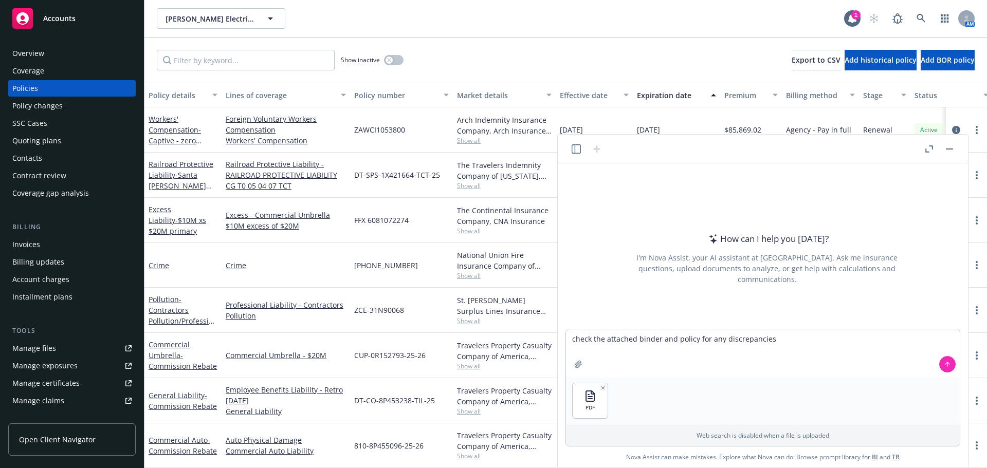
drag, startPoint x: 716, startPoint y: 151, endPoint x: 842, endPoint y: 176, distance: 128.5
click at [840, 176] on div "How can I help you [DATE]? I'm Nova Assist, your AI assistant at Newfront. Ask …" at bounding box center [763, 301] width 410 height 333
click at [173, 133] on link "Workers' Compensation - Captive - zero commission" at bounding box center [175, 135] width 52 height 42
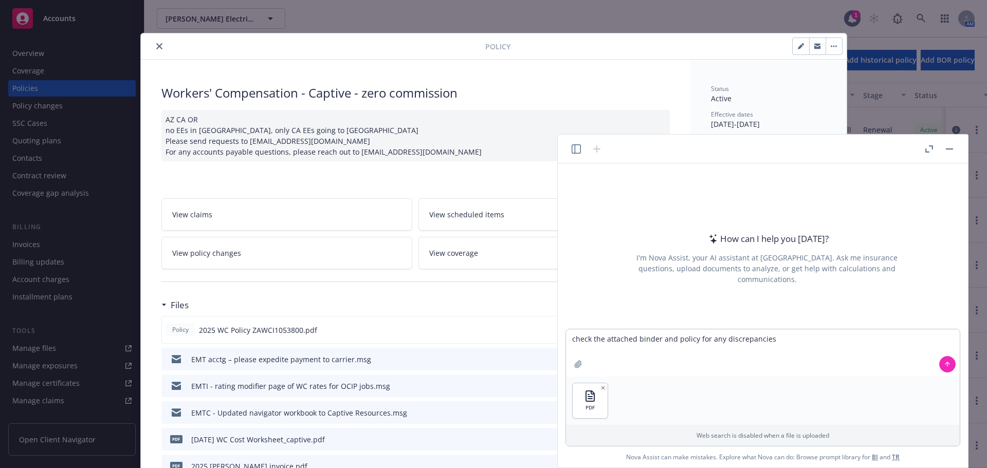
drag, startPoint x: 503, startPoint y: 291, endPoint x: 546, endPoint y: 324, distance: 54.2
click at [505, 293] on div at bounding box center [415, 281] width 509 height 25
drag, startPoint x: 717, startPoint y: 157, endPoint x: 820, endPoint y: 160, distance: 102.4
click at [790, 163] on header at bounding box center [763, 149] width 410 height 29
click at [926, 149] on icon "button" at bounding box center [928, 151] width 4 height 4
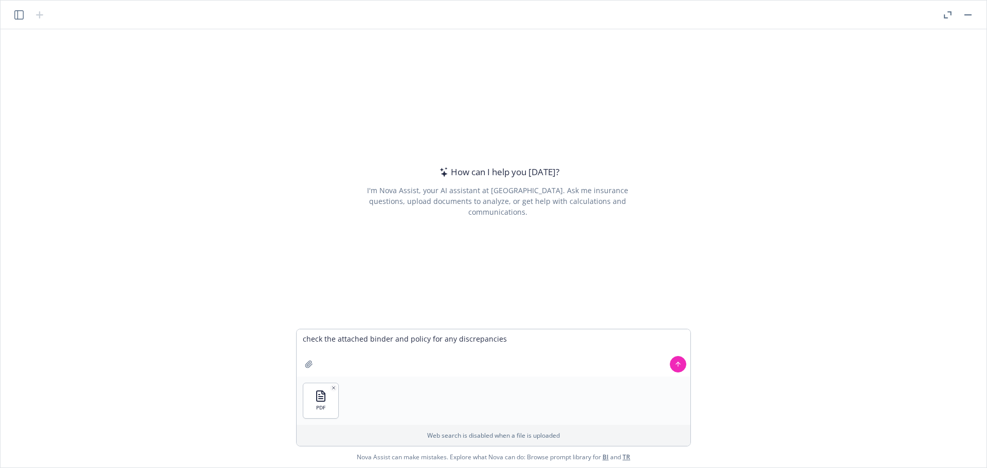
scroll to position [31, 0]
click at [946, 13] on icon "button" at bounding box center [948, 14] width 8 height 7
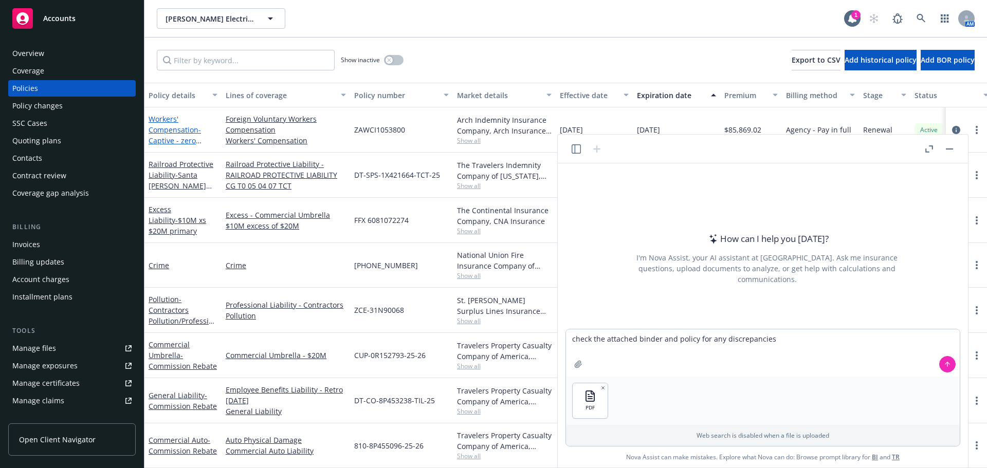
click at [165, 120] on link "Workers' Compensation - Captive - zero commission" at bounding box center [175, 135] width 52 height 42
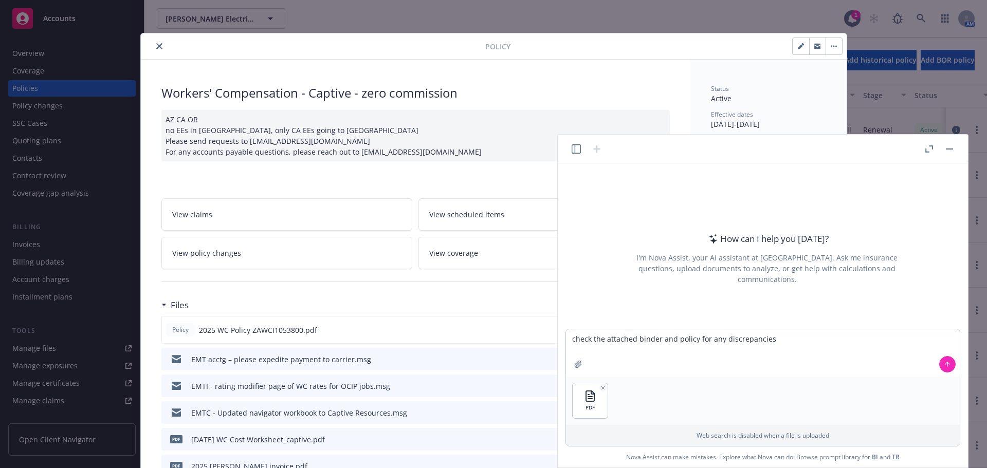
scroll to position [31, 0]
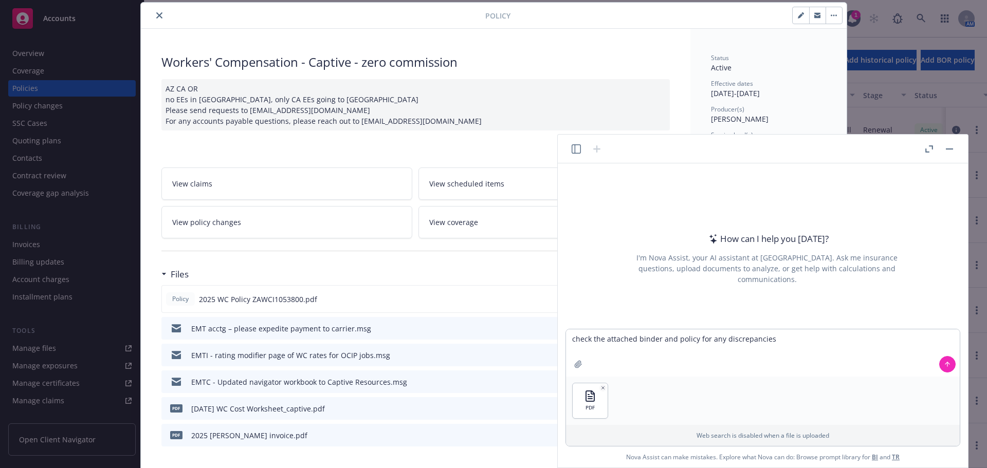
click at [449, 298] on div "Policy 2025 WC Policy ZAWCI1053800.pdf" at bounding box center [415, 299] width 509 height 28
drag, startPoint x: 508, startPoint y: 266, endPoint x: 517, endPoint y: 267, distance: 9.3
click at [509, 266] on div "Files" at bounding box center [415, 275] width 509 height 22
drag, startPoint x: 680, startPoint y: 154, endPoint x: 873, endPoint y: 160, distance: 193.5
click at [839, 177] on div "How can I help you [DATE]? I'm Nova Assist, your AI assistant at Newfront. Ask …" at bounding box center [763, 301] width 410 height 333
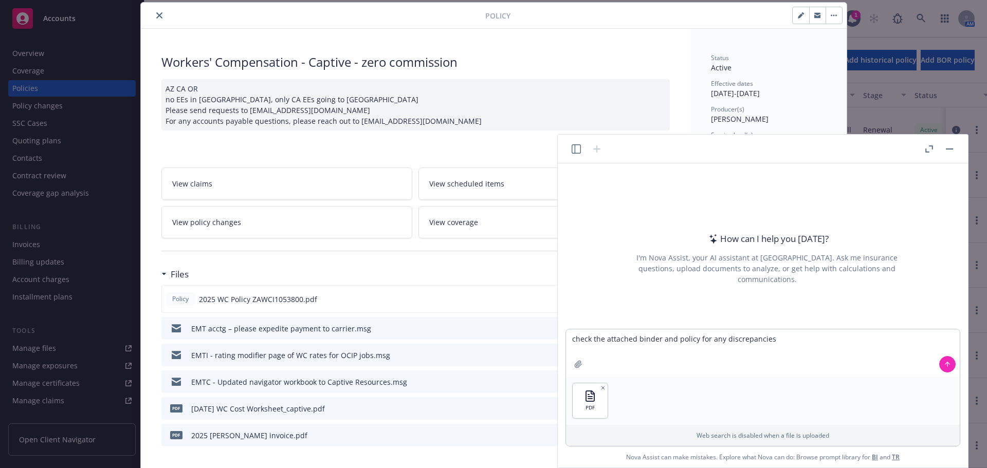
drag, startPoint x: 950, startPoint y: 147, endPoint x: 920, endPoint y: 183, distance: 46.8
click at [950, 147] on button "button" at bounding box center [950, 149] width 12 height 12
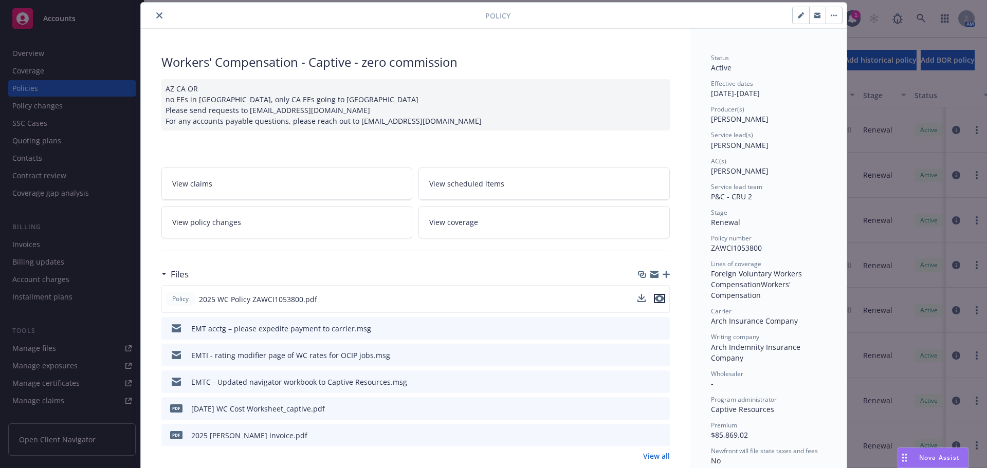
click at [657, 298] on icon "preview file" at bounding box center [659, 298] width 9 height 7
drag, startPoint x: 153, startPoint y: 14, endPoint x: 188, endPoint y: 50, distance: 50.2
click at [156, 16] on icon "close" at bounding box center [159, 15] width 6 height 6
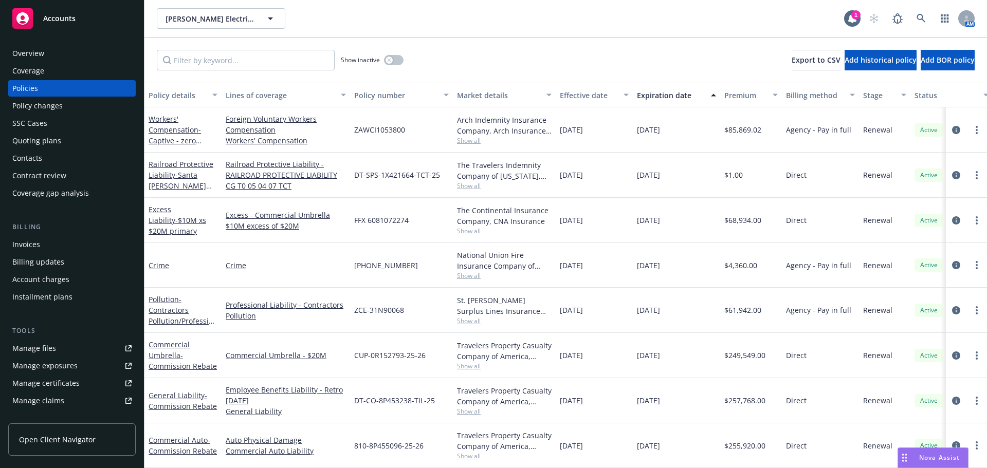
click at [919, 462] on span "Nova Assist" at bounding box center [939, 458] width 41 height 9
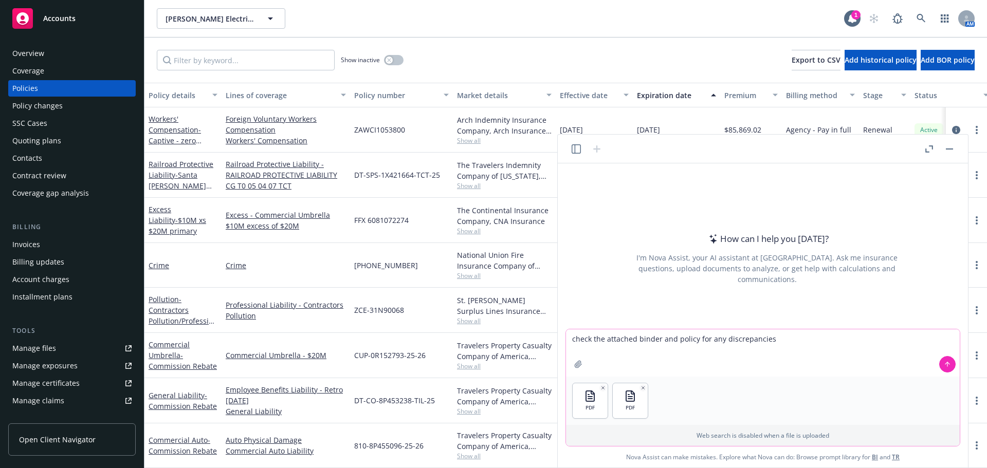
click at [948, 370] on button at bounding box center [948, 364] width 16 height 16
